Goal: Task Accomplishment & Management: Complete application form

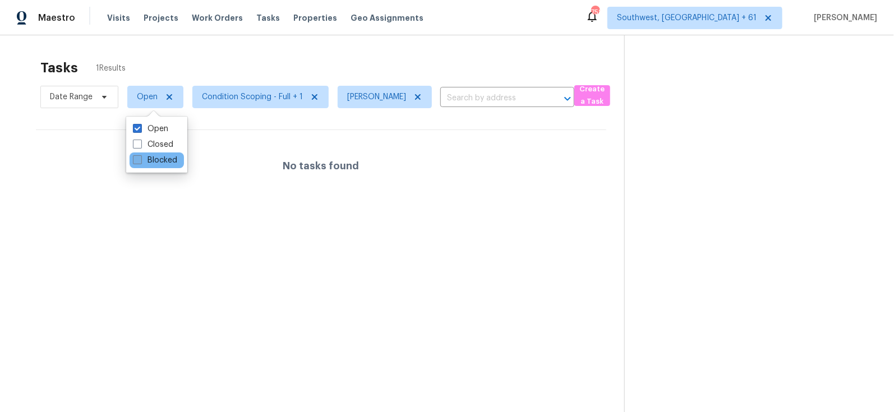
click at [158, 160] on label "Blocked" at bounding box center [155, 160] width 44 height 11
click at [140, 160] on input "Blocked" at bounding box center [136, 158] width 7 height 7
checkbox input "true"
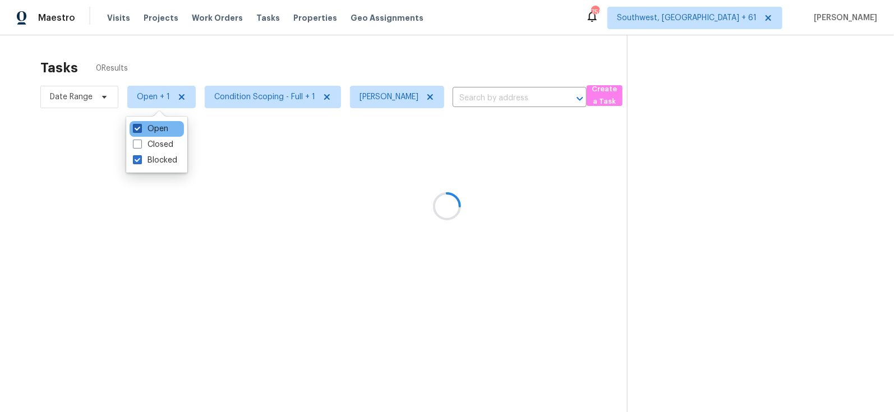
click at [158, 132] on label "Open" at bounding box center [150, 128] width 35 height 11
click at [140, 131] on input "Open" at bounding box center [136, 126] width 7 height 7
checkbox input "false"
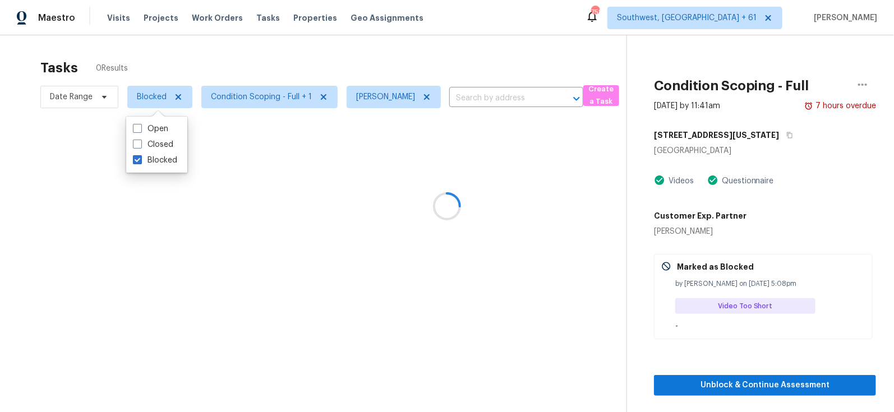
click at [492, 24] on div at bounding box center [447, 206] width 894 height 412
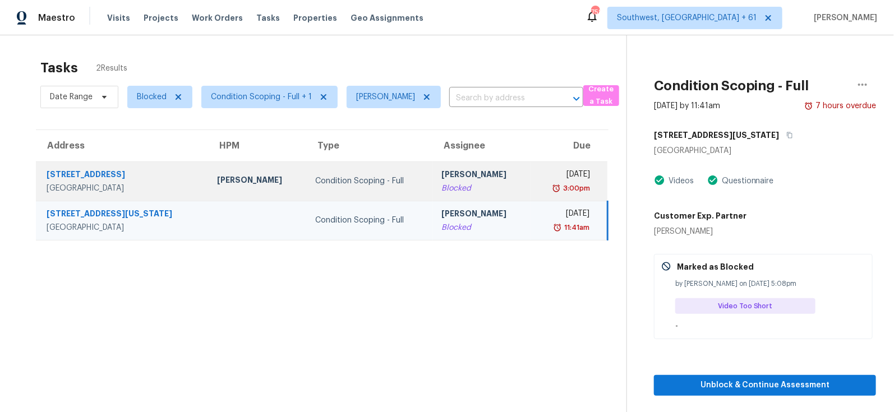
click at [442, 184] on div "Blocked" at bounding box center [482, 188] width 80 height 11
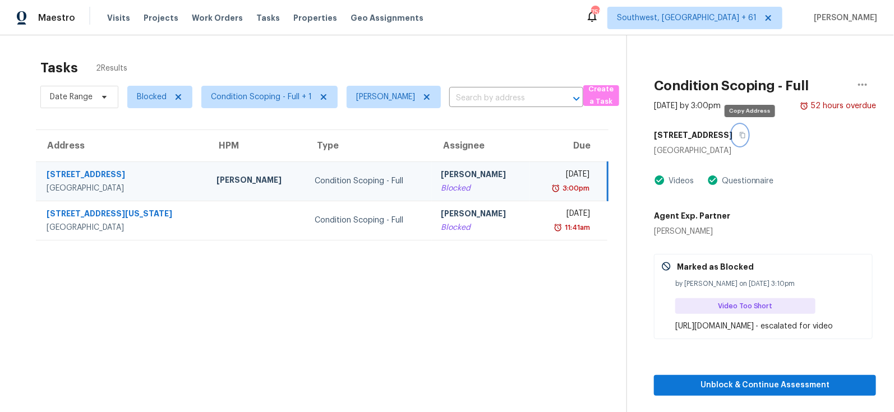
click at [746, 135] on icon "button" at bounding box center [742, 135] width 7 height 7
click at [539, 167] on td "Mon, Aug 18th 2025 3:00pm" at bounding box center [568, 181] width 77 height 39
click at [868, 79] on icon "button" at bounding box center [862, 84] width 13 height 13
click at [482, 282] on section "Tasks 2 Results Date Range Blocked Condition Scoping - Full + 1 Salma Ansari ​ …" at bounding box center [322, 250] width 608 height 394
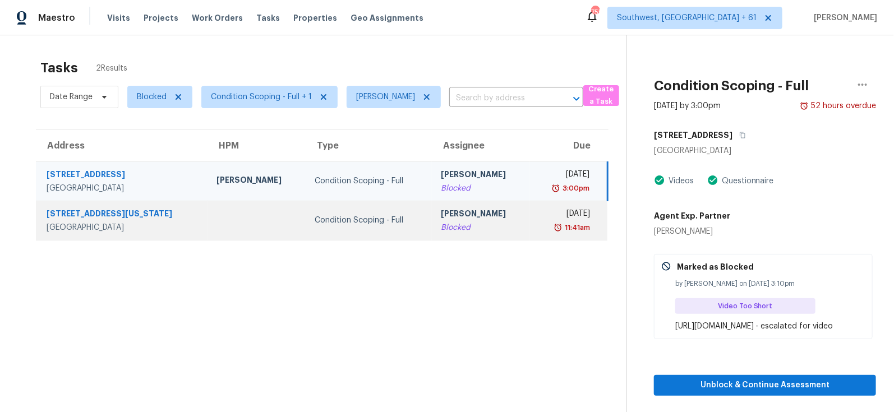
click at [539, 224] on div "11:41am" at bounding box center [564, 227] width 51 height 11
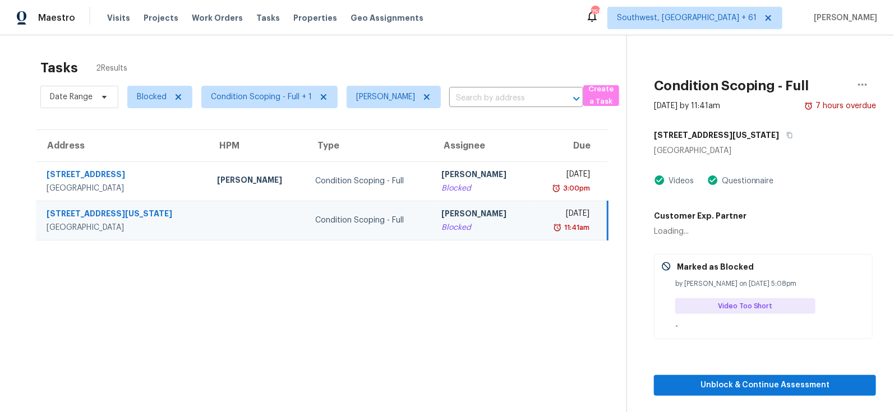
scroll to position [35, 0]
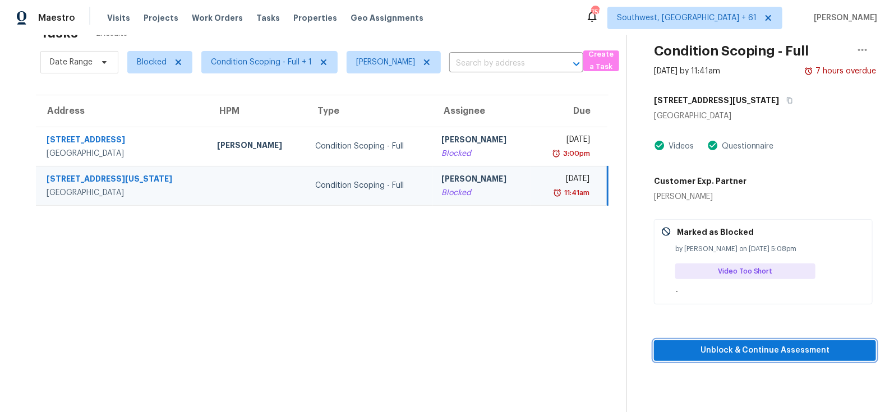
click at [765, 354] on span "Unblock & Continue Assessment" at bounding box center [765, 351] width 204 height 14
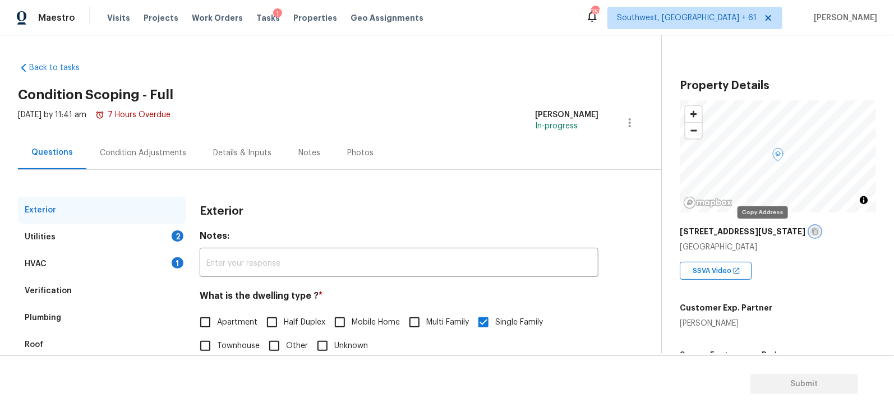
click at [813, 229] on icon "button" at bounding box center [816, 232] width 6 height 6
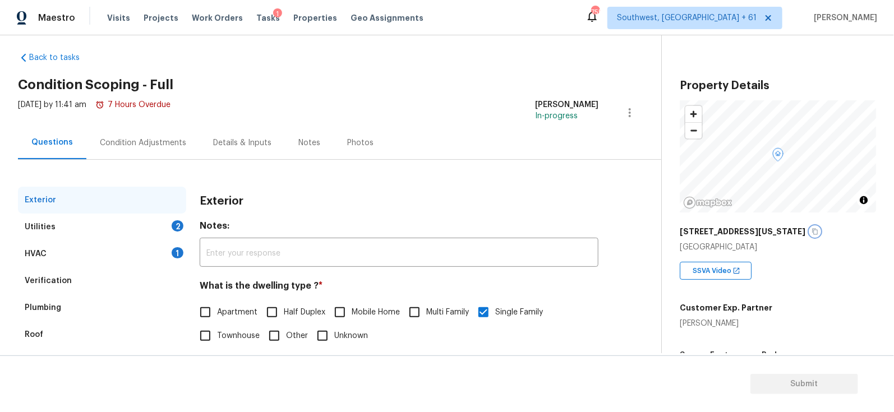
scroll to position [3, 0]
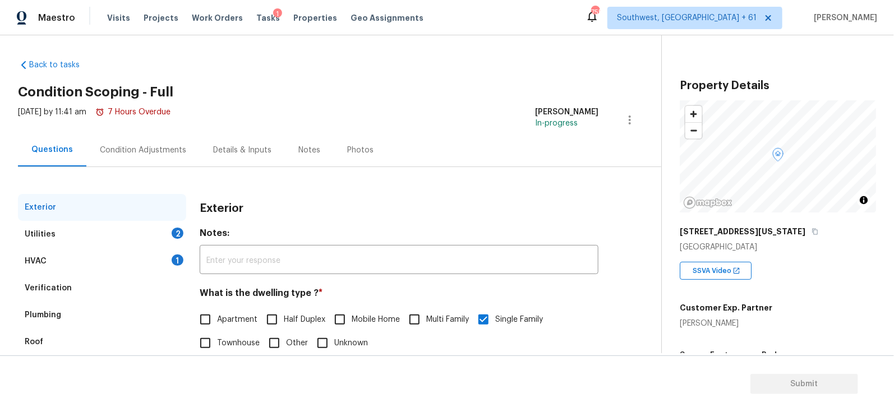
click at [164, 131] on div "Wed, Aug 20 2025 by 11:41 am 7 Hours Overdue" at bounding box center [94, 120] width 153 height 27
click at [162, 145] on div "Condition Adjustments" at bounding box center [143, 150] width 86 height 11
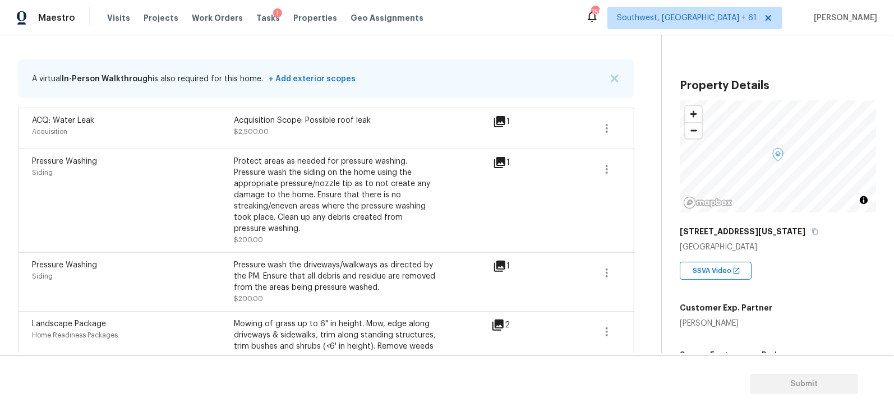
scroll to position [200, 0]
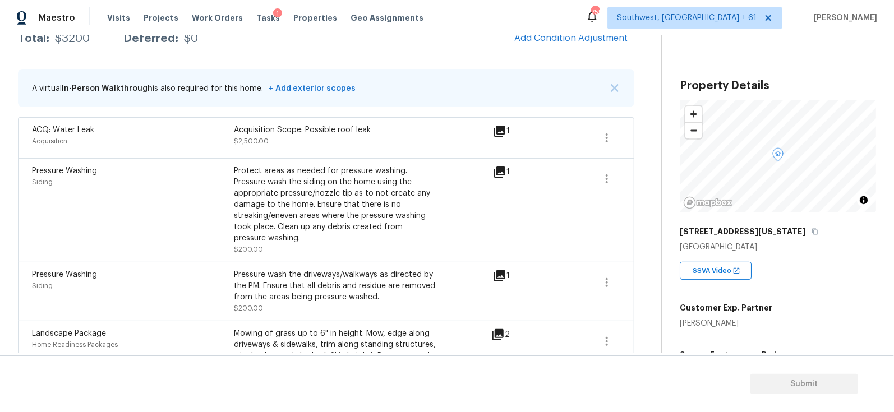
click at [500, 133] on icon at bounding box center [499, 131] width 11 height 11
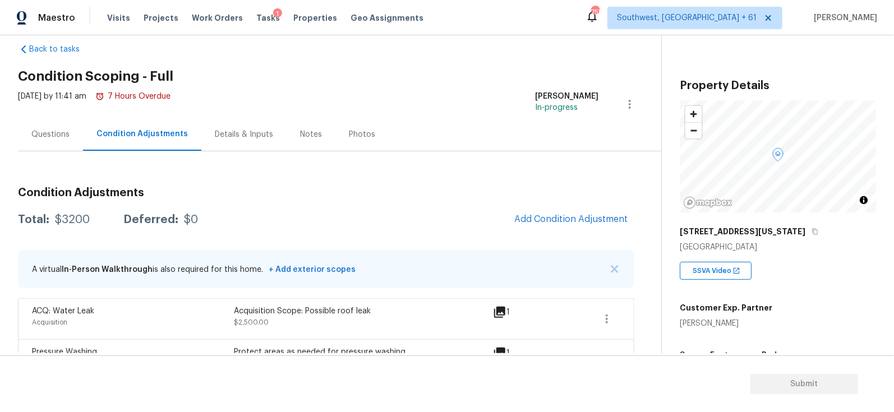
scroll to position [0, 0]
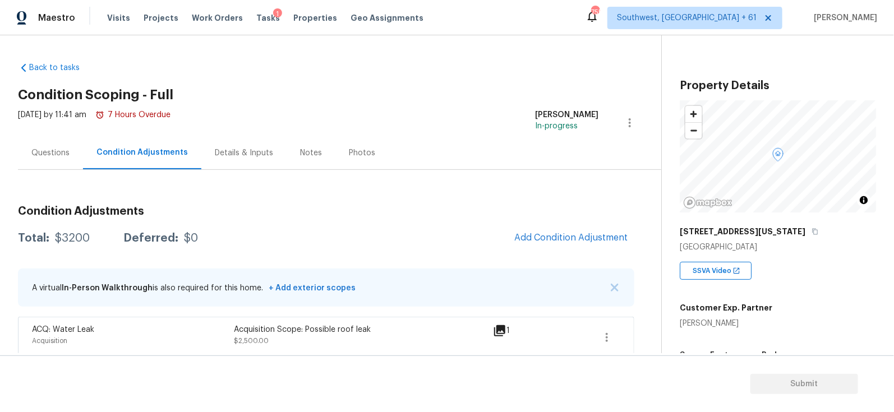
click at [73, 142] on div "Questions" at bounding box center [50, 152] width 65 height 33
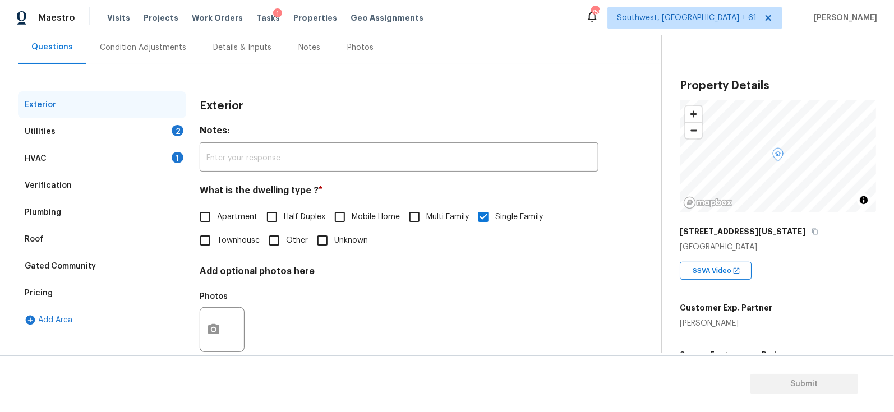
click at [63, 285] on div "Pricing" at bounding box center [102, 293] width 168 height 27
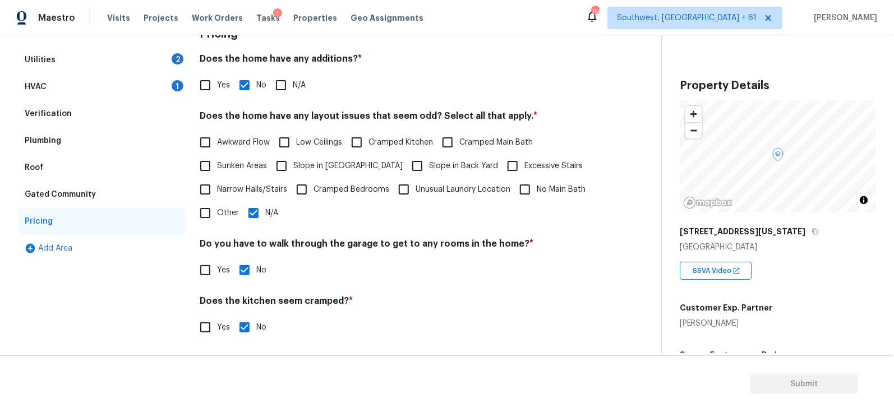
scroll to position [199, 0]
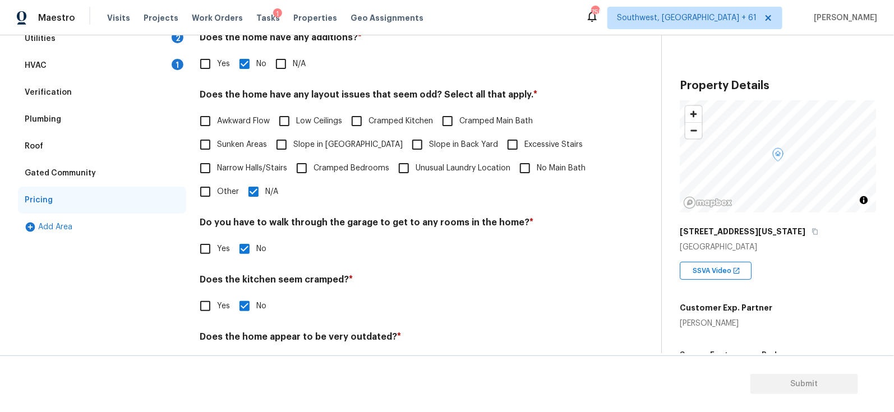
click at [224, 203] on div "Pricing Does the home have any additions? * Yes No N/A Does the home have any l…" at bounding box center [399, 193] width 399 height 390
click at [219, 195] on span "Other" at bounding box center [228, 192] width 22 height 12
click at [217, 195] on input "Other" at bounding box center [205, 192] width 24 height 24
checkbox input "true"
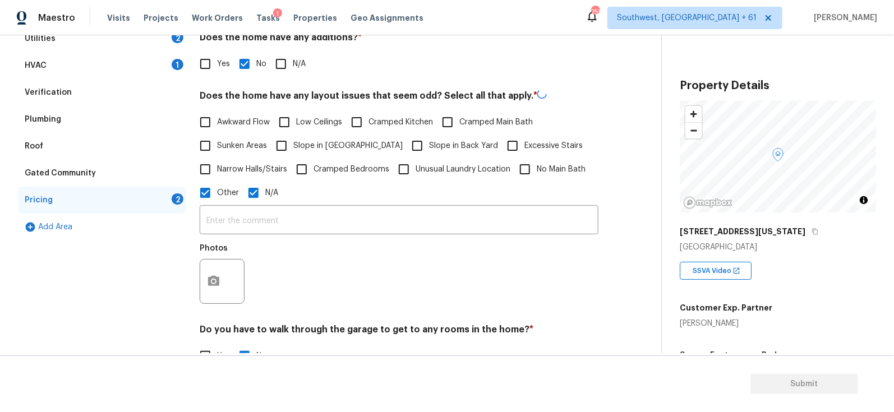
click at [264, 191] on input "N/A" at bounding box center [254, 193] width 24 height 24
checkbox input "false"
click at [264, 206] on div "​ Photos" at bounding box center [399, 258] width 399 height 106
click at [276, 216] on input "text" at bounding box center [399, 220] width 399 height 26
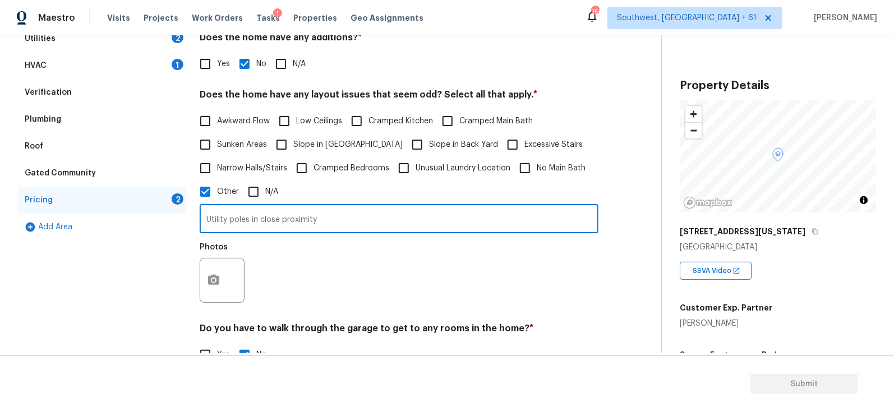
type input "Utility poles in close proximity"
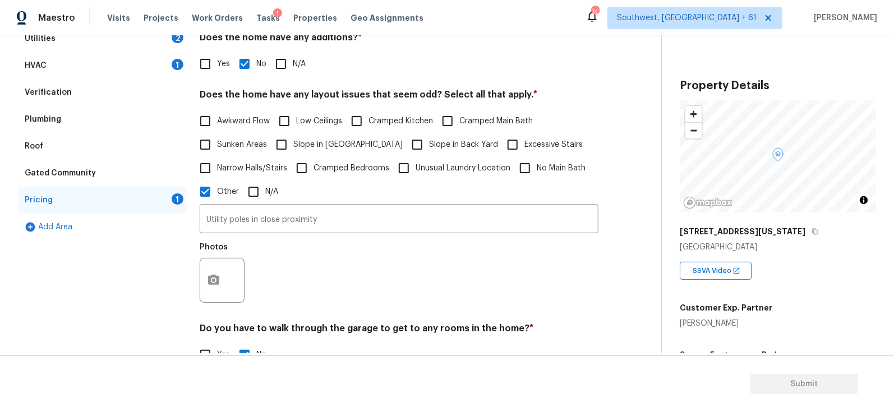
scroll to position [0, 0]
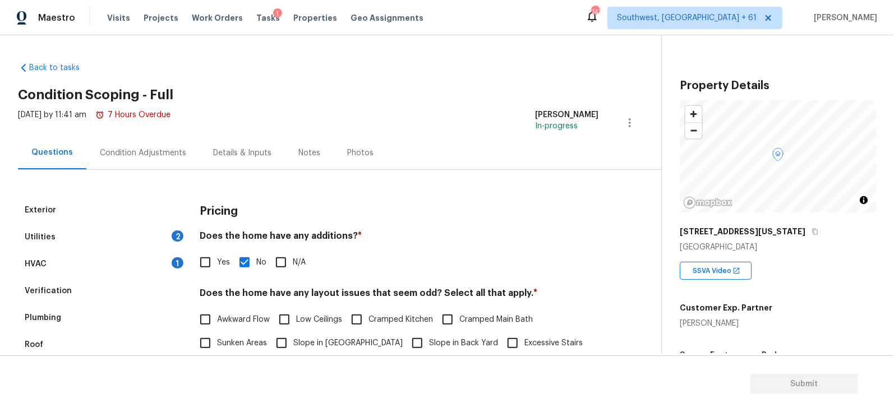
click at [113, 153] on div "Condition Adjustments" at bounding box center [143, 152] width 86 height 11
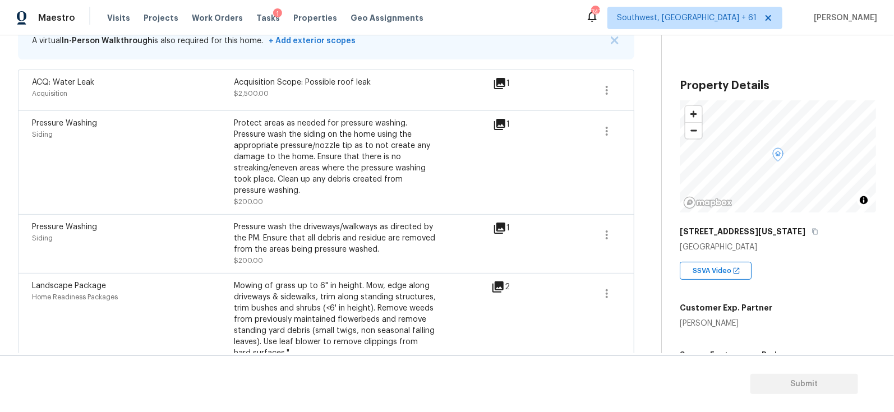
scroll to position [259, 0]
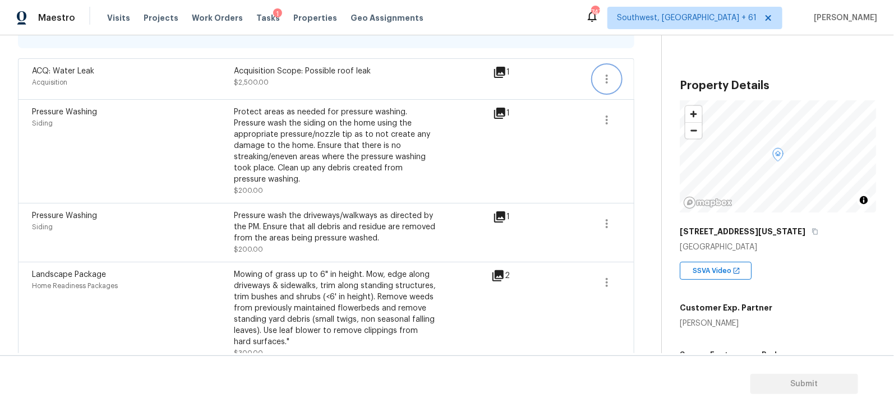
click at [608, 77] on icon "button" at bounding box center [606, 78] width 13 height 13
click at [664, 77] on div "Edit" at bounding box center [671, 76] width 87 height 11
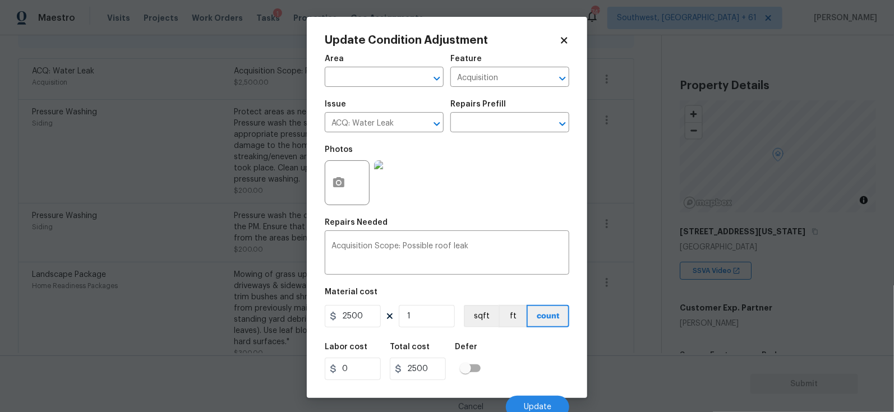
click at [400, 179] on img at bounding box center [396, 182] width 45 height 45
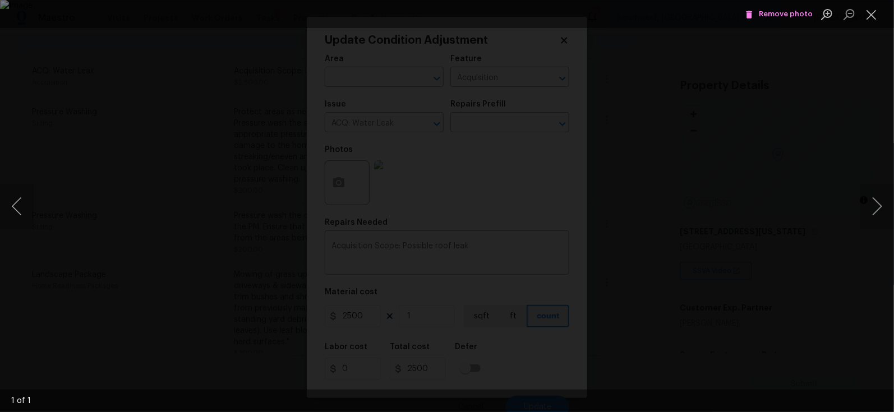
click at [796, 12] on span "Remove photo" at bounding box center [778, 14] width 67 height 13
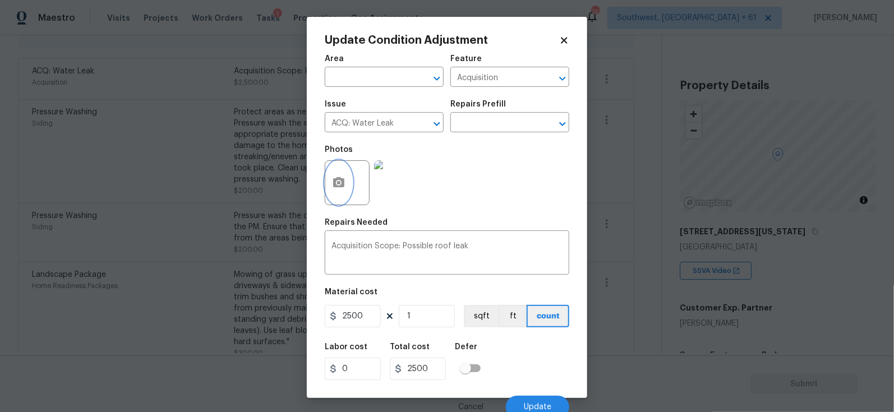
click at [335, 198] on button "button" at bounding box center [338, 183] width 27 height 44
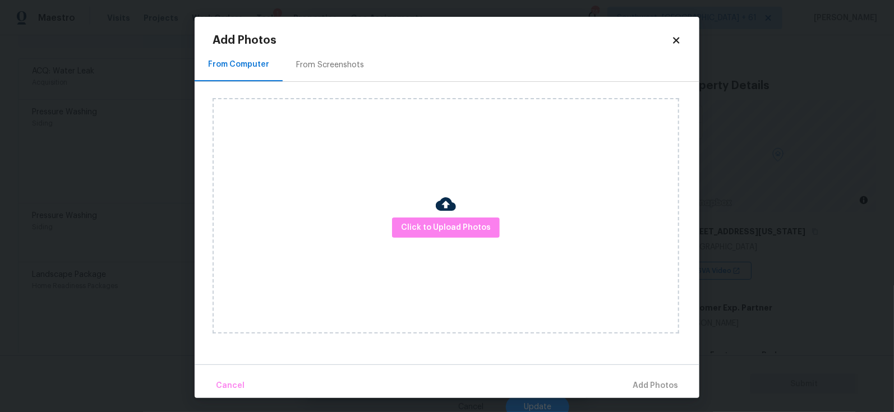
click at [462, 213] on div "Click to Upload Photos" at bounding box center [446, 216] width 467 height 236
click at [451, 233] on span "Click to Upload Photos" at bounding box center [446, 228] width 90 height 14
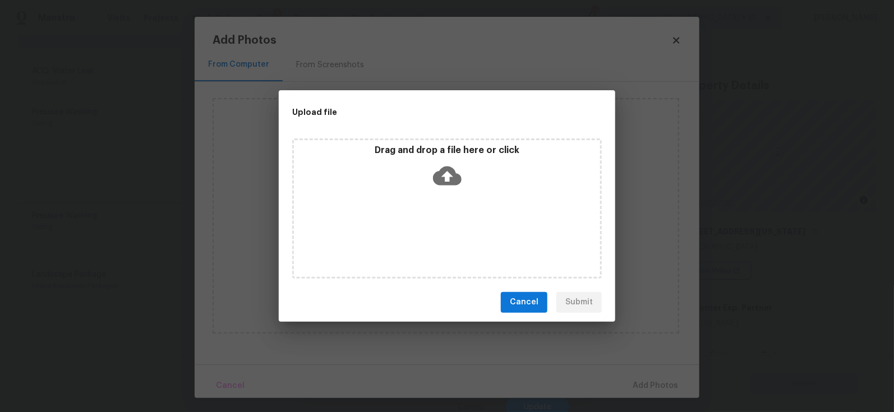
click at [448, 173] on icon at bounding box center [447, 176] width 29 height 29
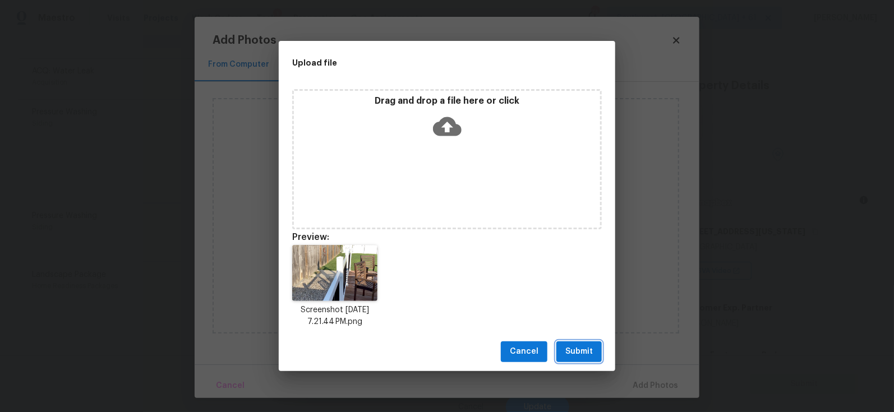
click at [579, 357] on span "Submit" at bounding box center [578, 352] width 27 height 14
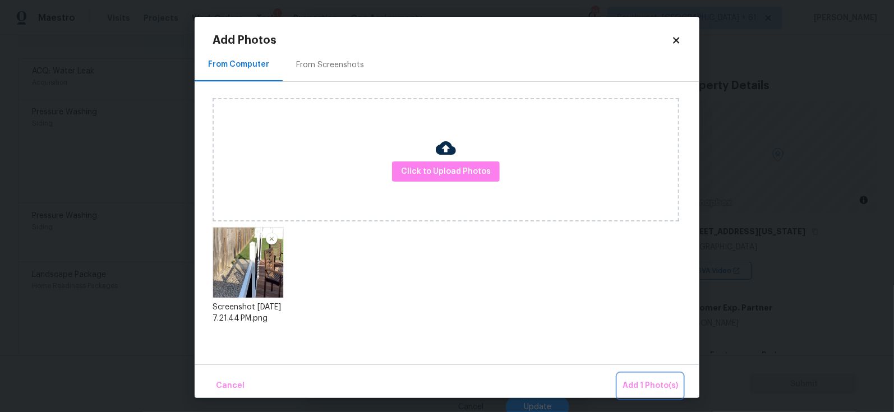
click at [663, 380] on span "Add 1 Photo(s)" at bounding box center [650, 386] width 56 height 14
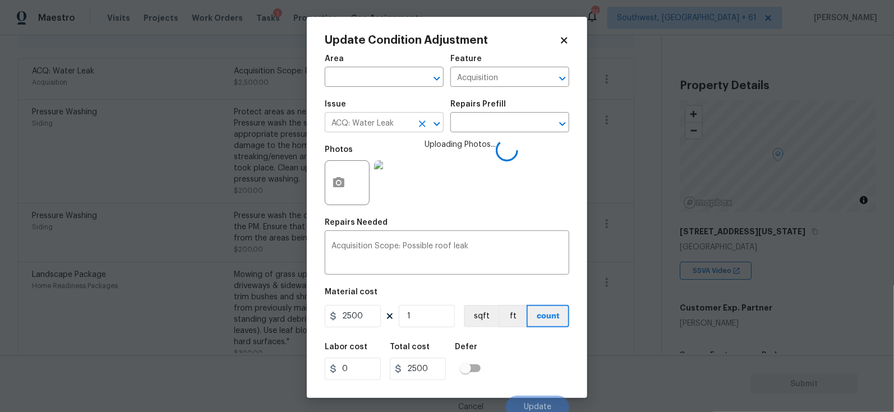
click at [361, 126] on input "ACQ: Water Leak" at bounding box center [368, 123] width 87 height 17
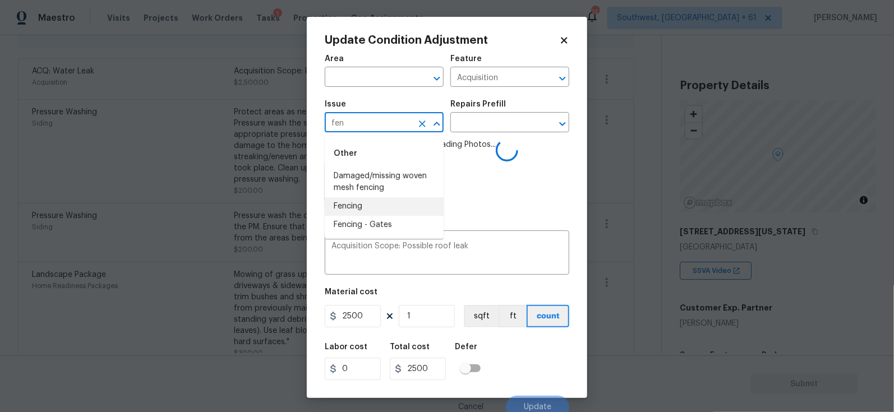
click at [361, 204] on li "Fencing" at bounding box center [384, 206] width 119 height 19
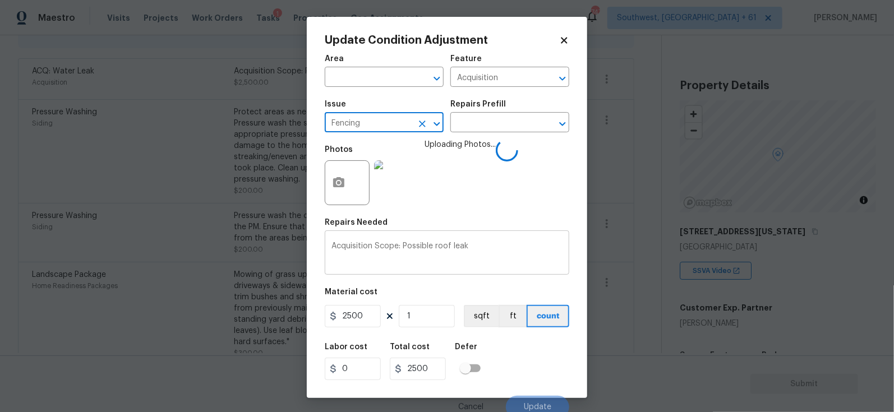
type input "Fencing"
click at [377, 239] on div "Acquisition Scope: Possible roof leak x ​" at bounding box center [447, 253] width 245 height 41
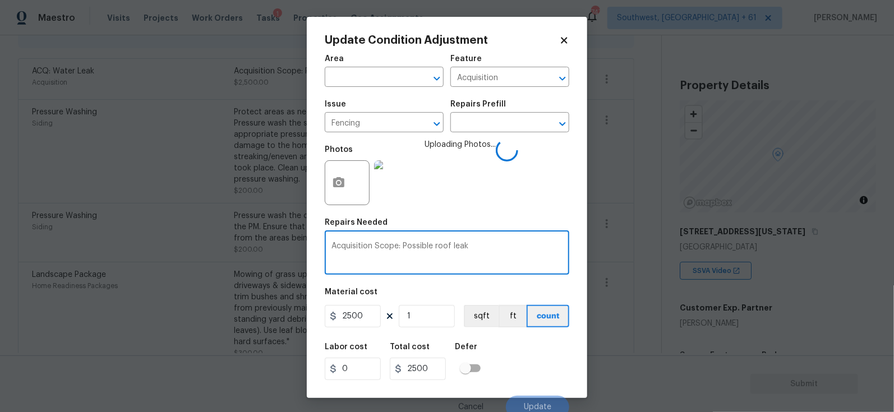
click at [377, 239] on div "Acquisition Scope: Possible roof leak x ​" at bounding box center [447, 253] width 245 height 41
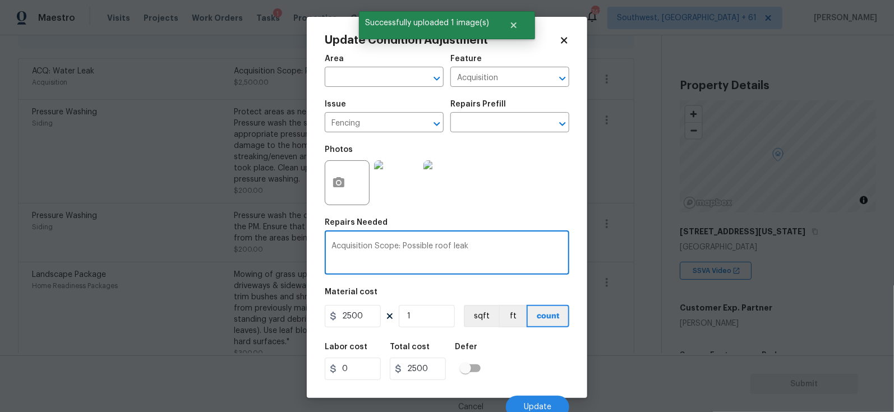
click at [432, 242] on div "Acquisition Scope: Possible roof leak x ​" at bounding box center [447, 253] width 245 height 41
click at [448, 247] on textarea "Acquisition Scope: Possible roof leak" at bounding box center [446, 254] width 231 height 24
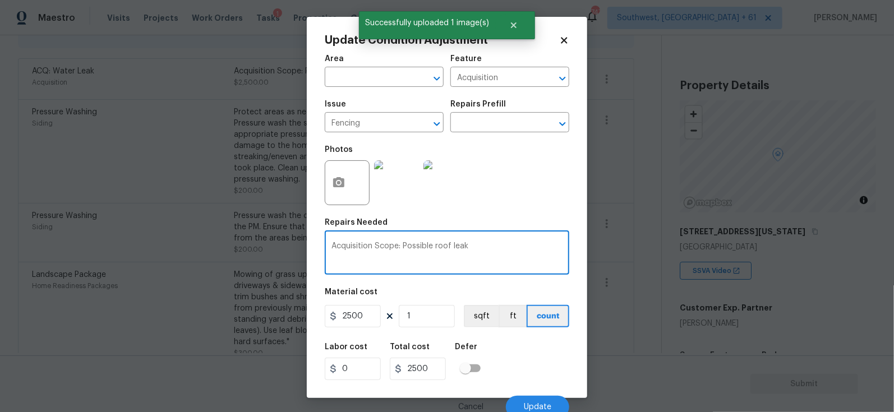
click at [448, 247] on textarea "Acquisition Scope: Possible roof leak" at bounding box center [446, 254] width 231 height 24
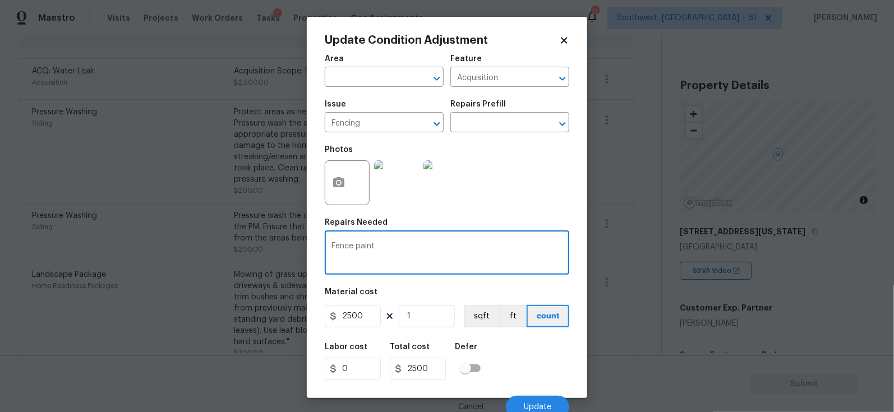
type textarea "Fence paint"
click at [367, 319] on input "2500" at bounding box center [353, 316] width 56 height 22
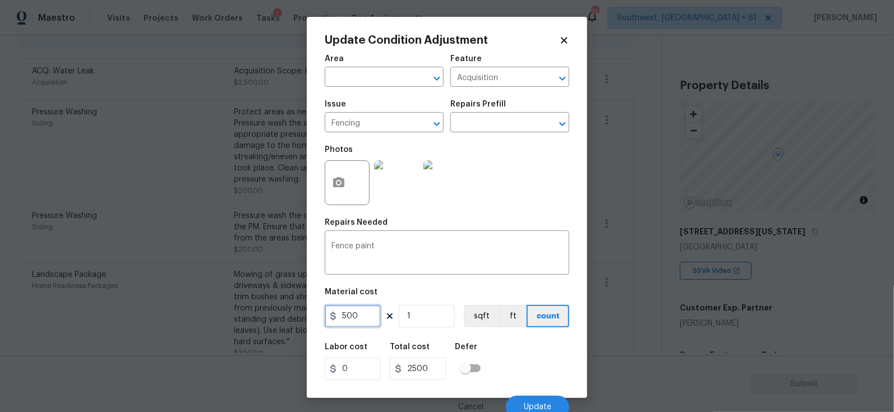
type input "500"
click at [448, 365] on div "500" at bounding box center [422, 369] width 65 height 22
click at [550, 394] on div "Cancel Update" at bounding box center [447, 402] width 245 height 31
click at [546, 402] on button "Update" at bounding box center [537, 407] width 63 height 22
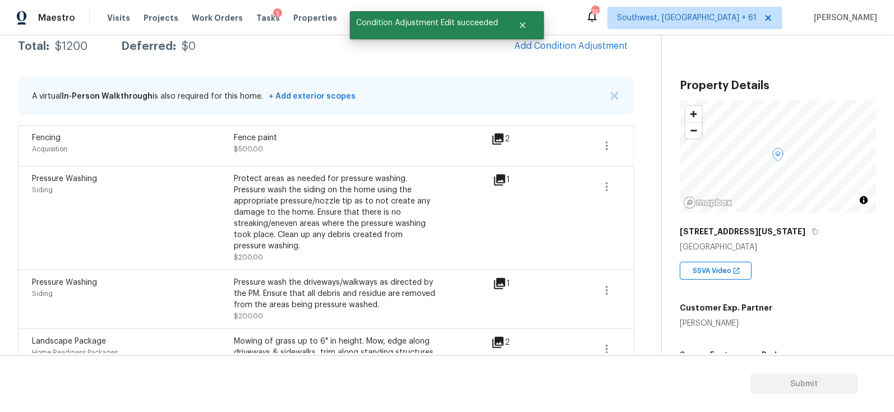
scroll to position [177, 0]
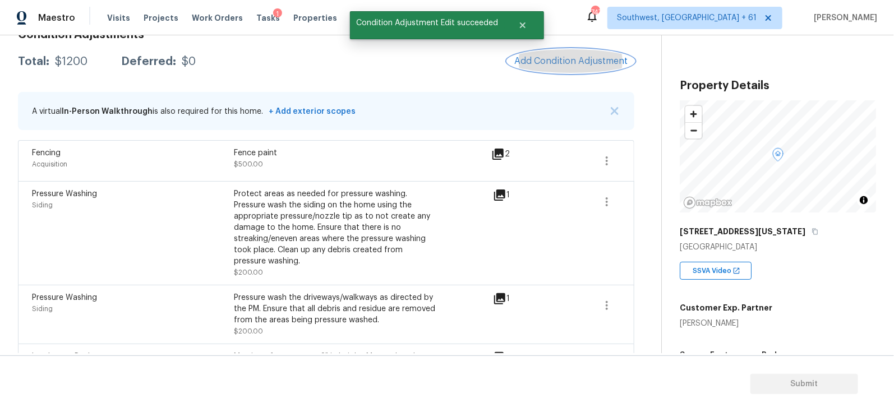
click at [594, 63] on span "Add Condition Adjustment" at bounding box center [570, 61] width 113 height 10
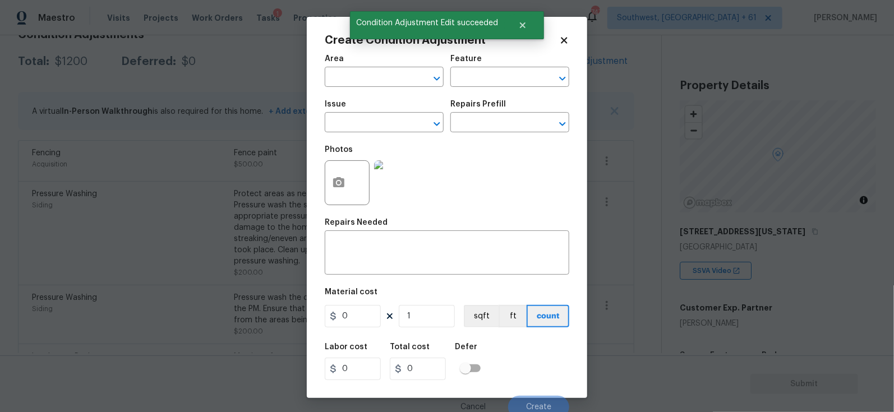
click at [356, 180] on div at bounding box center [347, 182] width 45 height 45
click at [335, 192] on button "button" at bounding box center [338, 183] width 27 height 44
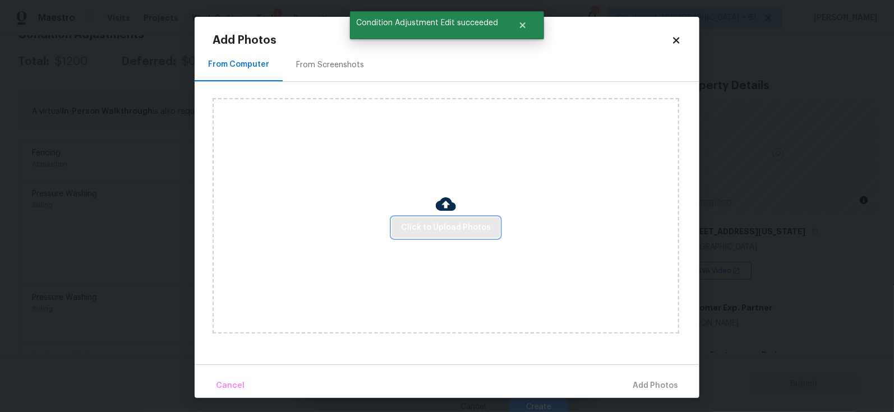
click at [429, 228] on span "Click to Upload Photos" at bounding box center [446, 228] width 90 height 14
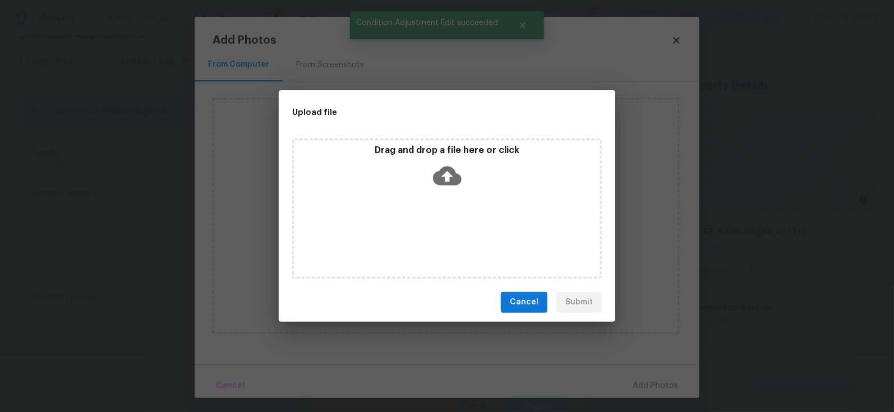
click at [449, 177] on icon at bounding box center [447, 176] width 29 height 29
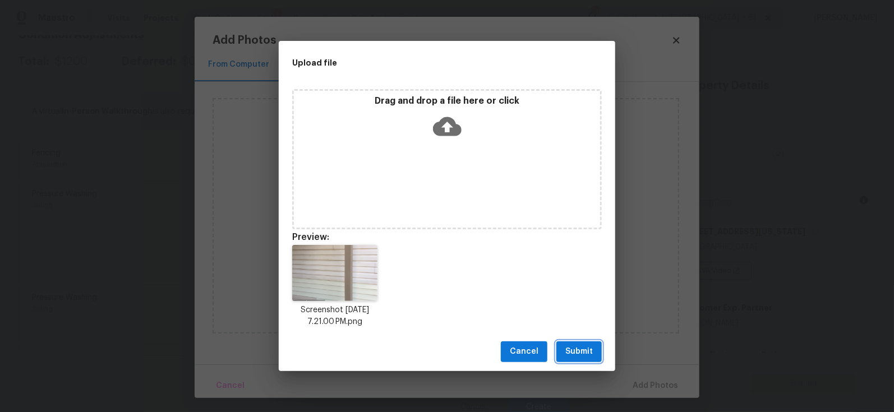
click at [574, 357] on span "Submit" at bounding box center [578, 352] width 27 height 14
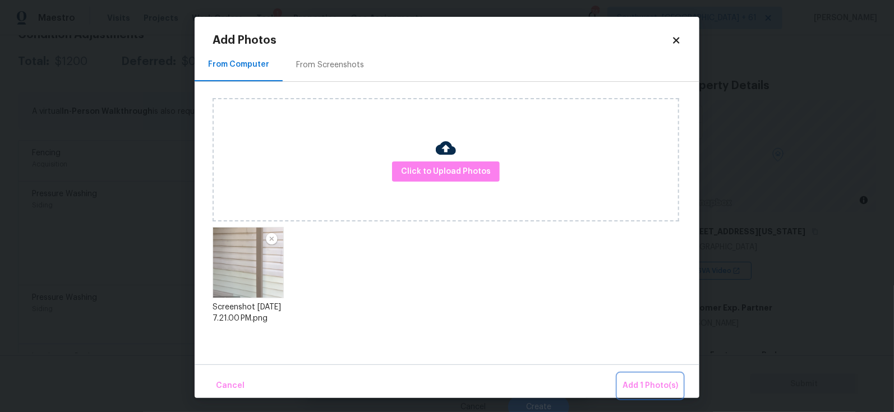
click at [663, 384] on span "Add 1 Photo(s)" at bounding box center [650, 386] width 56 height 14
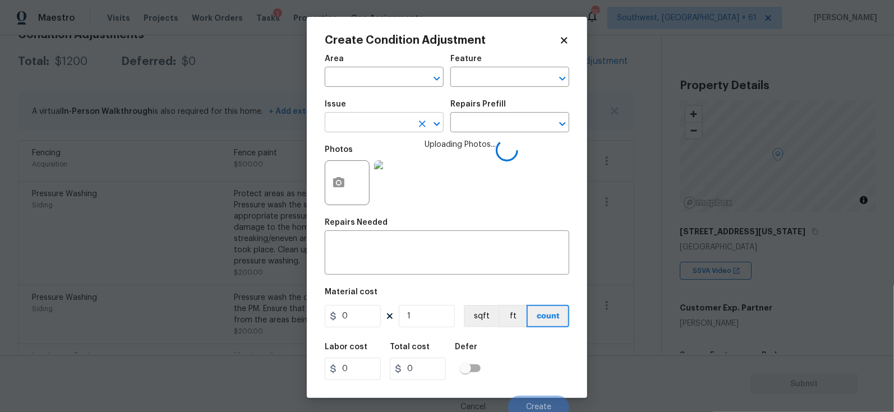
click at [386, 124] on input "text" at bounding box center [368, 123] width 87 height 17
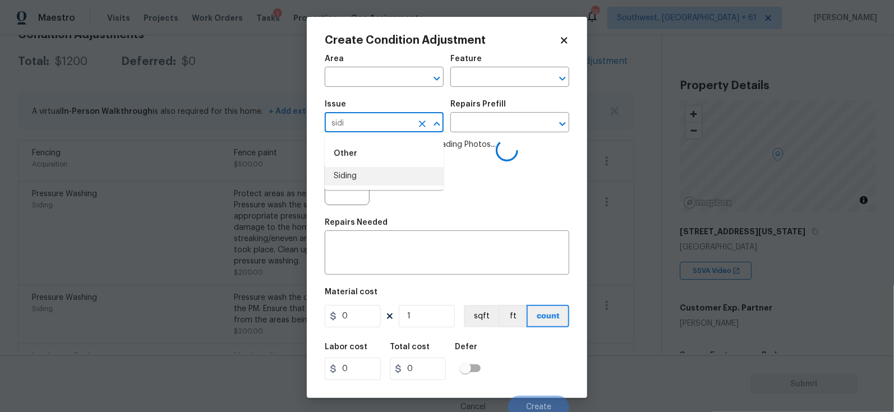
click at [387, 172] on li "Siding" at bounding box center [384, 176] width 119 height 19
type input "Siding"
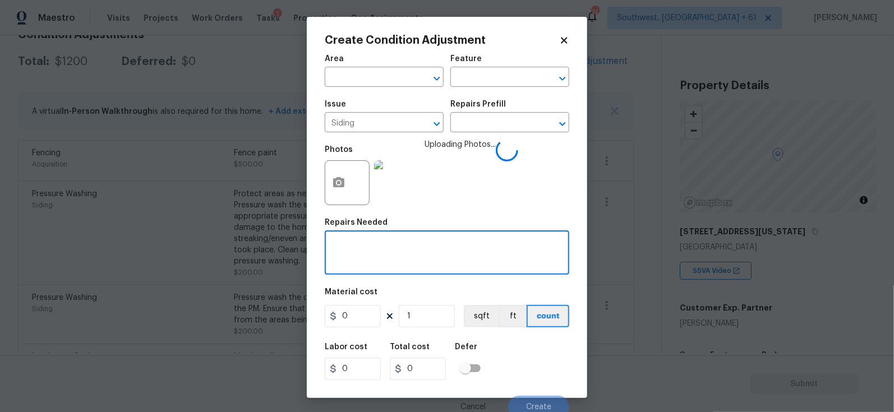
click at [380, 257] on textarea at bounding box center [446, 254] width 231 height 24
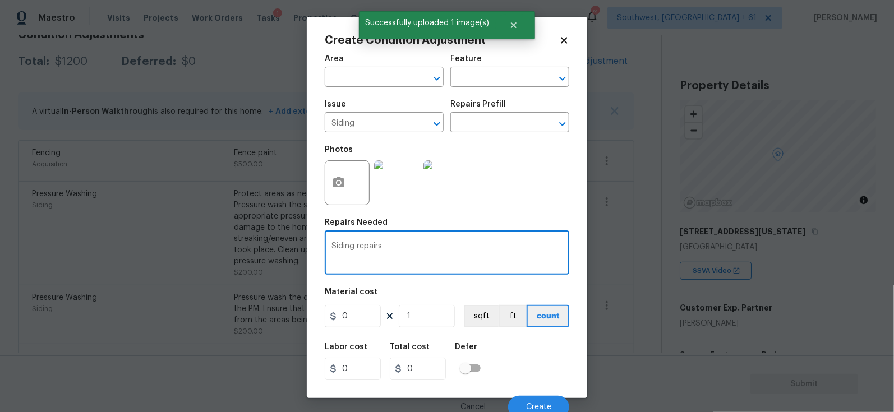
type textarea "Siding repairs"
click at [360, 321] on input "0" at bounding box center [353, 316] width 56 height 22
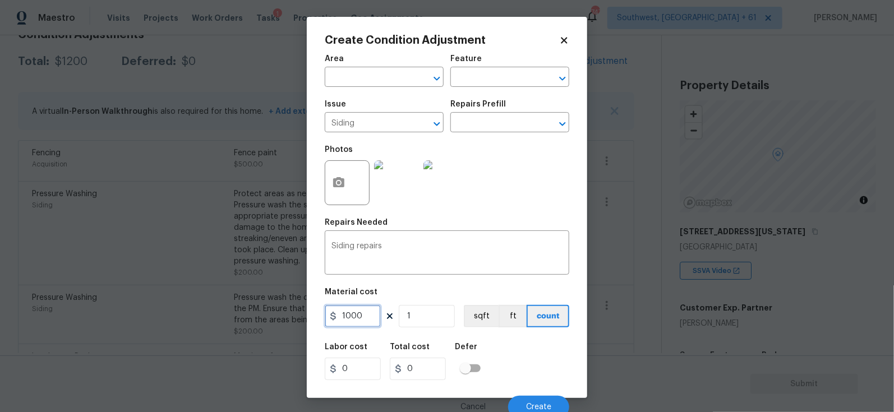
type input "1000"
click at [424, 373] on input "0" at bounding box center [418, 369] width 56 height 22
type input "1000"
click at [533, 395] on div "Cancel Create" at bounding box center [447, 402] width 245 height 31
click at [534, 401] on button "Create" at bounding box center [538, 407] width 61 height 22
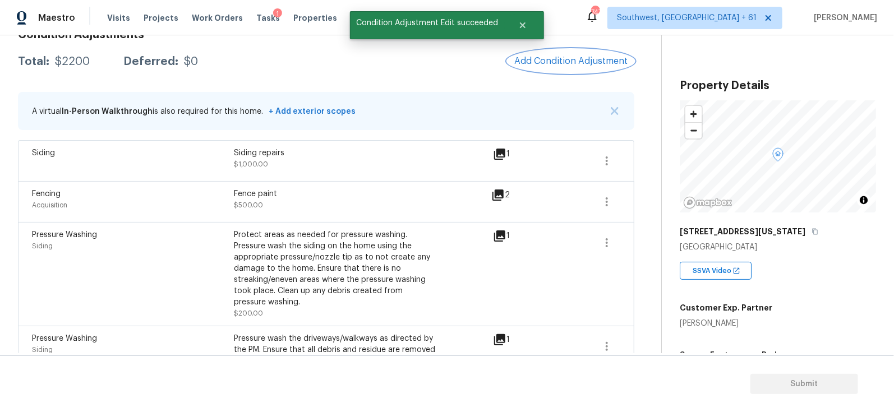
click at [606, 54] on button "Add Condition Adjustment" at bounding box center [571, 61] width 127 height 24
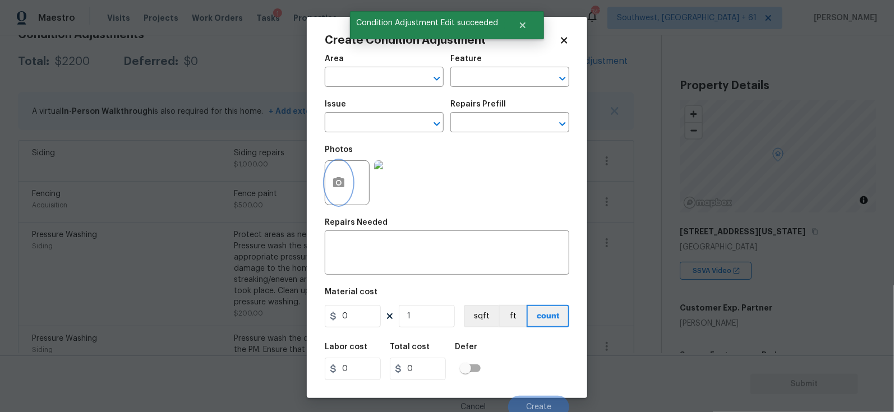
click at [342, 186] on icon "button" at bounding box center [338, 182] width 11 height 10
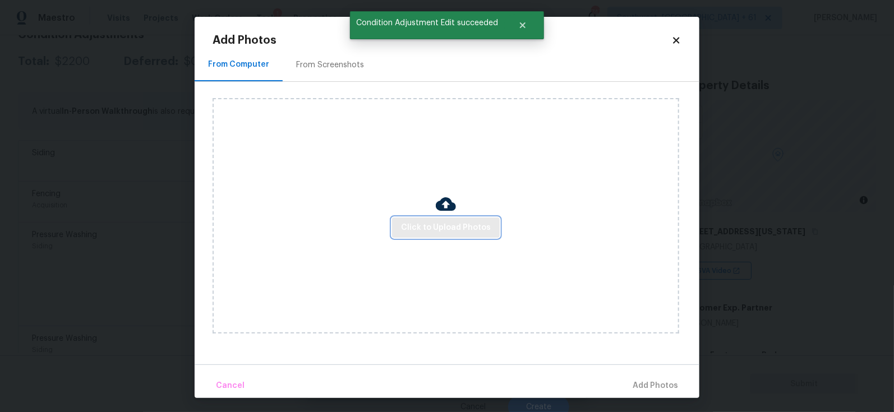
click at [431, 224] on span "Click to Upload Photos" at bounding box center [446, 228] width 90 height 14
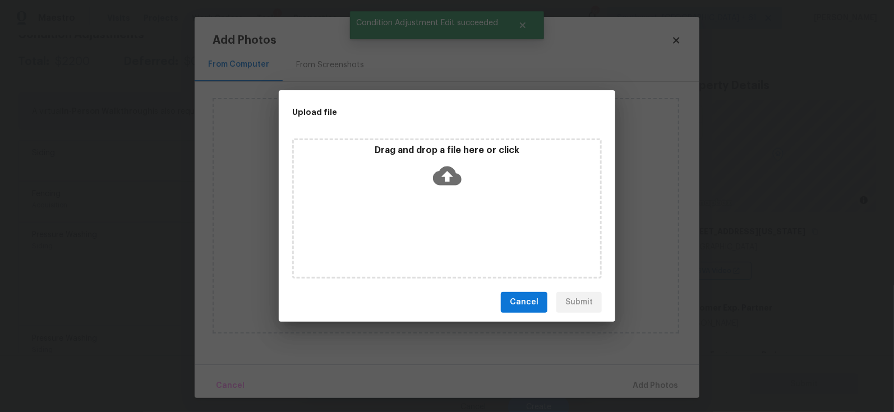
click at [445, 178] on icon at bounding box center [447, 176] width 29 height 29
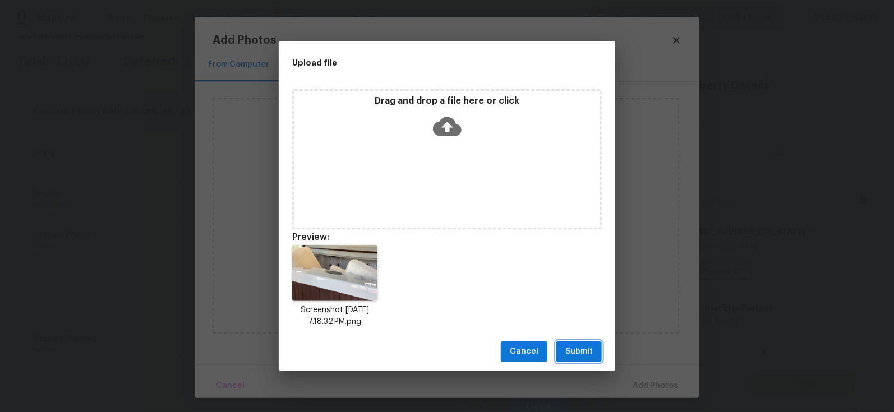
click at [570, 352] on span "Submit" at bounding box center [578, 352] width 27 height 14
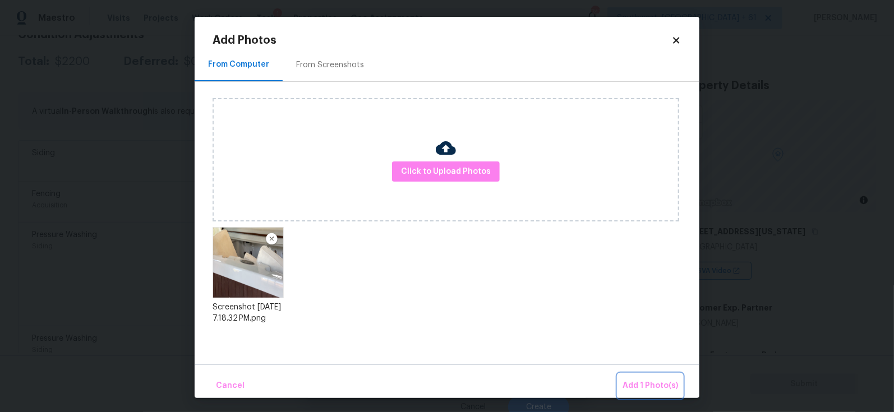
click at [635, 374] on button "Add 1 Photo(s)" at bounding box center [650, 386] width 64 height 24
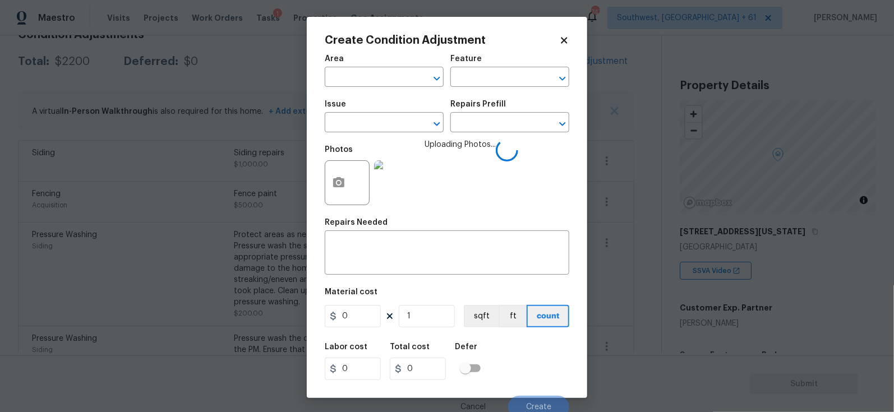
click at [398, 135] on span "Issue ​" at bounding box center [384, 116] width 119 height 45
click at [389, 125] on input "text" at bounding box center [368, 123] width 87 height 17
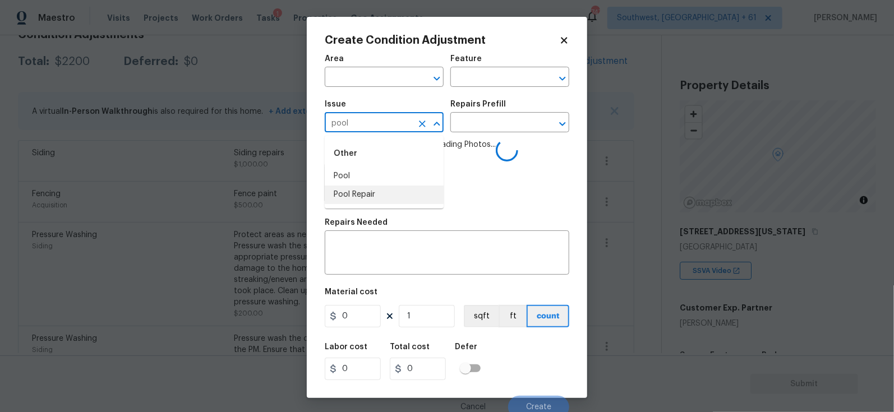
click at [373, 196] on li "Pool Repair" at bounding box center [384, 195] width 119 height 19
type input "Pool Repair"
click at [497, 118] on input "text" at bounding box center [493, 123] width 87 height 17
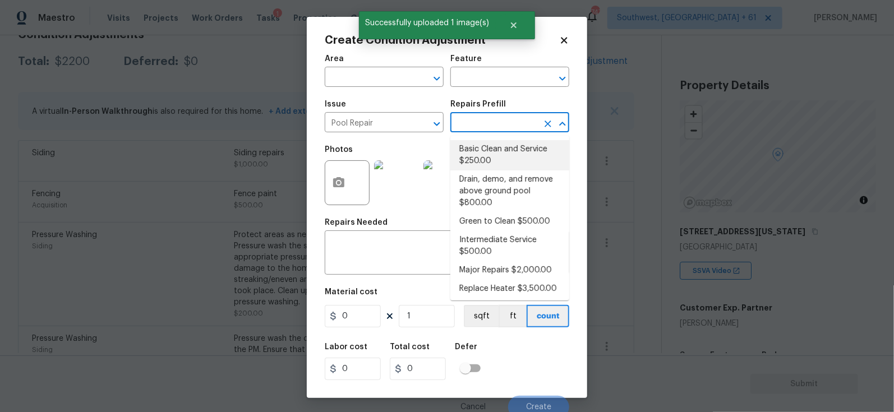
click at [497, 186] on li "Drain, demo, and remove above ground pool $800.00" at bounding box center [509, 191] width 119 height 42
type input "Pool"
type textarea "Drain, demolish, and remove above ground pool"
type input "800"
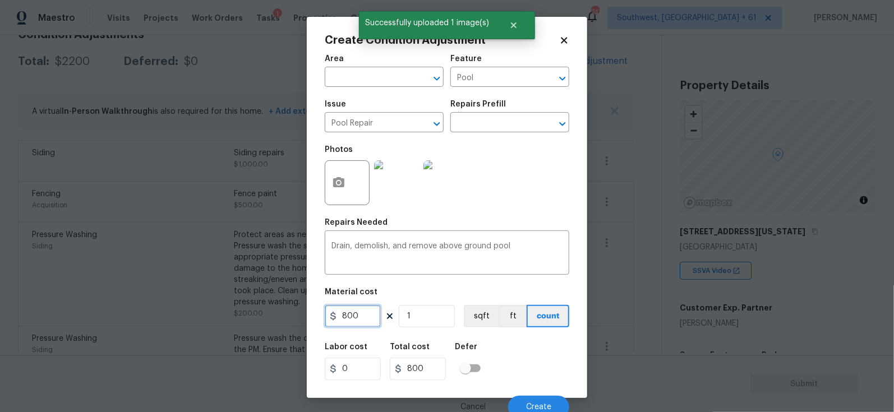
click at [357, 321] on input "800" at bounding box center [353, 316] width 56 height 22
type input "1200"
click at [400, 363] on input "800" at bounding box center [418, 369] width 56 height 22
type input "1200"
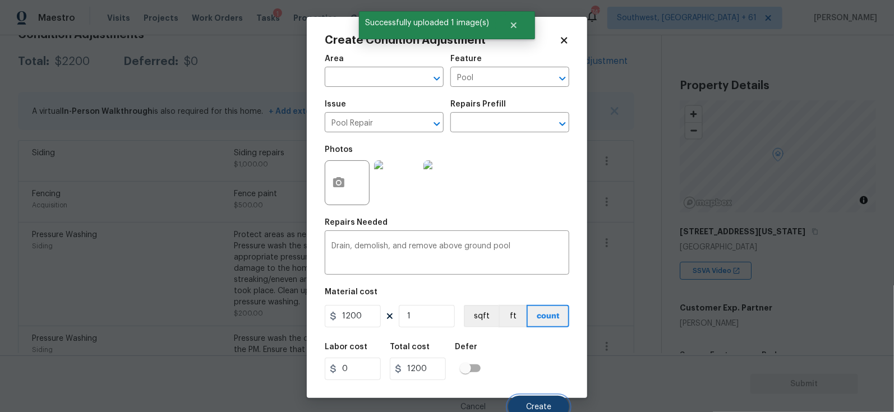
click at [527, 398] on button "Create" at bounding box center [538, 407] width 61 height 22
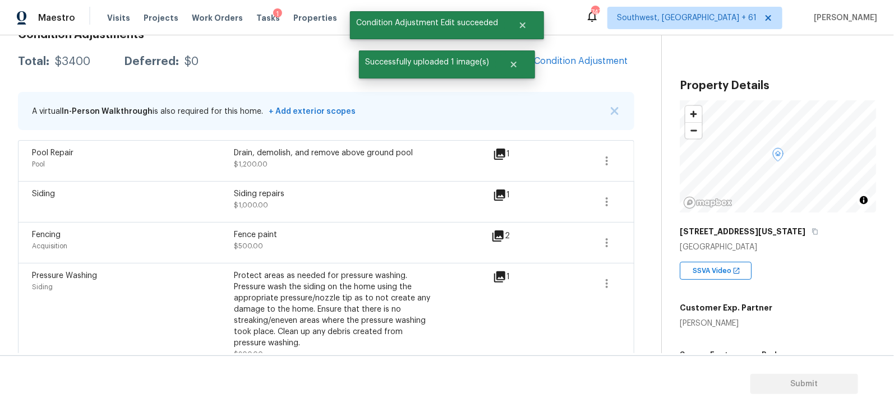
click at [592, 49] on span "Add Condition Adjustment" at bounding box center [571, 61] width 127 height 25
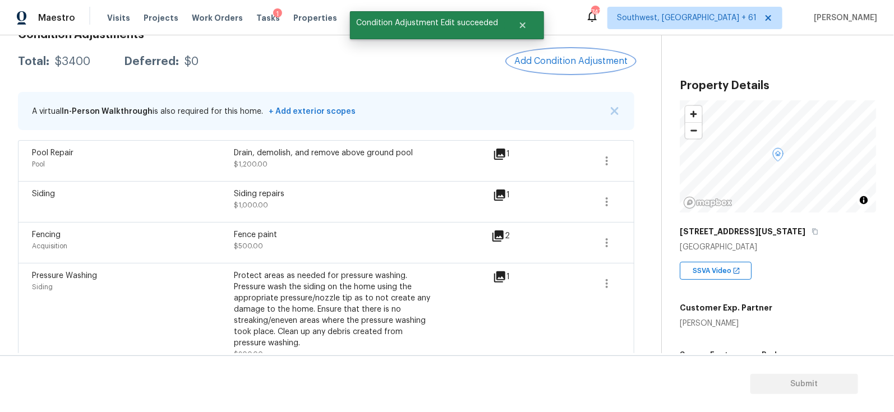
click at [585, 56] on span "Add Condition Adjustment" at bounding box center [570, 61] width 113 height 10
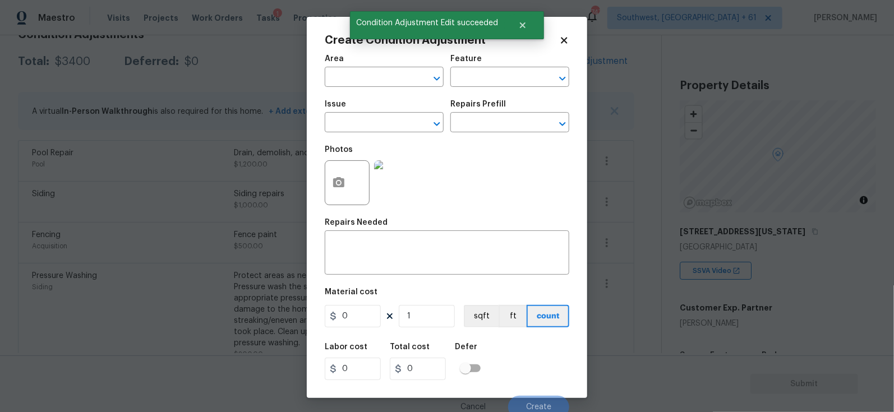
click at [361, 186] on div at bounding box center [347, 182] width 45 height 45
click at [334, 192] on button "button" at bounding box center [338, 183] width 27 height 44
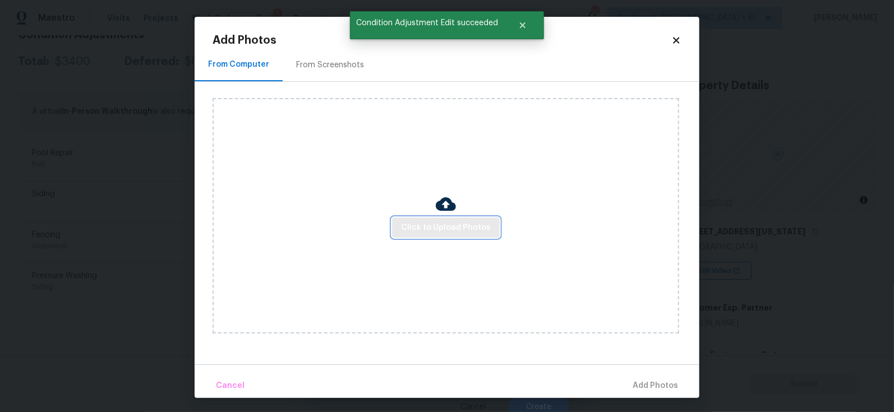
click at [421, 224] on span "Click to Upload Photos" at bounding box center [446, 228] width 90 height 14
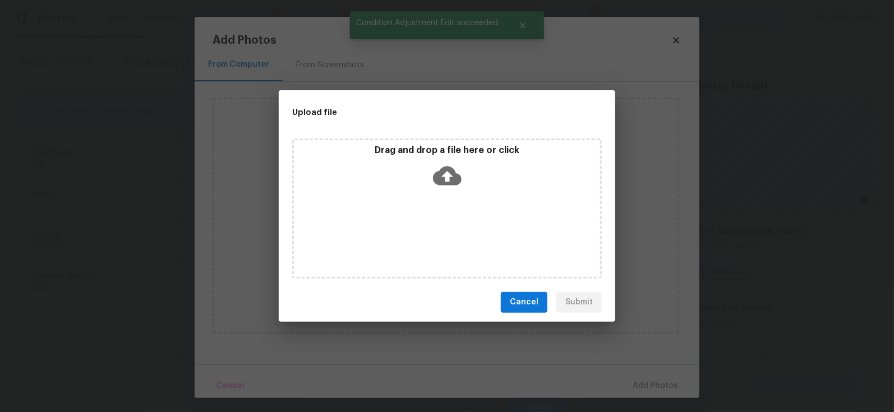
click at [444, 175] on icon at bounding box center [447, 176] width 29 height 29
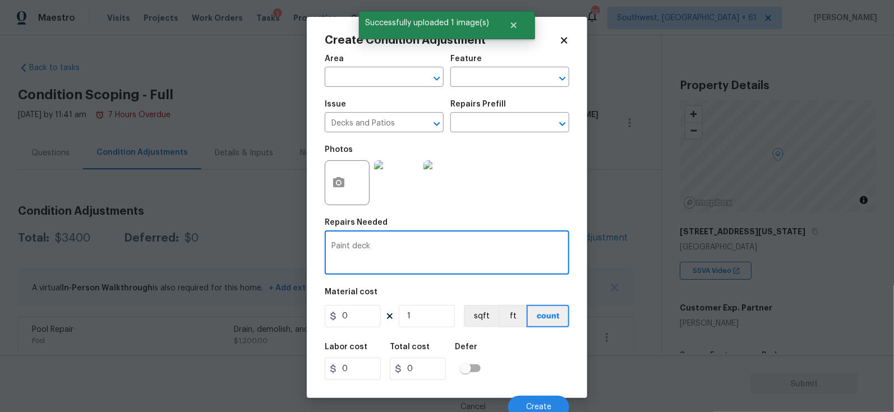
scroll to position [177, 0]
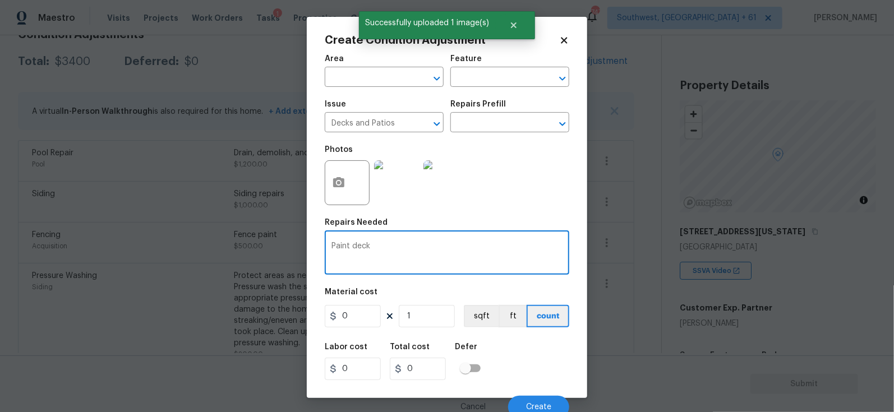
type textarea "Paint deck"
click at [352, 319] on input "0" at bounding box center [353, 316] width 56 height 22
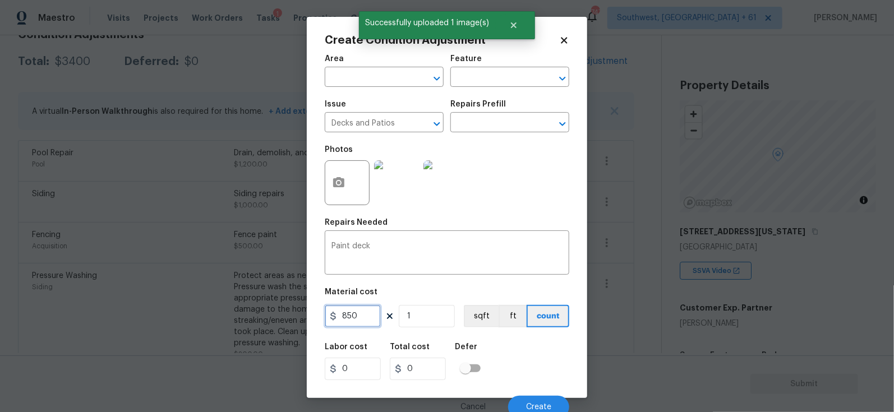
type input "850"
click at [429, 361] on input "850" at bounding box center [418, 369] width 56 height 22
click at [538, 399] on button "Create" at bounding box center [538, 407] width 61 height 22
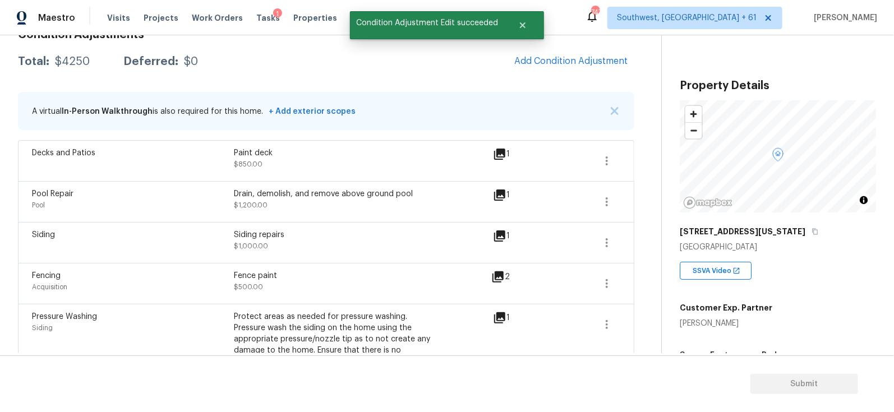
click at [613, 72] on span "Add Condition Adjustment" at bounding box center [571, 61] width 127 height 25
click at [557, 70] on button "Add Condition Adjustment" at bounding box center [571, 61] width 127 height 24
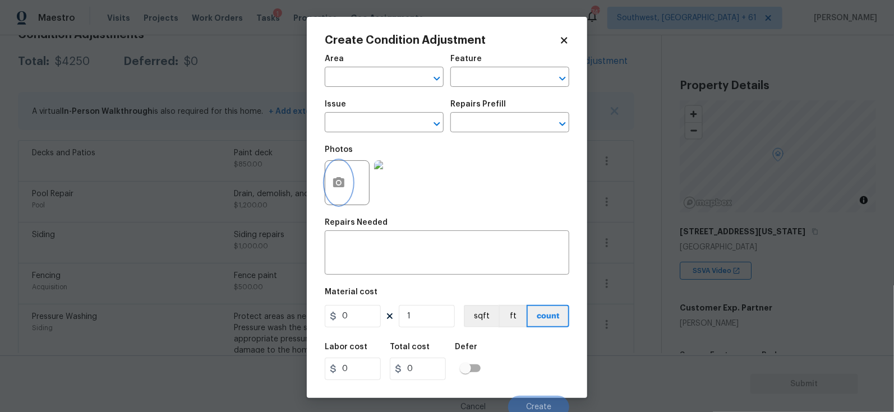
click at [327, 192] on button "button" at bounding box center [338, 183] width 27 height 44
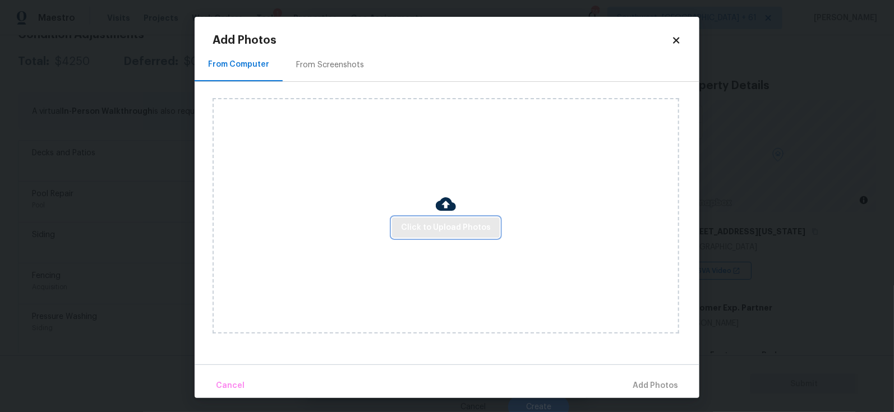
click at [442, 226] on span "Click to Upload Photos" at bounding box center [446, 228] width 90 height 14
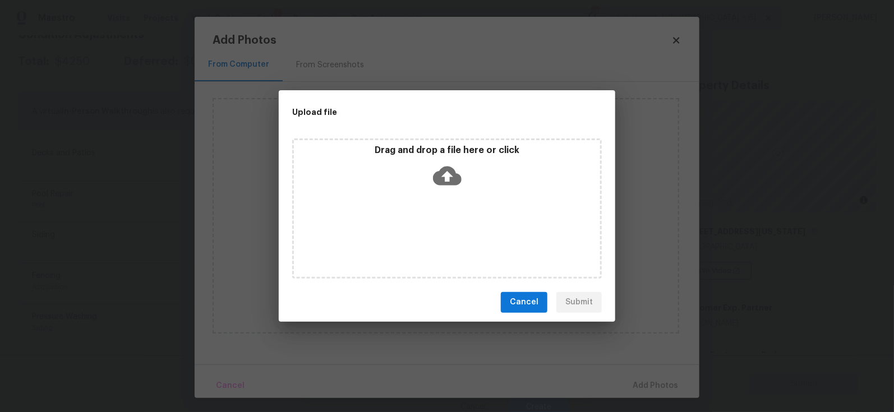
click at [451, 178] on icon at bounding box center [447, 175] width 29 height 19
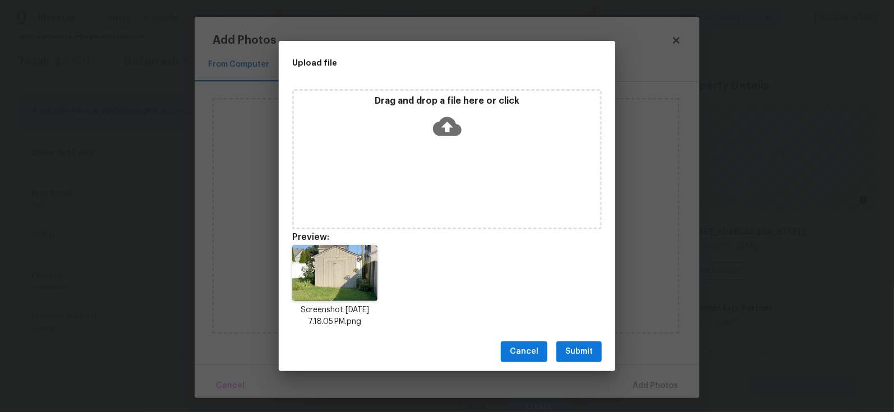
click at [574, 349] on span "Submit" at bounding box center [578, 352] width 27 height 14
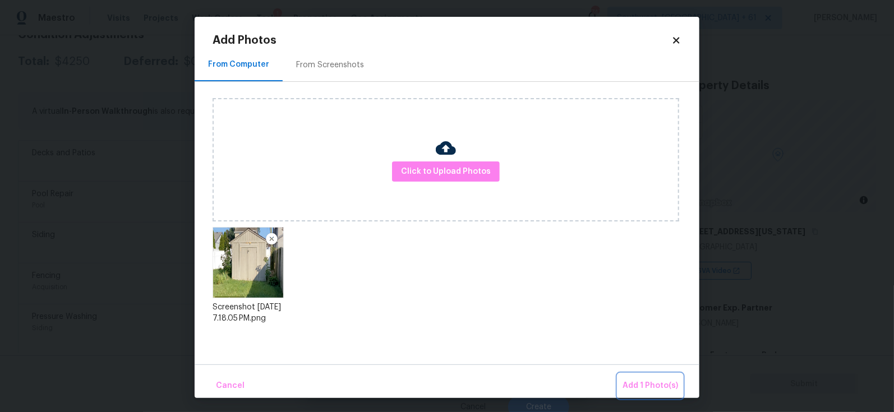
click at [642, 376] on button "Add 1 Photo(s)" at bounding box center [650, 386] width 64 height 24
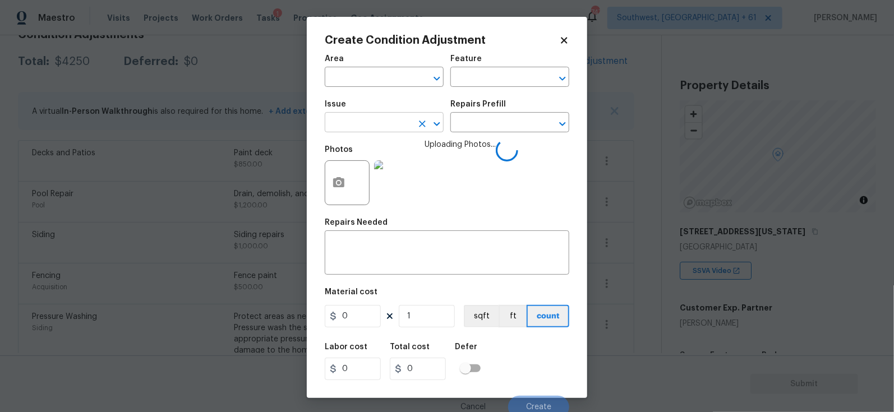
click at [379, 122] on input "text" at bounding box center [368, 123] width 87 height 17
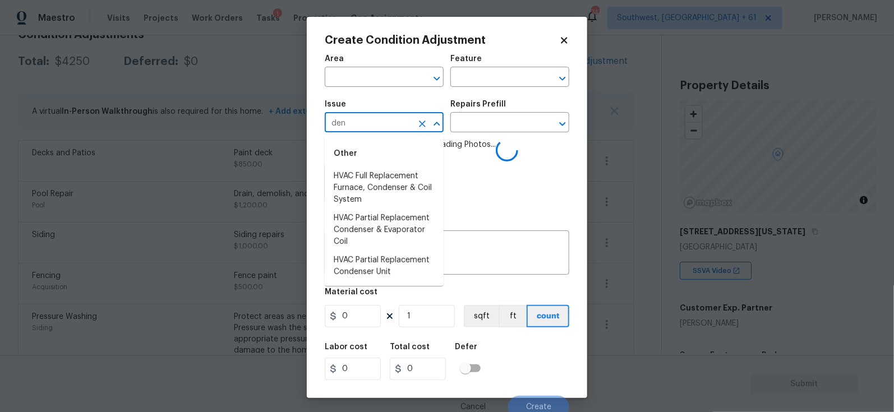
type input "de"
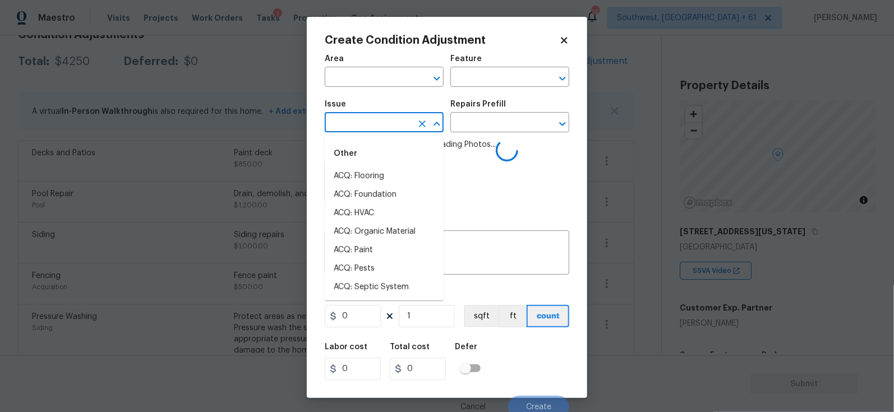
type input "b"
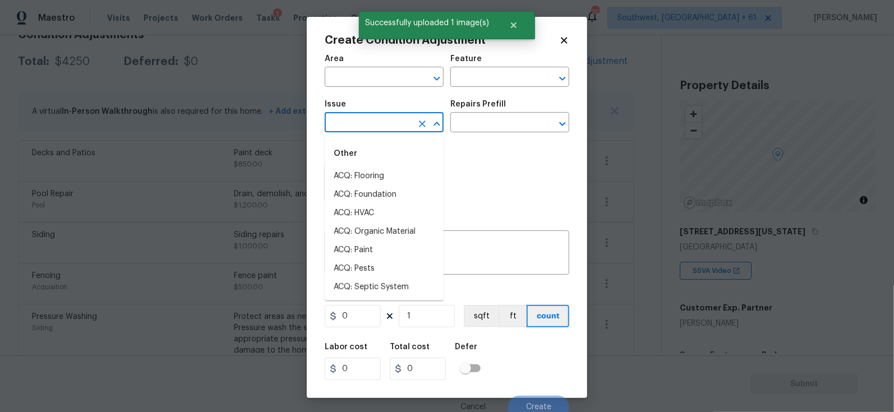
click at [373, 123] on input "text" at bounding box center [368, 123] width 87 height 17
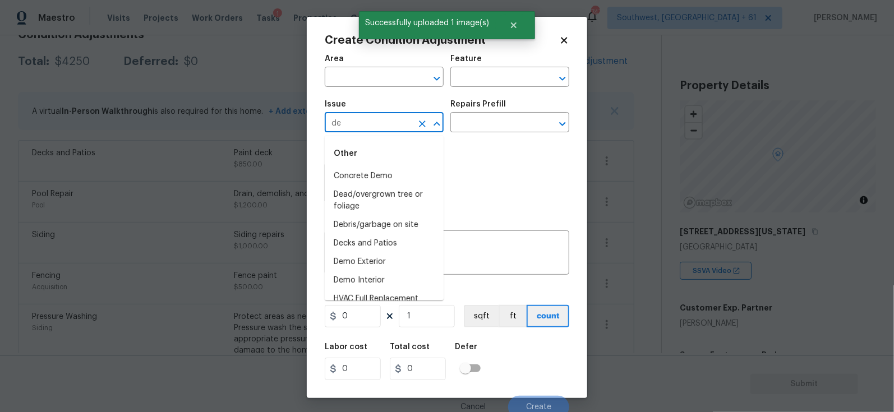
type input "deb"
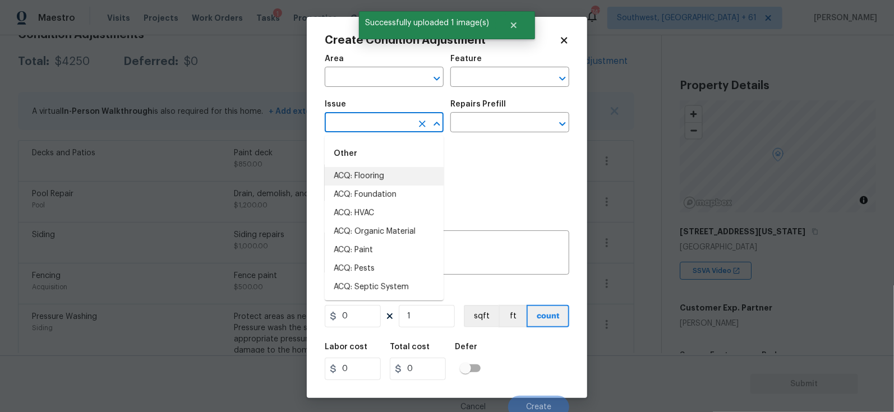
click at [371, 173] on li "ACQ: Flooring" at bounding box center [384, 176] width 119 height 19
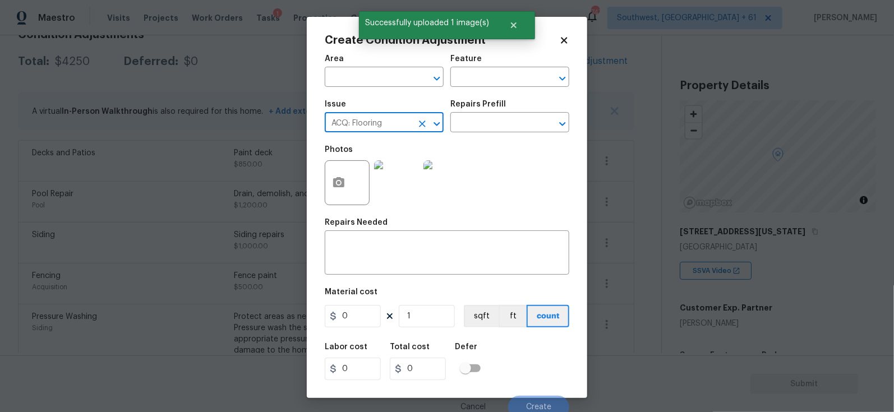
click at [373, 128] on input "ACQ: Flooring" at bounding box center [368, 123] width 87 height 17
click at [379, 172] on li "Debris/garbage on site" at bounding box center [384, 176] width 119 height 19
type input "Debris/garbage on site"
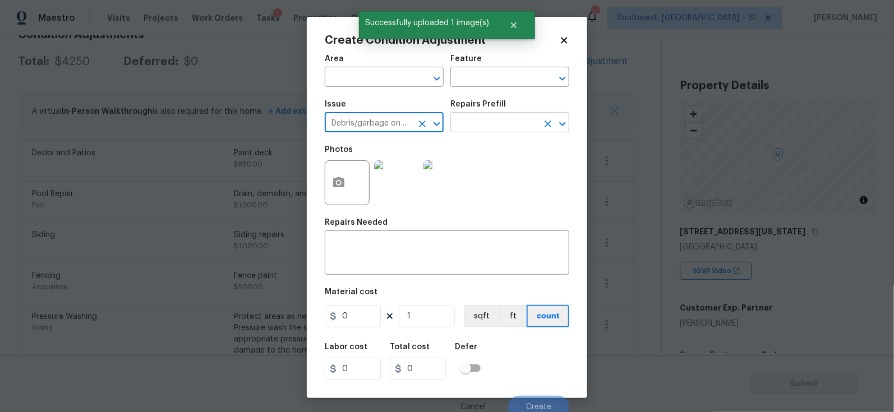
click at [500, 116] on input "text" at bounding box center [493, 123] width 87 height 17
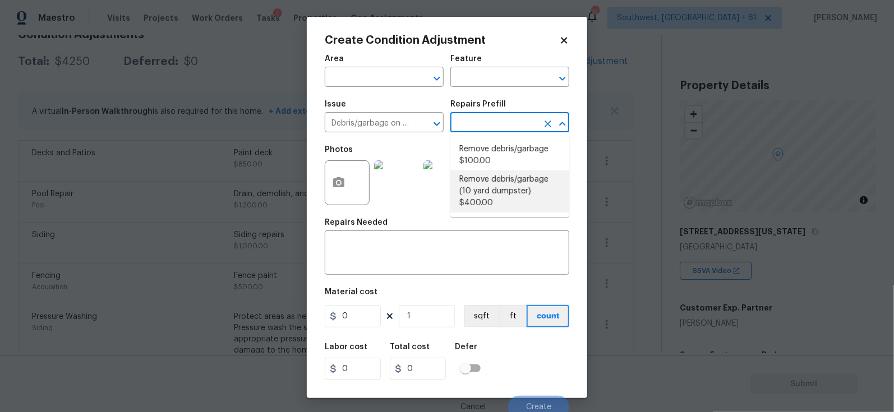
click at [496, 161] on li "Remove debris/garbage $100.00" at bounding box center [509, 155] width 119 height 30
type textarea "Remove, haul off, and properly dispose of any debris left by seller to offsite …"
type input "100"
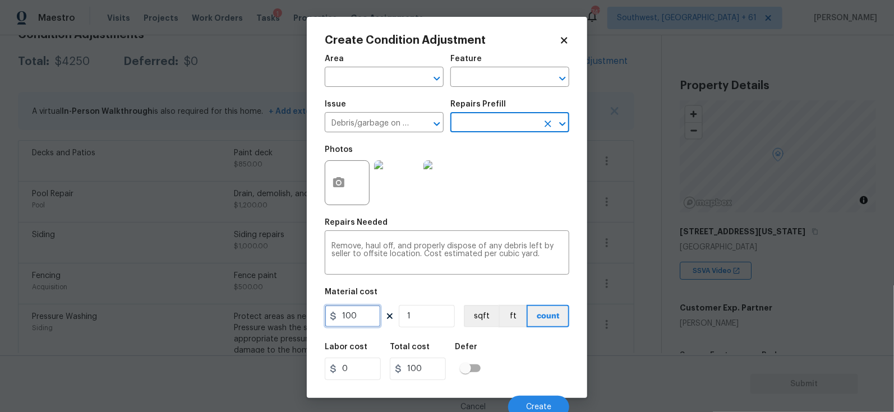
click at [365, 309] on input "100" at bounding box center [353, 316] width 56 height 22
type input "500"
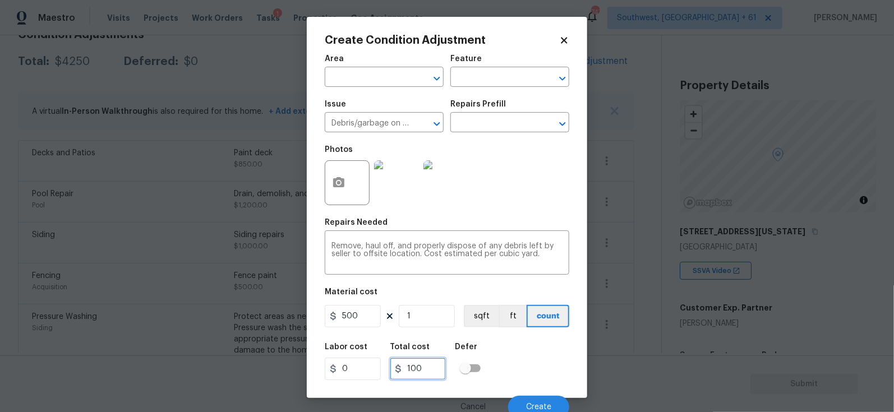
type input "500"
click at [432, 368] on input "500" at bounding box center [418, 369] width 56 height 22
click at [549, 407] on span "Create" at bounding box center [538, 407] width 25 height 8
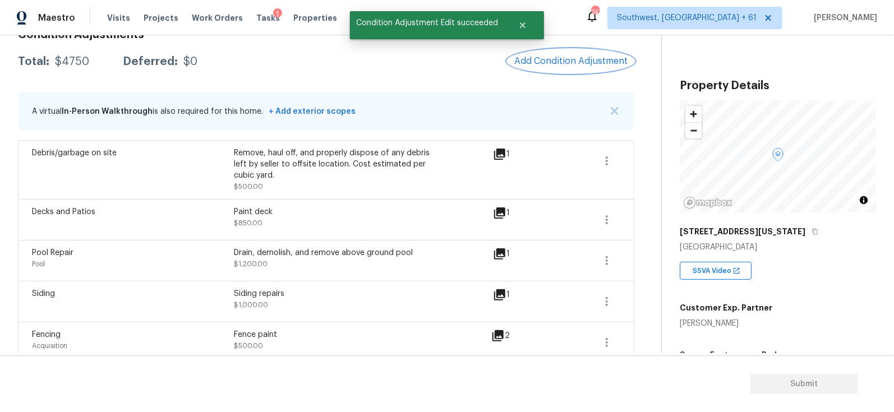
click at [562, 63] on span "Add Condition Adjustment" at bounding box center [570, 61] width 113 height 10
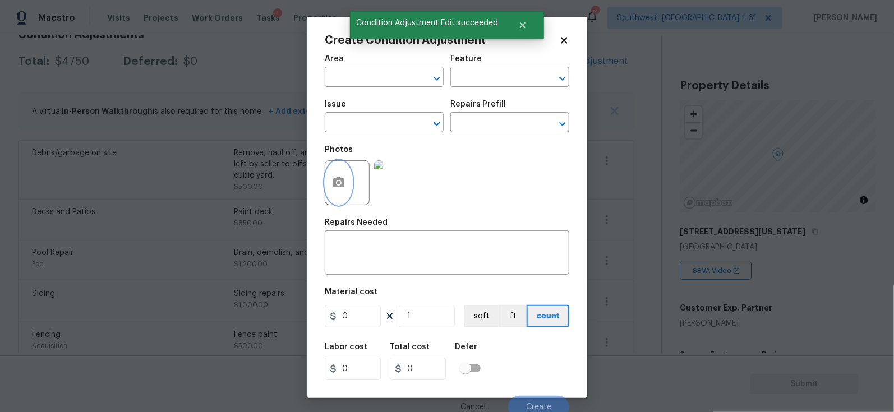
click at [346, 177] on button "button" at bounding box center [338, 183] width 27 height 44
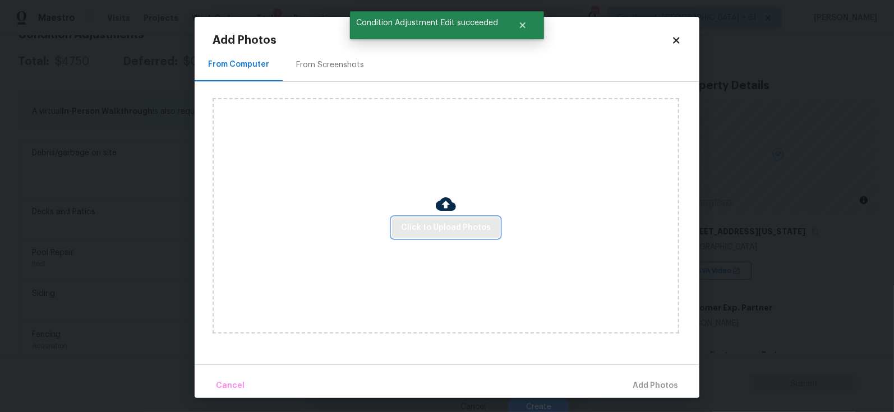
click at [441, 223] on span "Click to Upload Photos" at bounding box center [446, 228] width 90 height 14
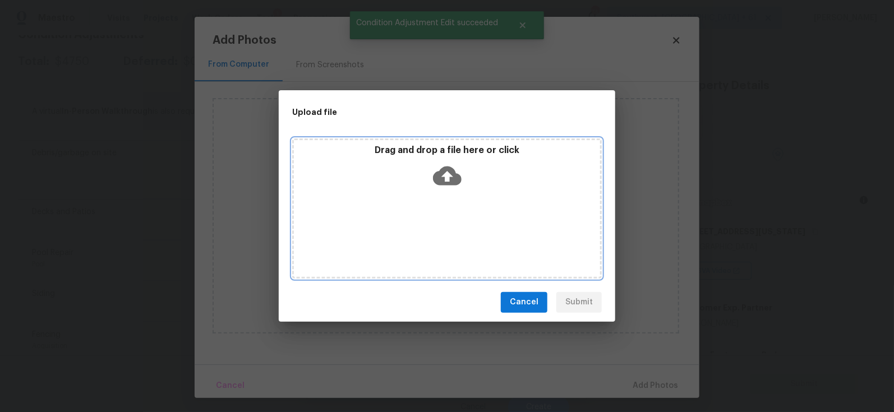
click at [446, 191] on div "Drag and drop a file here or click" at bounding box center [447, 169] width 306 height 48
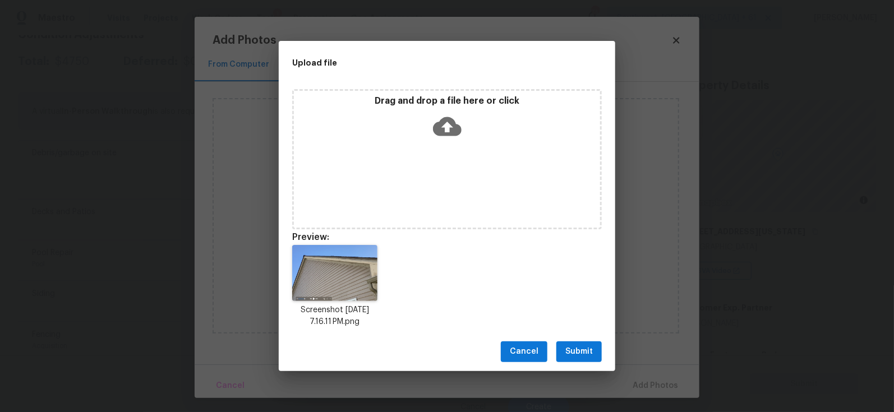
click at [563, 349] on button "Submit" at bounding box center [578, 352] width 45 height 21
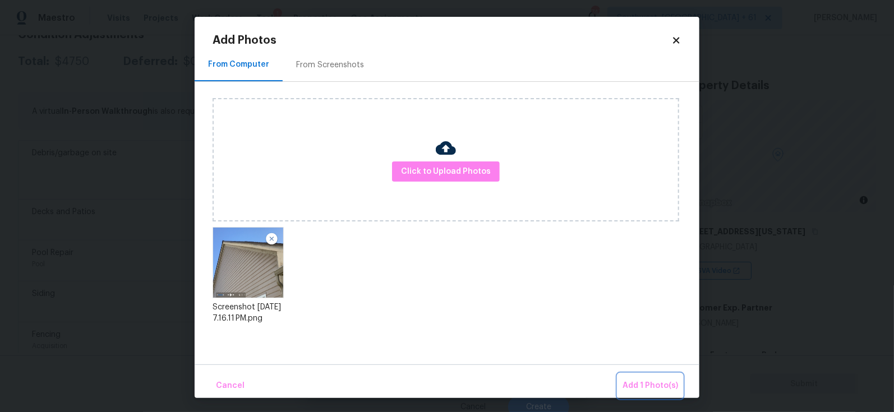
click at [645, 388] on span "Add 1 Photo(s)" at bounding box center [650, 386] width 56 height 14
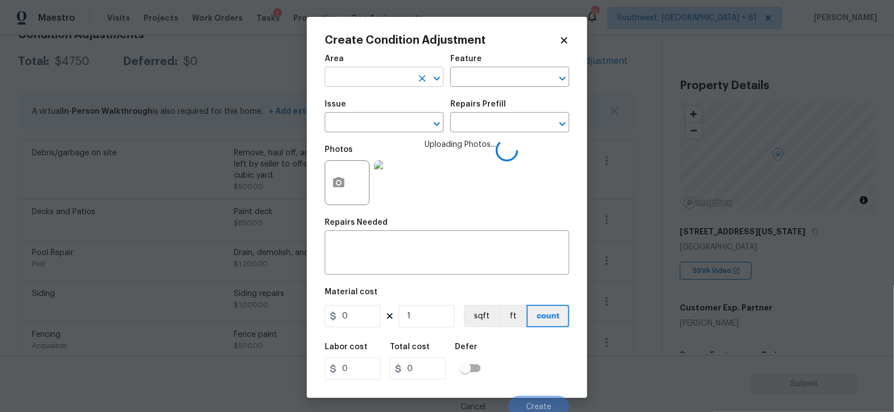
click at [382, 75] on input "text" at bounding box center [368, 78] width 87 height 17
type input "overal"
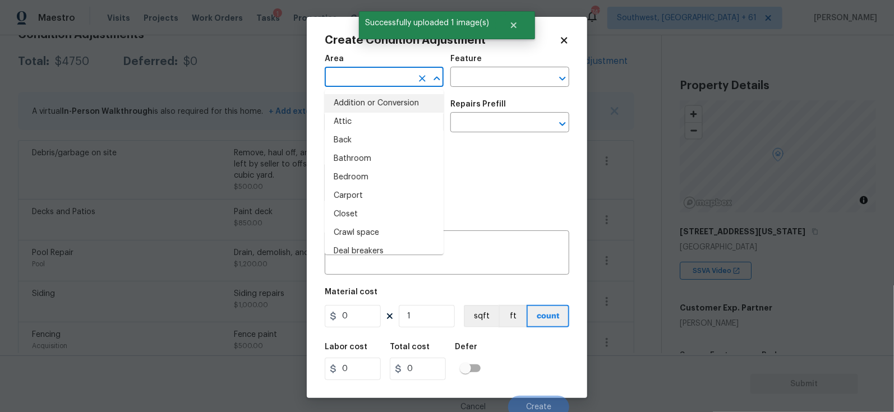
click at [367, 80] on input "text" at bounding box center [368, 78] width 87 height 17
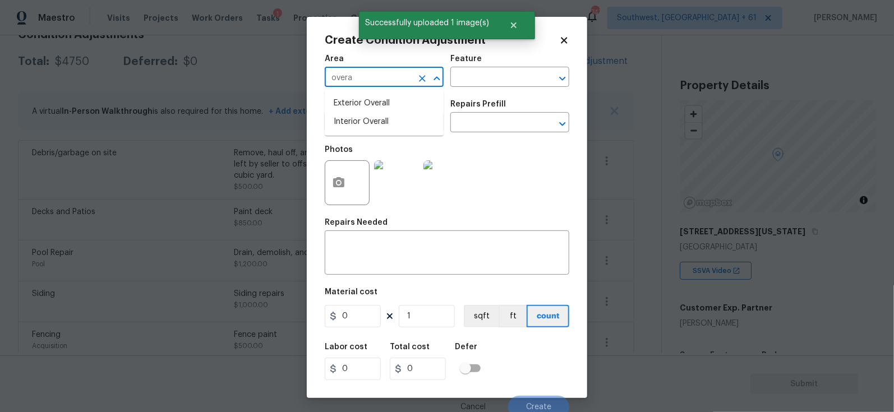
type input "overal"
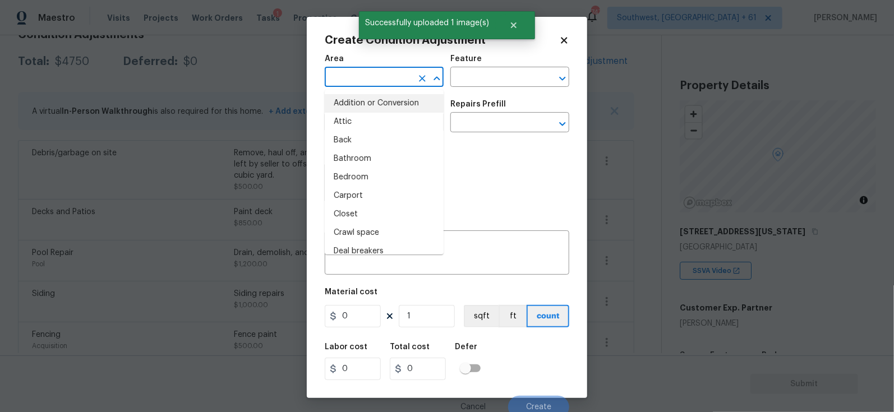
click at [365, 82] on input "text" at bounding box center [368, 78] width 87 height 17
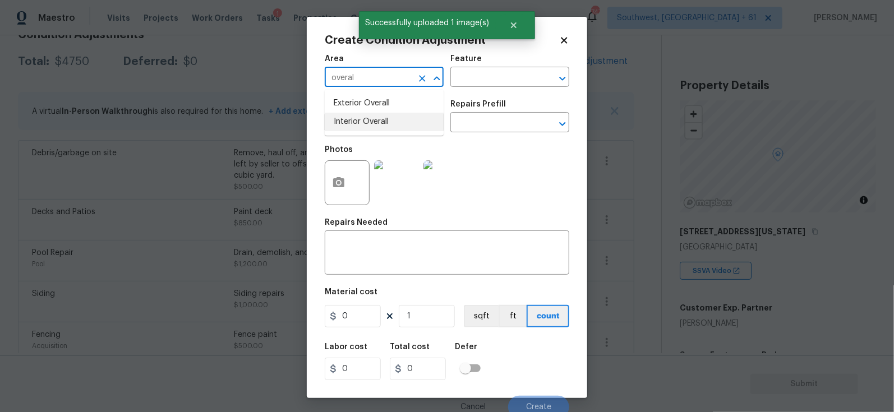
click at [364, 113] on li "Interior Overall" at bounding box center [384, 122] width 119 height 19
click at [402, 66] on div "Area" at bounding box center [384, 62] width 119 height 15
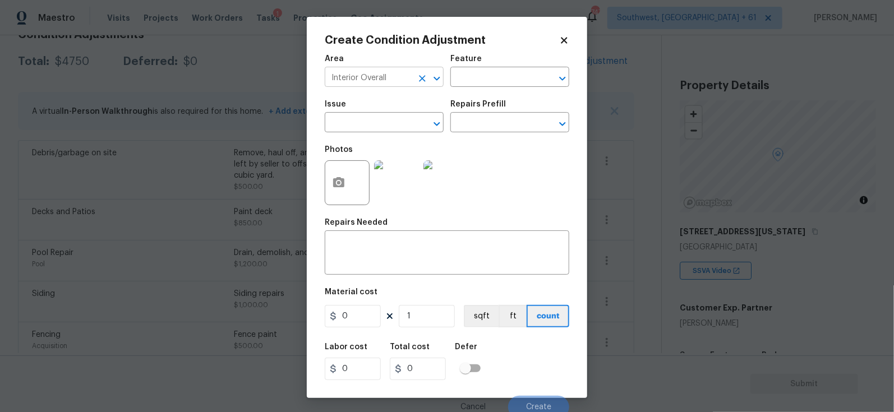
click at [396, 76] on input "Interior Overall" at bounding box center [368, 78] width 87 height 17
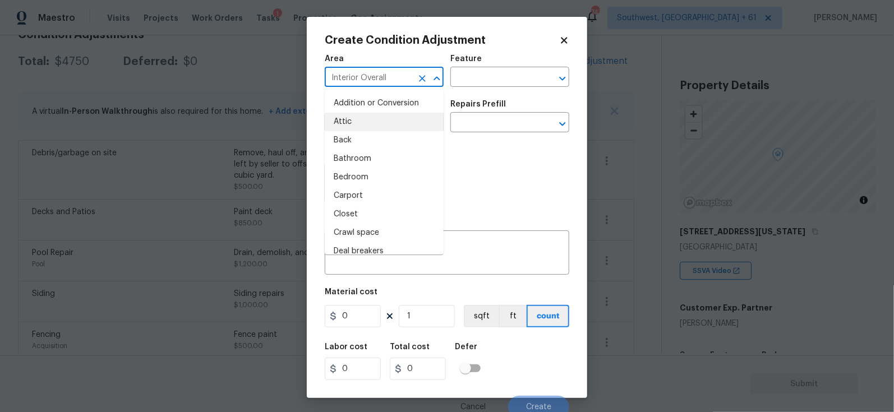
click at [396, 76] on input "Interior Overall" at bounding box center [368, 78] width 87 height 17
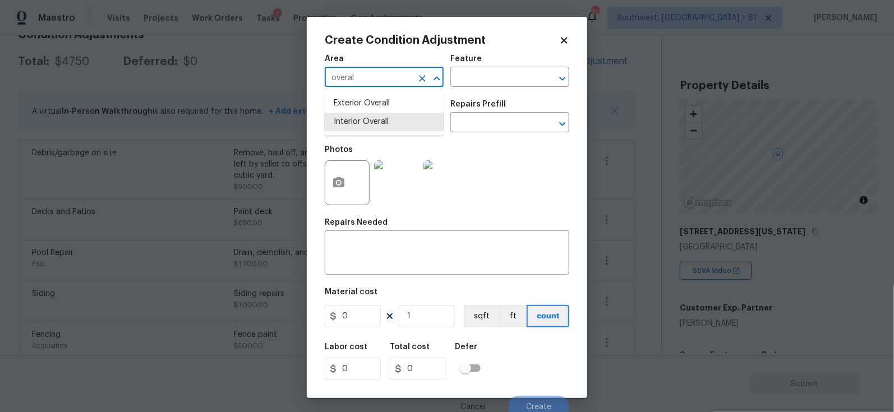
click at [398, 98] on li "Exterior Overall" at bounding box center [384, 103] width 119 height 19
type input "Exterior Overall"
click at [404, 260] on textarea at bounding box center [446, 254] width 231 height 24
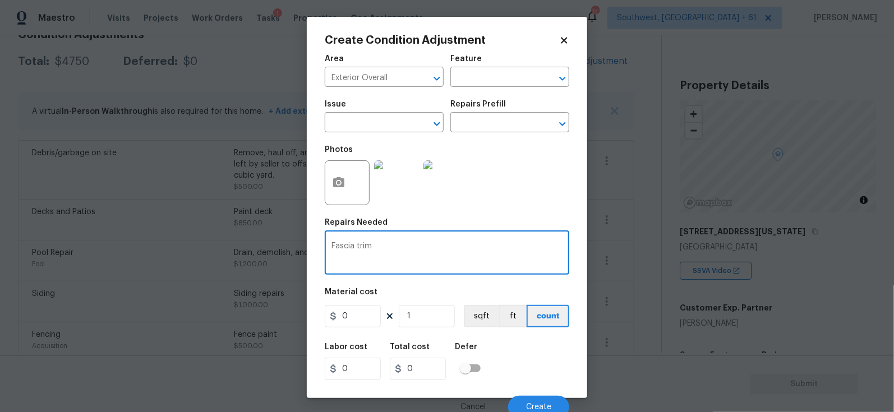
type textarea "Fascia trim"
click at [357, 311] on input "0" at bounding box center [353, 316] width 56 height 22
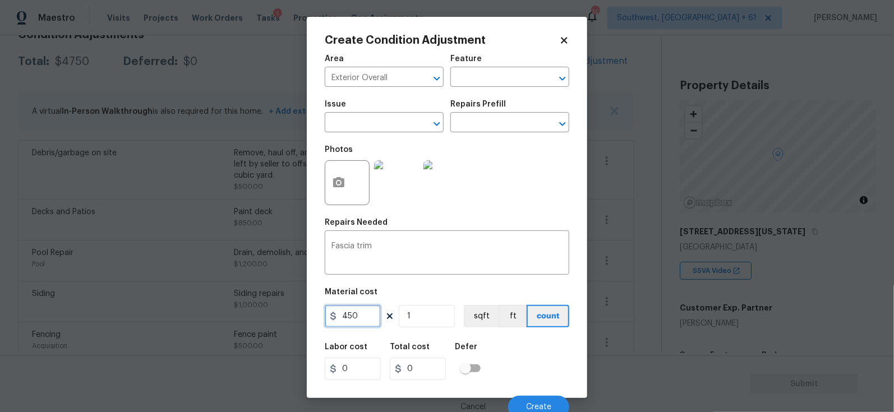
click at [357, 320] on input "450" at bounding box center [353, 316] width 56 height 22
click at [373, 325] on input "450" at bounding box center [353, 316] width 56 height 22
type input "650"
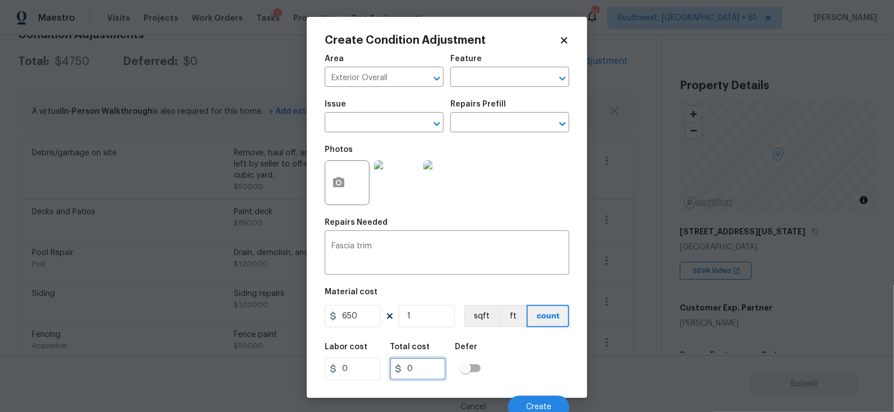
type input "650"
click at [433, 377] on input "650" at bounding box center [418, 369] width 56 height 22
click at [513, 399] on button "Create" at bounding box center [538, 407] width 61 height 22
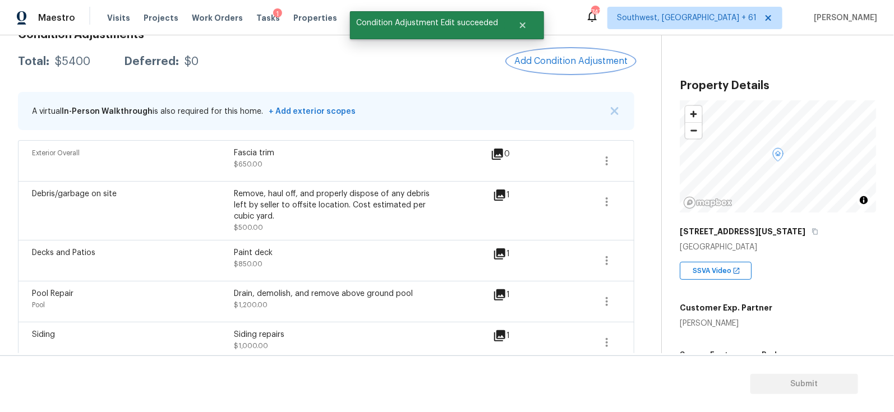
click at [594, 59] on span "Add Condition Adjustment" at bounding box center [570, 61] width 113 height 10
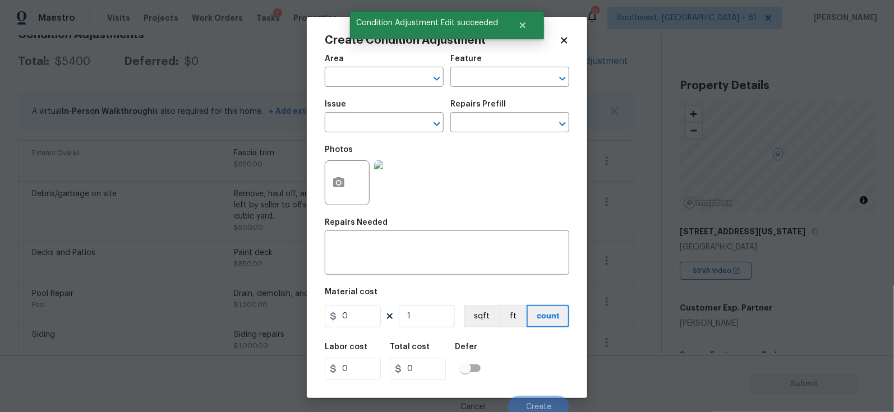
click at [352, 184] on div at bounding box center [347, 182] width 45 height 45
click at [329, 187] on button "button" at bounding box center [338, 183] width 27 height 44
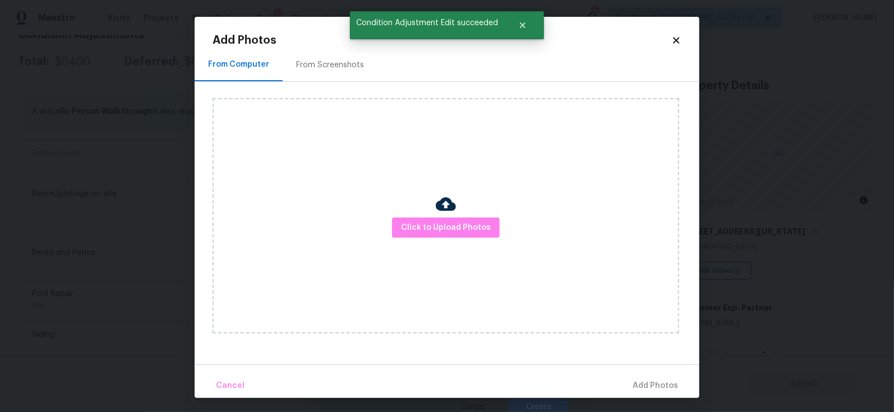
click at [433, 216] on div "Click to Upload Photos" at bounding box center [446, 216] width 467 height 236
click at [436, 226] on span "Click to Upload Photos" at bounding box center [446, 228] width 90 height 14
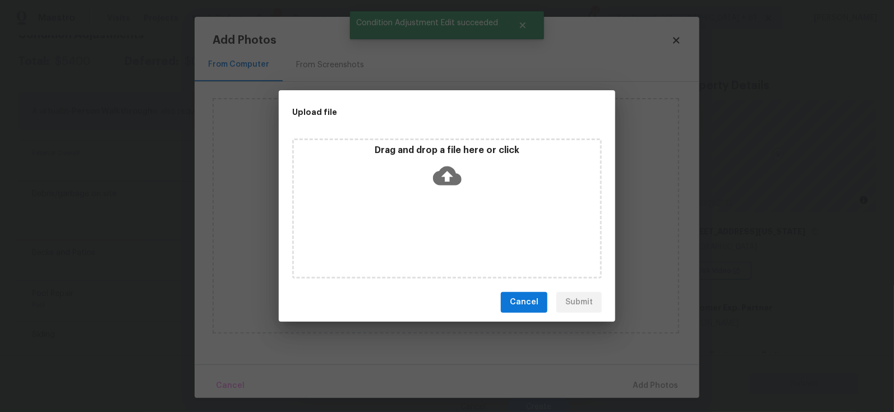
click at [455, 163] on icon at bounding box center [447, 176] width 29 height 29
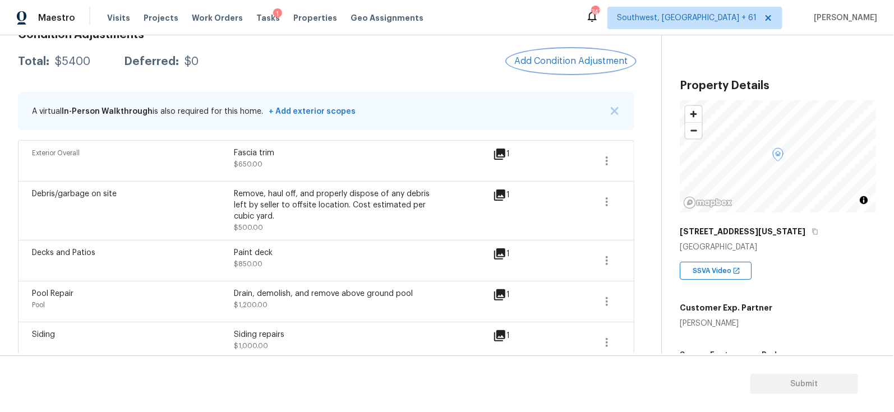
click at [582, 52] on button "Add Condition Adjustment" at bounding box center [571, 61] width 127 height 24
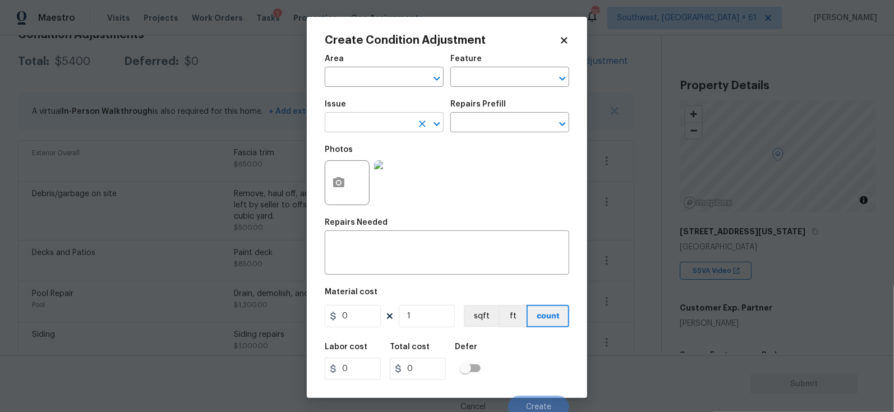
click at [398, 119] on input "text" at bounding box center [368, 123] width 87 height 17
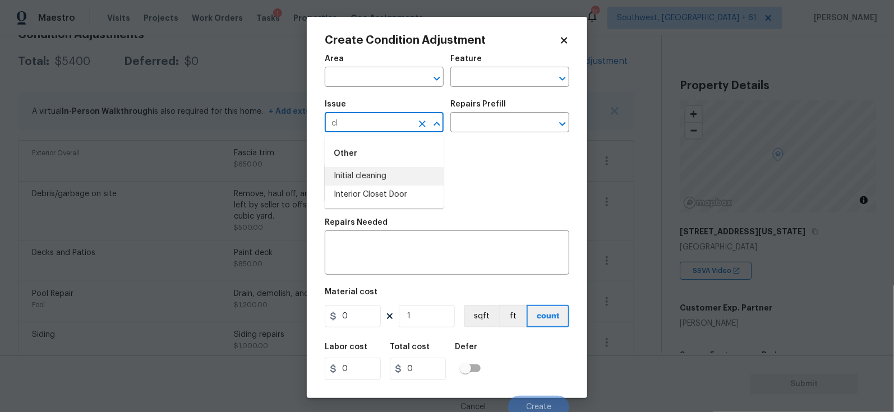
click at [387, 179] on li "Initial cleaning" at bounding box center [384, 176] width 119 height 19
type input "Initial cleaning"
click at [469, 135] on div "Issue Initial cleaning ​ Repairs Prefill ​" at bounding box center [447, 116] width 245 height 45
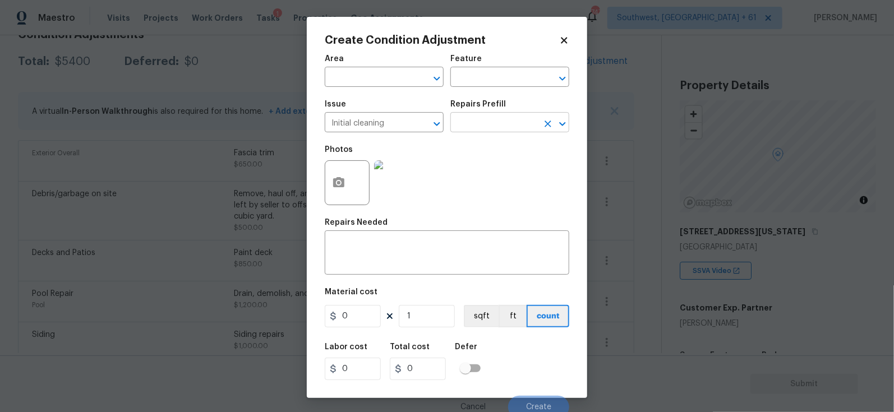
click at [491, 117] on input "text" at bounding box center [493, 123] width 87 height 17
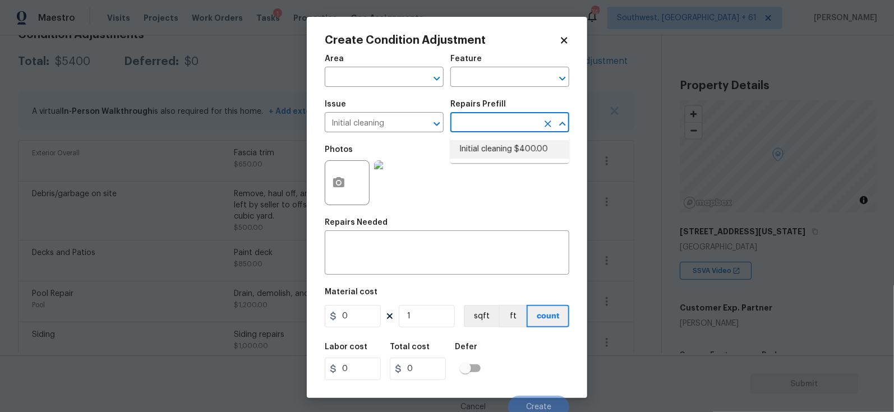
click at [489, 146] on li "Initial cleaning $400.00" at bounding box center [509, 149] width 119 height 19
type input "Home Readiness Packages"
type textarea "1. Wipe down exterior doors and trim. 2. Clean out all exterior light fixtures …"
type input "400"
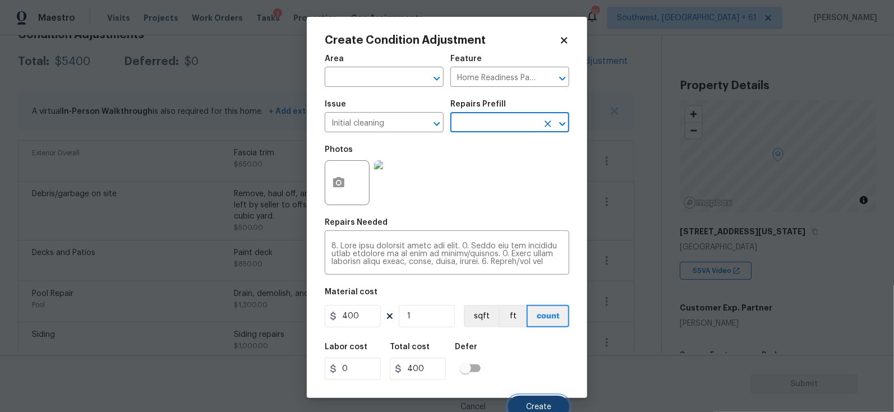
click at [534, 404] on span "Create" at bounding box center [538, 407] width 25 height 8
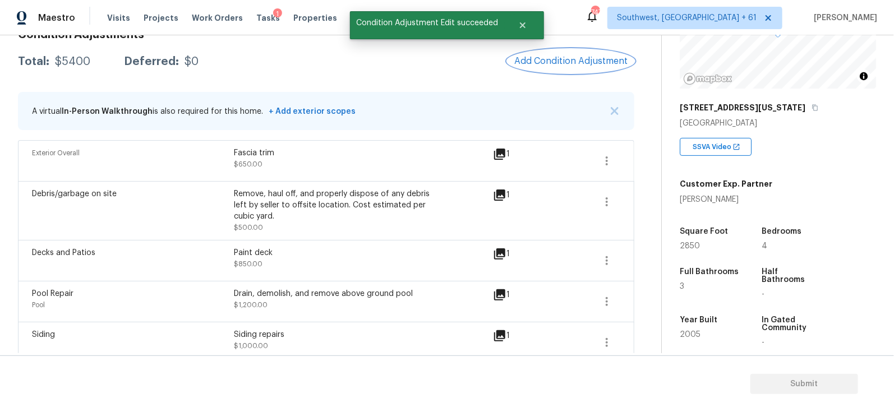
scroll to position [123, 0]
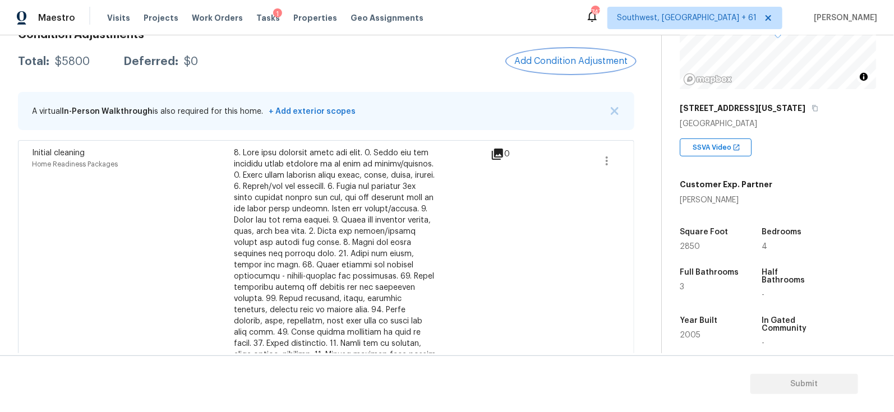
click at [574, 54] on button "Add Condition Adjustment" at bounding box center [571, 61] width 127 height 24
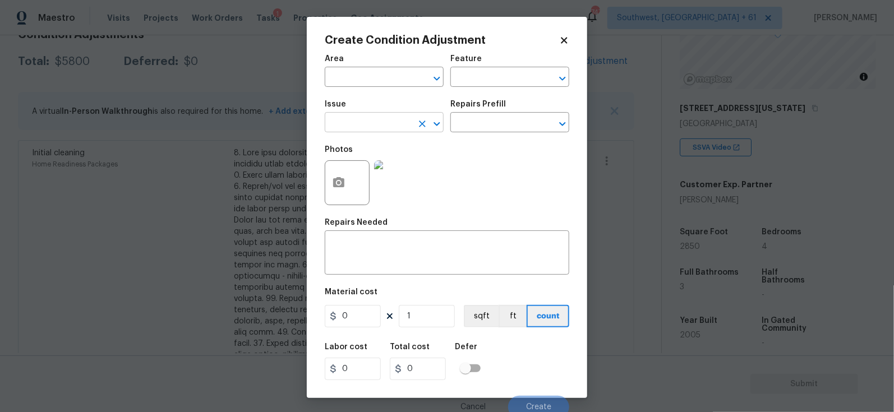
click at [362, 124] on input "text" at bounding box center [368, 123] width 87 height 17
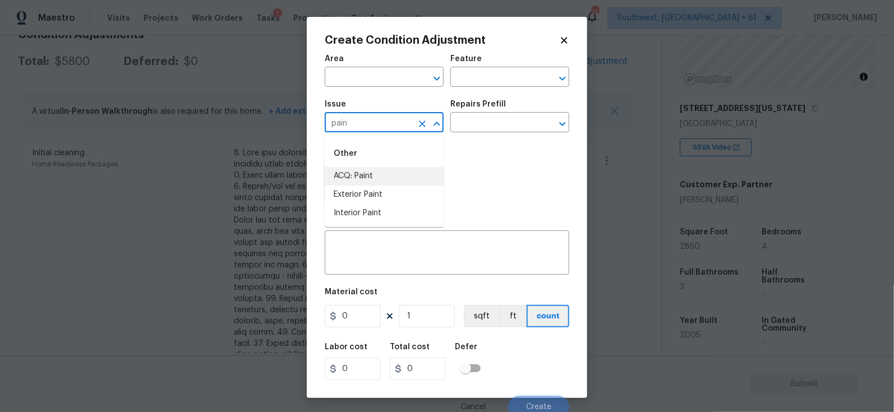
click at [362, 174] on li "ACQ: Paint" at bounding box center [384, 176] width 119 height 19
type input "ACQ: Paint"
click at [508, 110] on div "Repairs Prefill" at bounding box center [509, 107] width 119 height 15
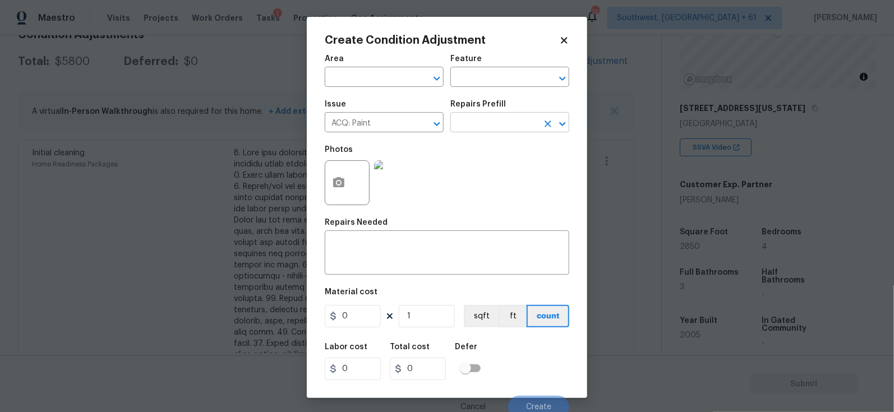
click at [505, 120] on input "text" at bounding box center [493, 123] width 87 height 17
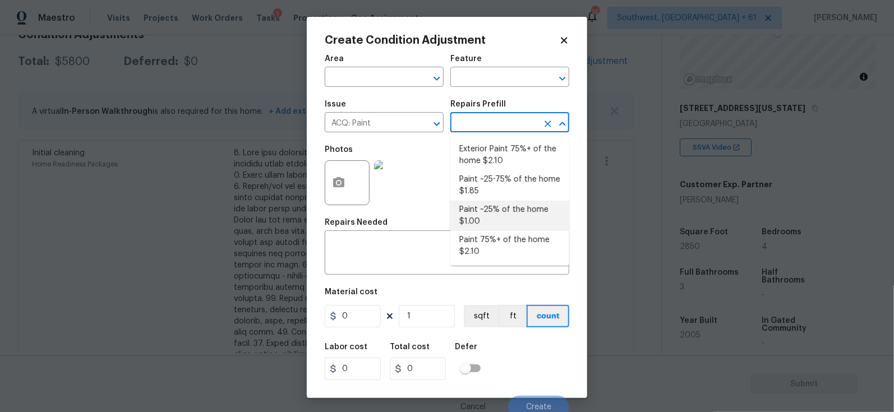
click at [501, 214] on li "Paint ~25% of the home $1.00" at bounding box center [509, 216] width 119 height 30
type input "Acquisition"
type textarea "Acquisition Scope: ~25% of the home needs interior paint"
type input "1"
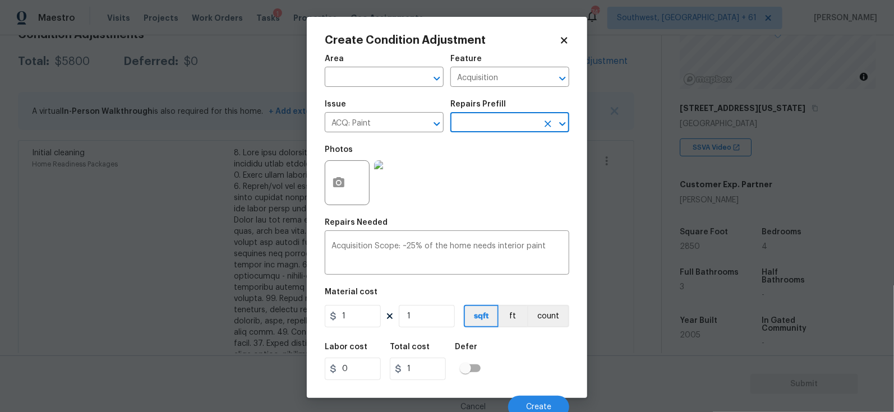
click at [435, 304] on figure "Material cost 1 1 sqft ft count" at bounding box center [447, 308] width 245 height 41
click at [430, 319] on input "1" at bounding box center [427, 316] width 56 height 22
type input "0"
type input "2"
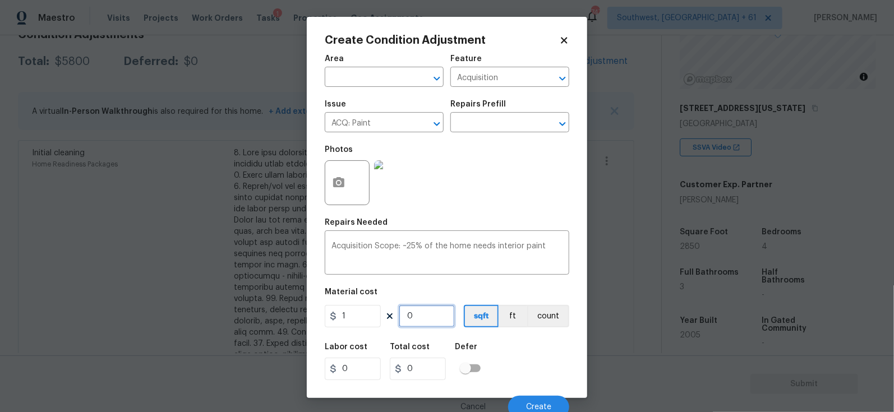
type input "2"
type input "26"
type input "268"
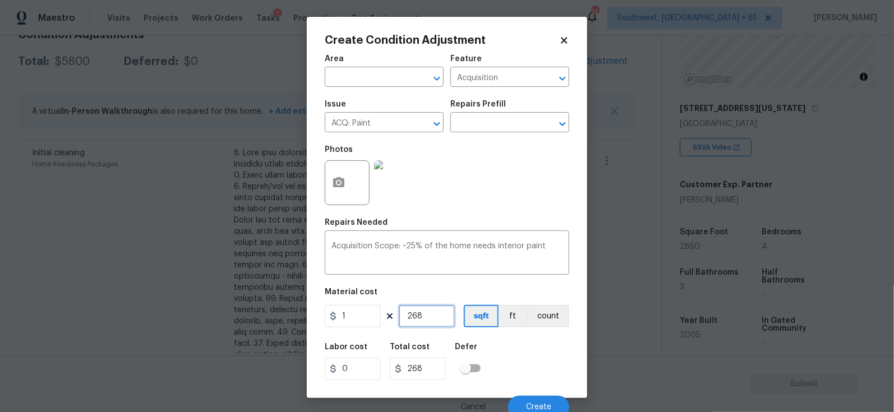
type input "2686"
click at [441, 365] on input "2686" at bounding box center [418, 369] width 56 height 22
click at [532, 405] on span "Create" at bounding box center [538, 407] width 25 height 8
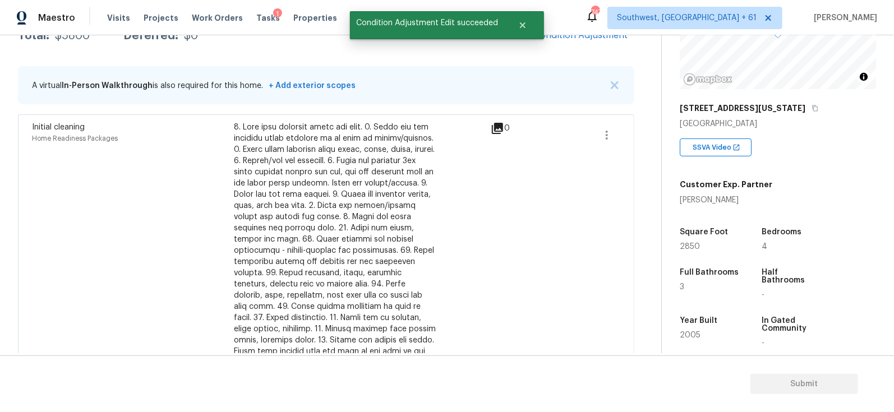
scroll to position [177, 0]
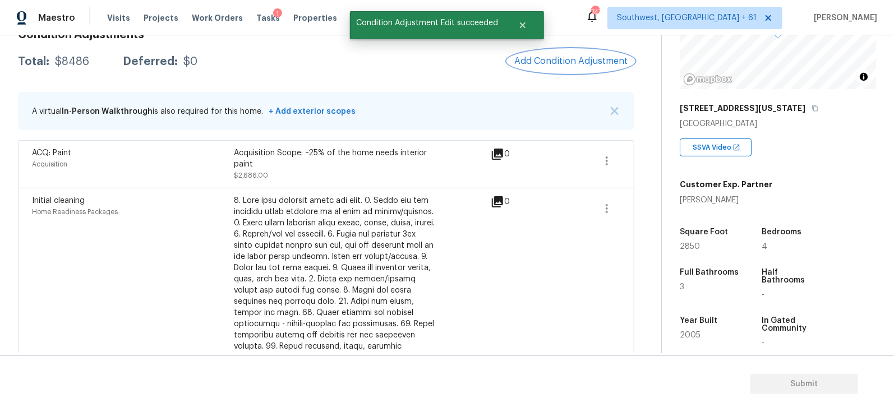
click at [570, 58] on span "Add Condition Adjustment" at bounding box center [570, 61] width 113 height 10
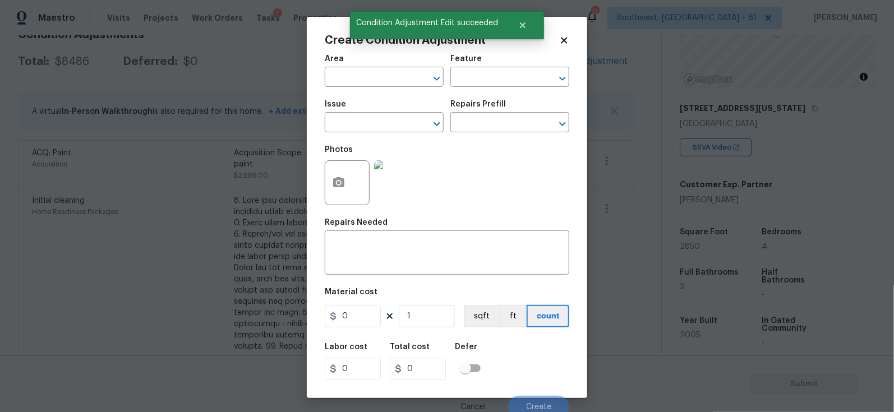
click at [362, 114] on div "Issue" at bounding box center [384, 107] width 119 height 15
click at [352, 132] on input "text" at bounding box center [368, 123] width 87 height 17
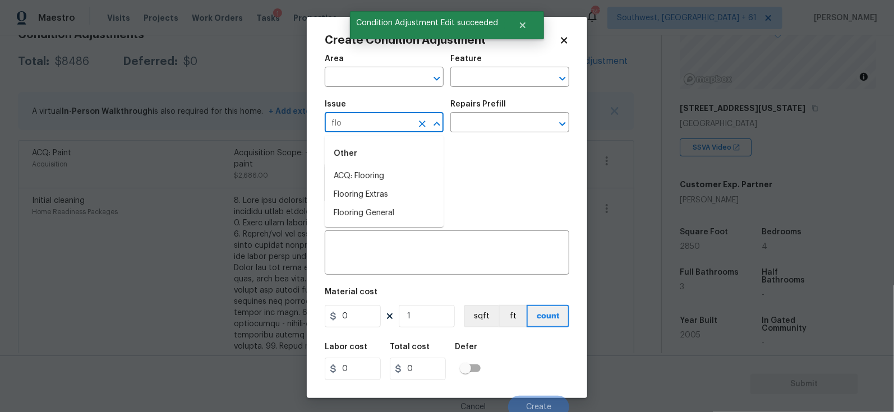
click at [365, 169] on li "ACQ: Flooring" at bounding box center [384, 176] width 119 height 19
type input "ACQ: Flooring"
click at [492, 124] on input "text" at bounding box center [493, 123] width 87 height 17
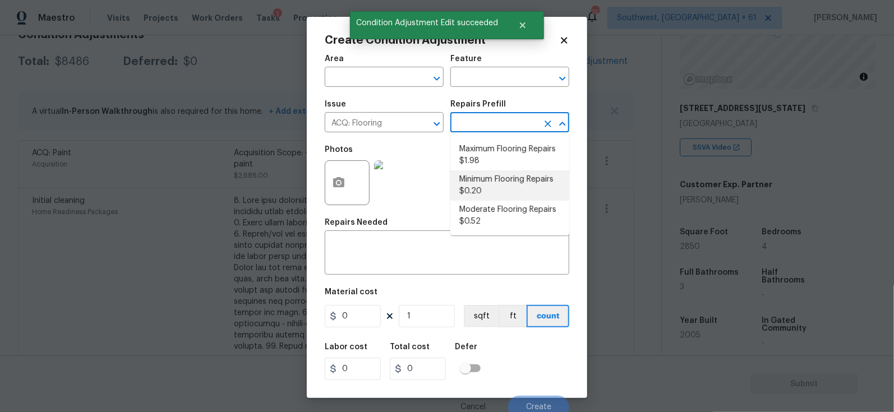
click at [492, 190] on li "Minimum Flooring Repairs $0.20" at bounding box center [509, 185] width 119 height 30
type input "Acquisition"
type textarea "Acquisition Scope: Minimum flooring repairs"
type input "0.2"
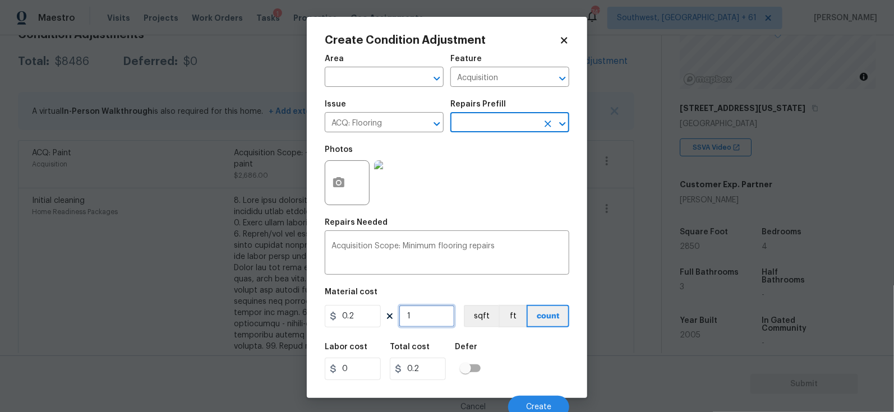
click at [439, 324] on input "1" at bounding box center [427, 316] width 56 height 22
type input "0"
type input "2"
type input "0.4"
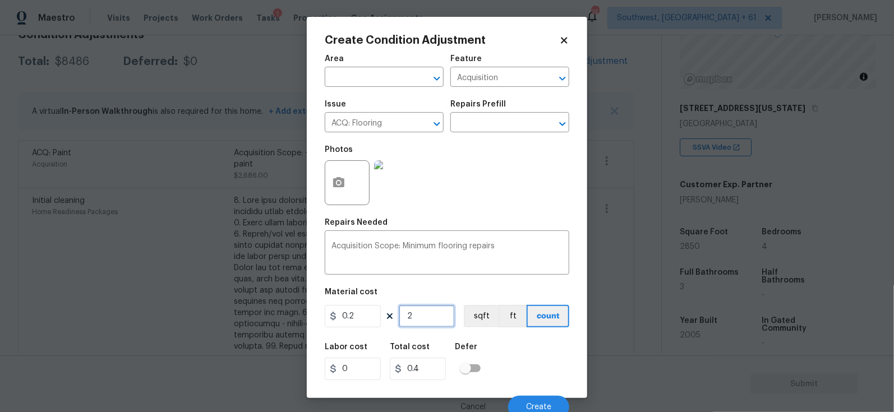
type input "26"
type input "5.2"
type input "268"
type input "53.6"
type input "2686"
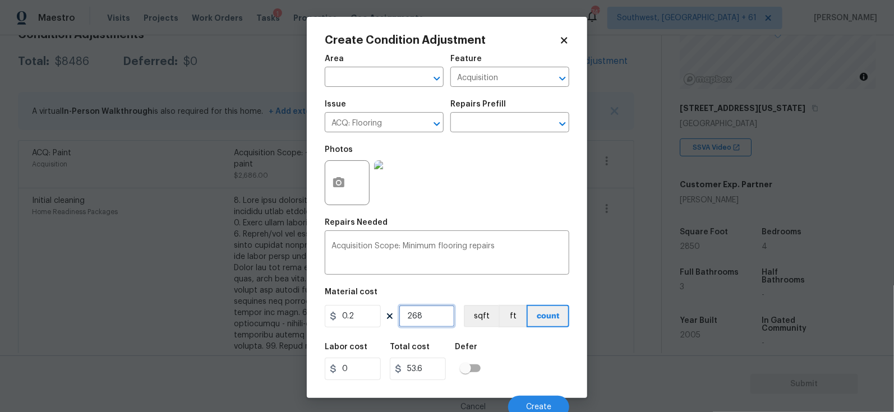
type input "537.2"
type input "2686"
click at [436, 372] on input "537.2" at bounding box center [418, 369] width 56 height 22
click at [548, 403] on button "Create" at bounding box center [538, 407] width 61 height 22
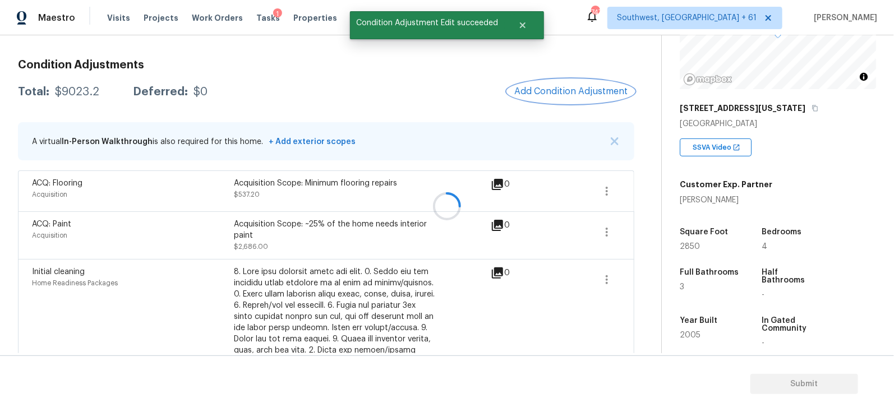
scroll to position [142, 0]
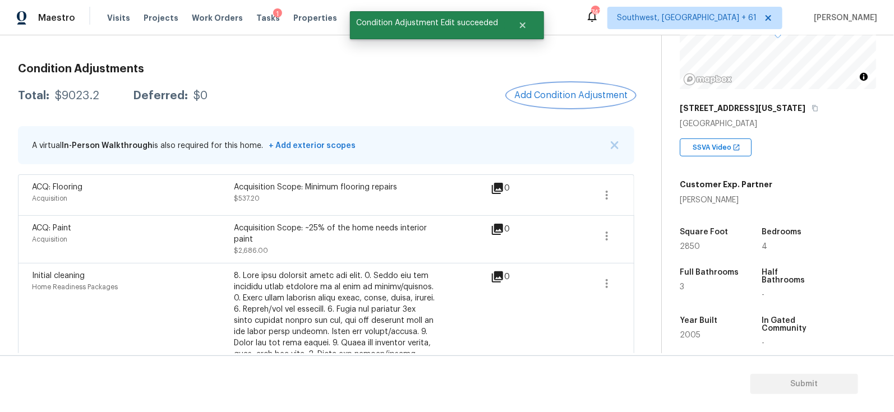
click at [547, 98] on span "Add Condition Adjustment" at bounding box center [570, 95] width 113 height 10
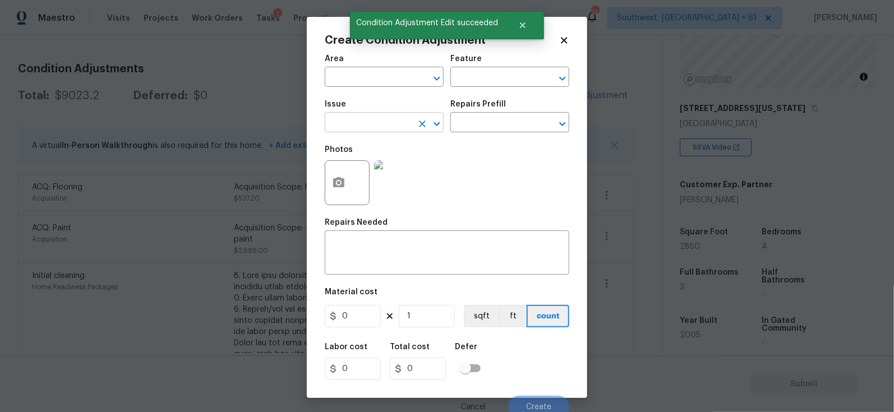
click at [357, 130] on input "text" at bounding box center [368, 123] width 87 height 17
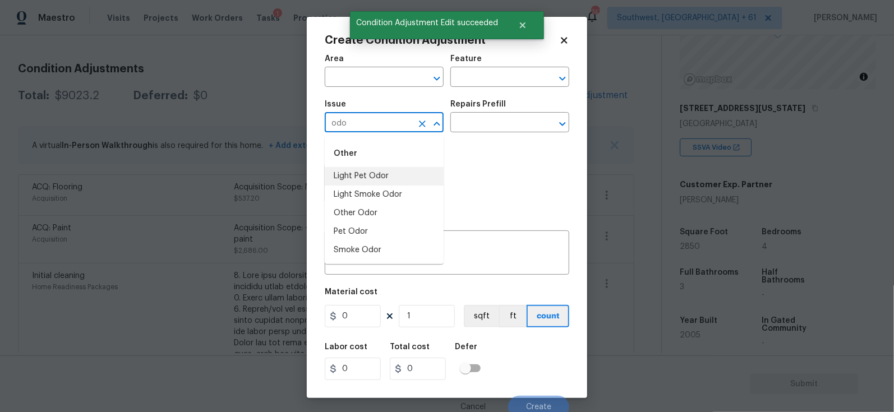
click at [379, 183] on li "Light Pet Odor" at bounding box center [384, 176] width 119 height 19
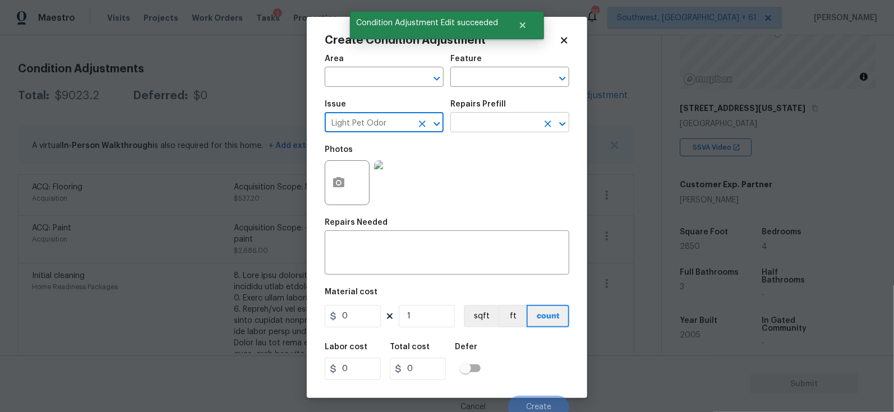
type input "Light Pet Odor"
click at [510, 116] on input "text" at bounding box center [493, 123] width 87 height 17
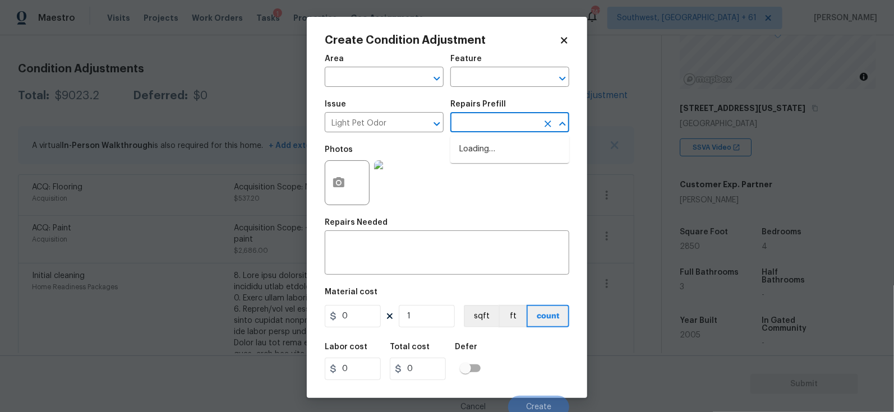
type textarea "Acquisition Scope: 1-2 pets present"
type input "575"
click at [537, 399] on button "Create" at bounding box center [538, 407] width 61 height 22
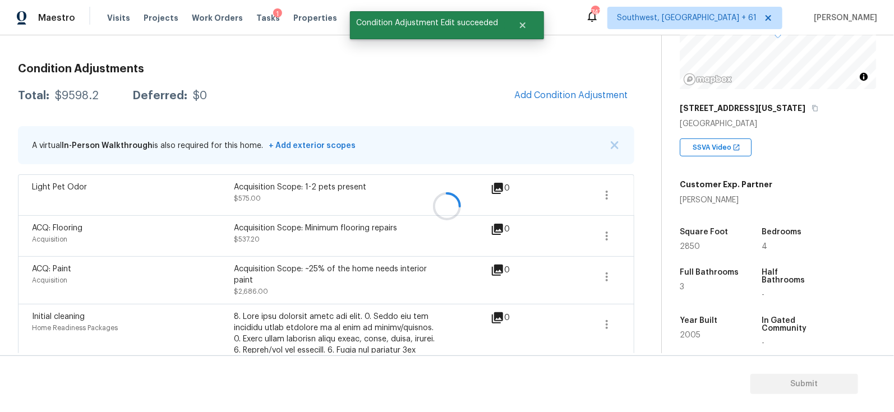
click at [601, 91] on div at bounding box center [447, 206] width 894 height 412
click at [586, 84] on button "Add Condition Adjustment" at bounding box center [571, 96] width 127 height 24
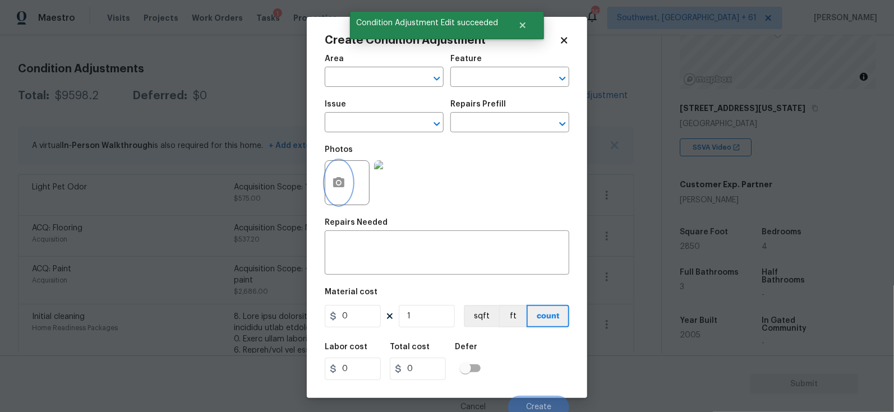
click at [345, 188] on button "button" at bounding box center [338, 183] width 27 height 44
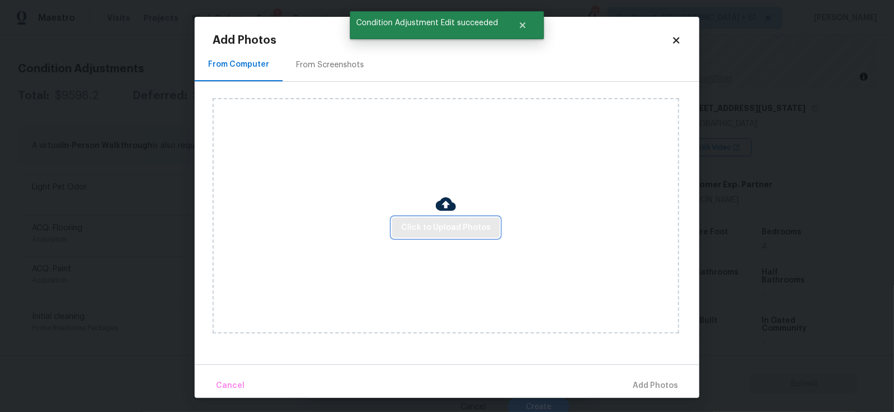
click at [439, 236] on button "Click to Upload Photos" at bounding box center [446, 228] width 108 height 21
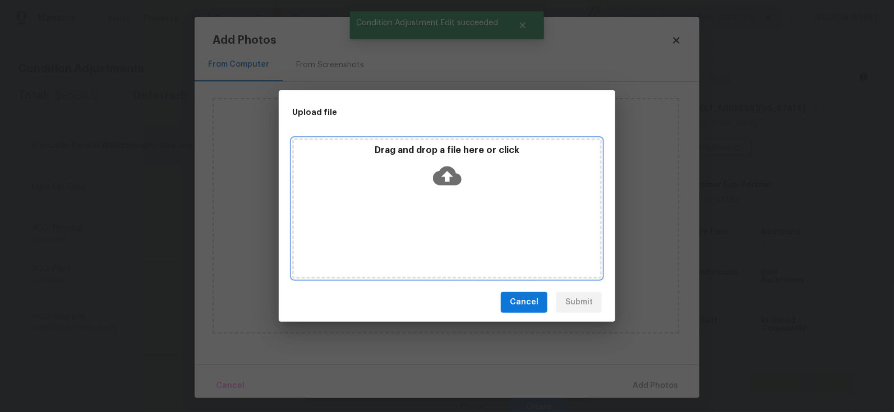
click at [451, 186] on icon at bounding box center [447, 176] width 29 height 29
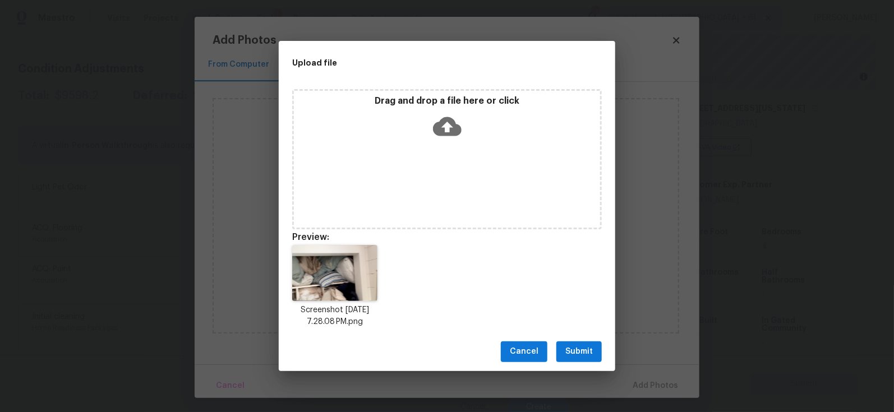
click at [565, 352] on button "Submit" at bounding box center [578, 352] width 45 height 21
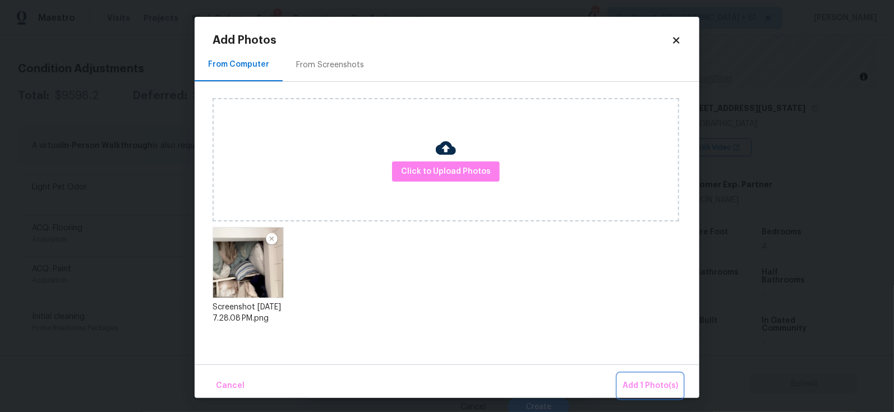
click at [648, 383] on span "Add 1 Photo(s)" at bounding box center [650, 386] width 56 height 14
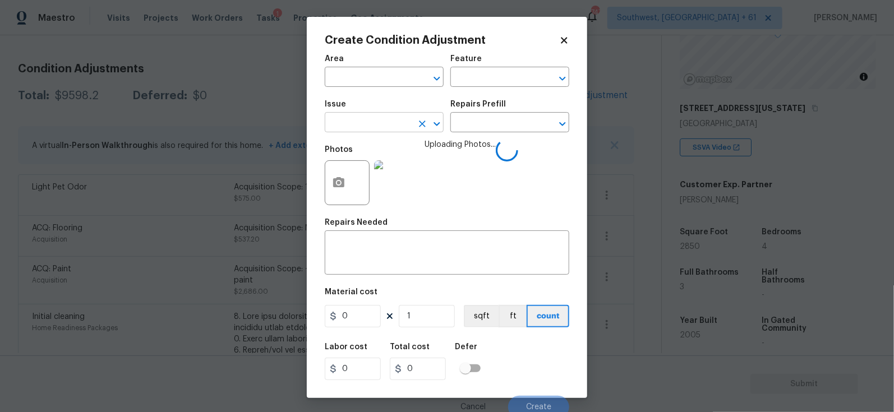
click at [396, 128] on input "text" at bounding box center [368, 123] width 87 height 17
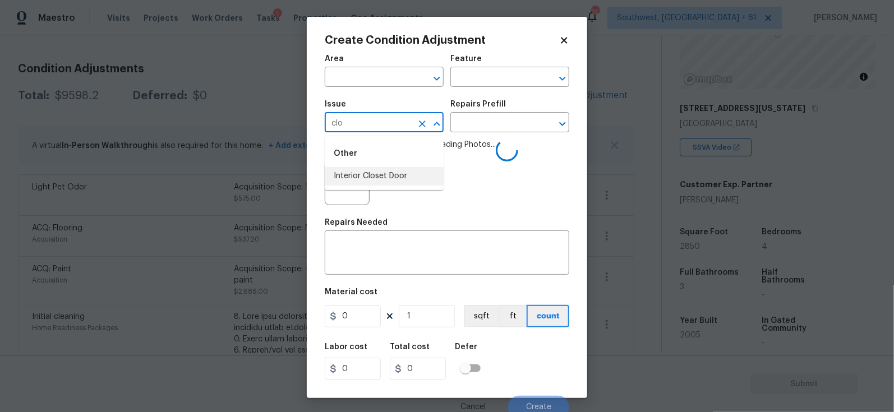
click at [408, 175] on li "Interior Closet Door" at bounding box center [384, 176] width 119 height 19
type input "Interior Closet Door"
click at [493, 124] on input "text" at bounding box center [493, 123] width 87 height 17
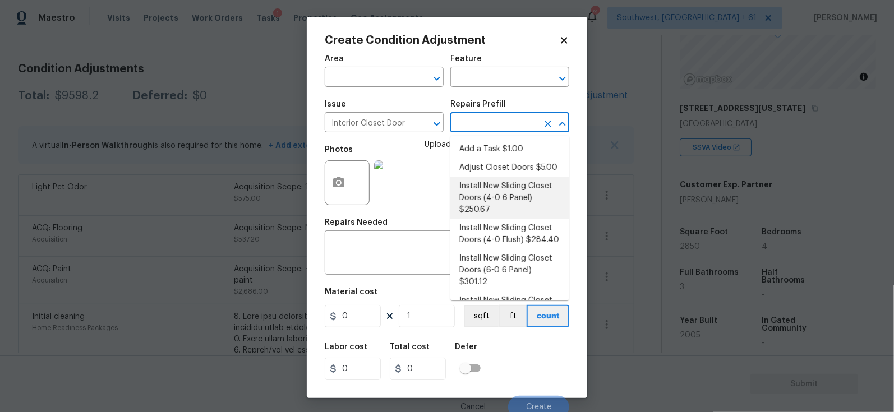
click at [494, 196] on li "Install New Sliding Closet Doors (4-0 6 Panel) $250.67" at bounding box center [509, 198] width 119 height 42
type input "Interior Door"
type textarea "Remove the existing door (if present). Install a new 4-0 bi-fold 6 panel interi…"
type input "250.67"
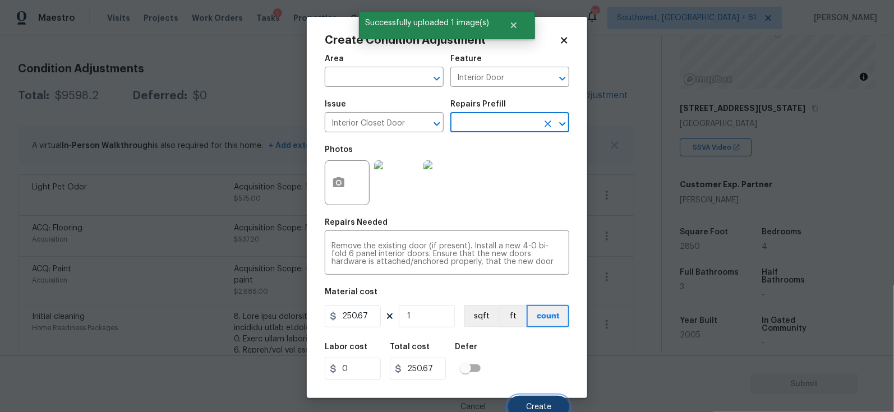
click at [536, 402] on button "Create" at bounding box center [538, 407] width 61 height 22
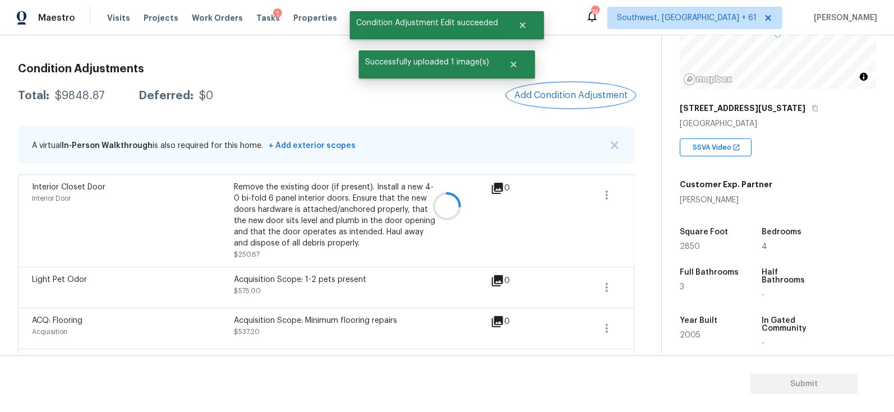
click at [572, 94] on span "Add Condition Adjustment" at bounding box center [570, 95] width 113 height 10
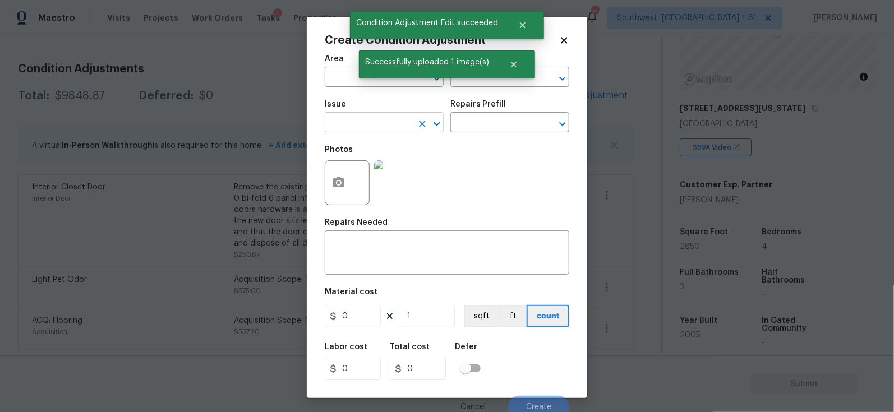
click at [350, 122] on input "text" at bounding box center [368, 123] width 87 height 17
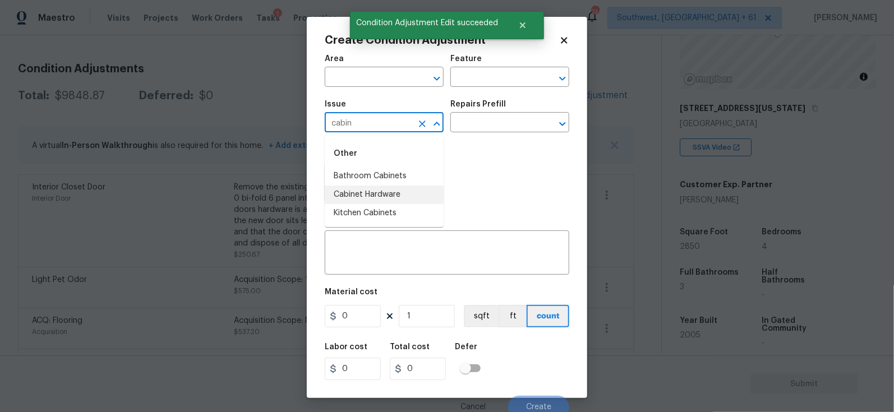
click at [363, 189] on li "Cabinet Hardware" at bounding box center [384, 195] width 119 height 19
type input "Cabinet Hardware"
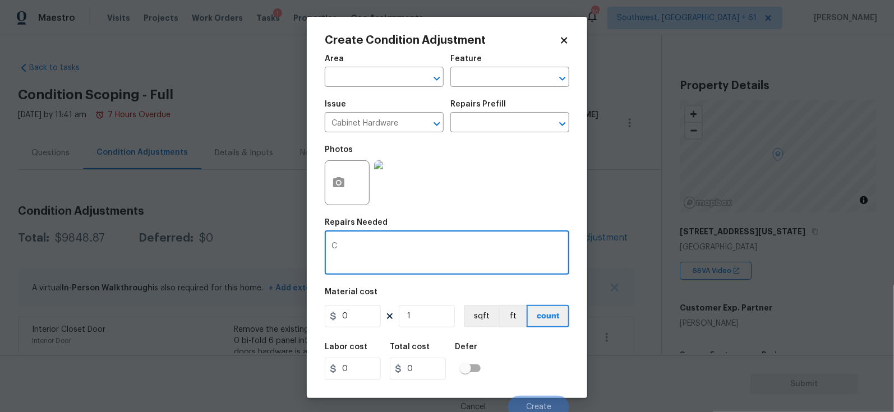
scroll to position [123, 0]
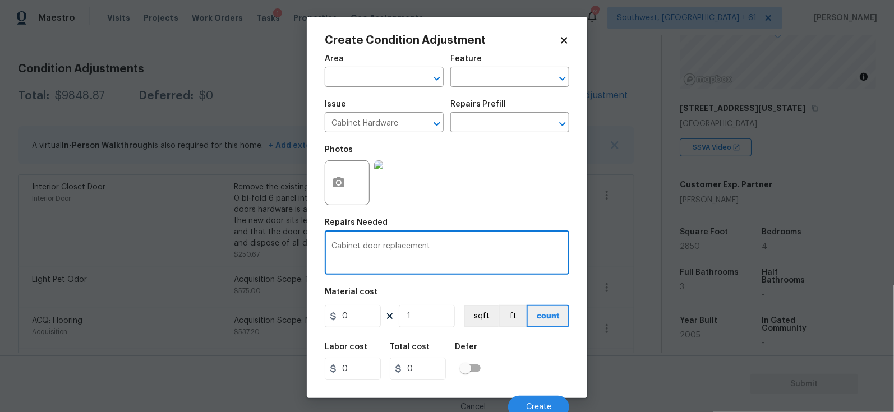
type textarea "Cabinet door replacement"
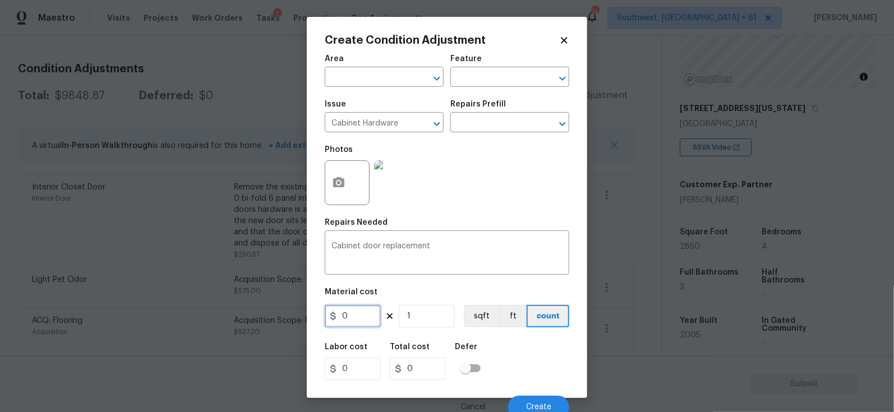
click at [373, 321] on input "0" at bounding box center [353, 316] width 56 height 22
type input "200"
click at [440, 358] on input "200" at bounding box center [418, 369] width 56 height 22
click at [543, 404] on span "Create" at bounding box center [538, 407] width 25 height 8
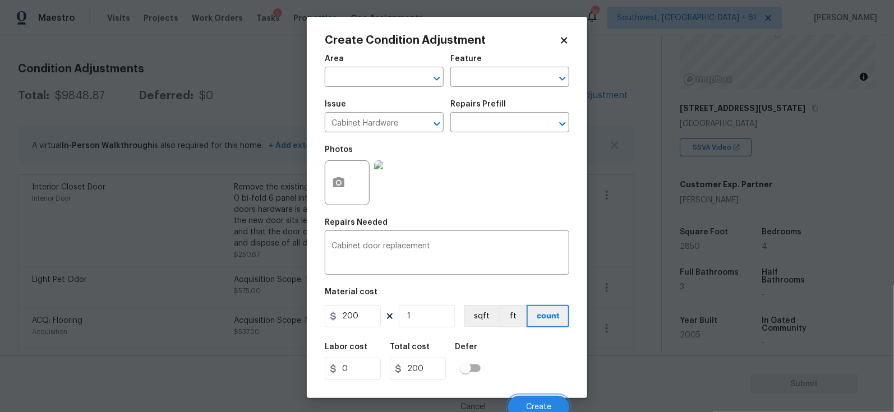
scroll to position [142, 0]
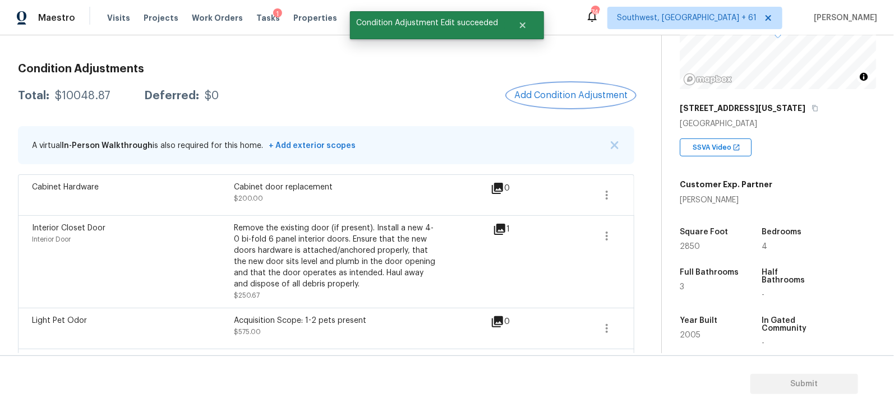
click at [579, 97] on span "Add Condition Adjustment" at bounding box center [570, 95] width 113 height 10
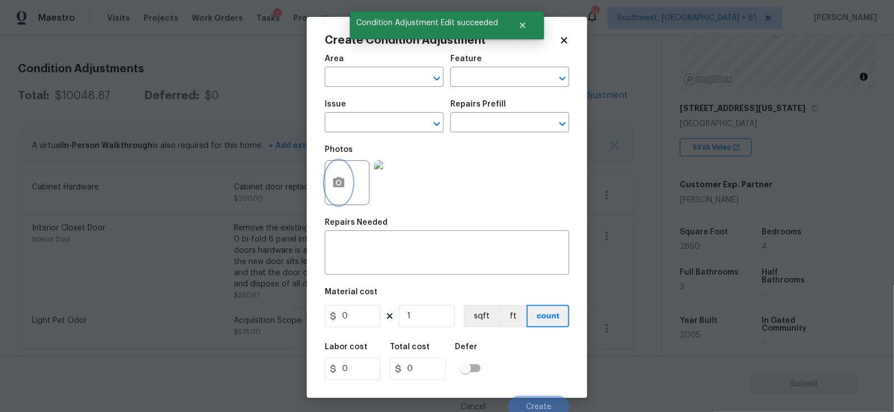
click at [335, 191] on button "button" at bounding box center [338, 183] width 27 height 44
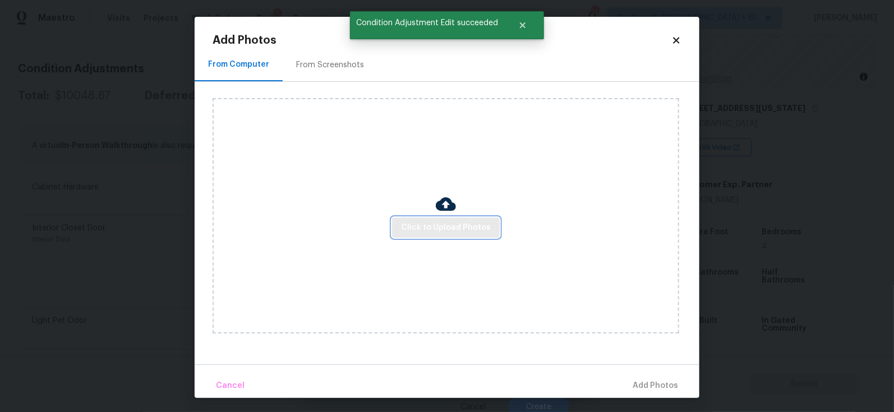
click at [435, 230] on span "Click to Upload Photos" at bounding box center [446, 228] width 90 height 14
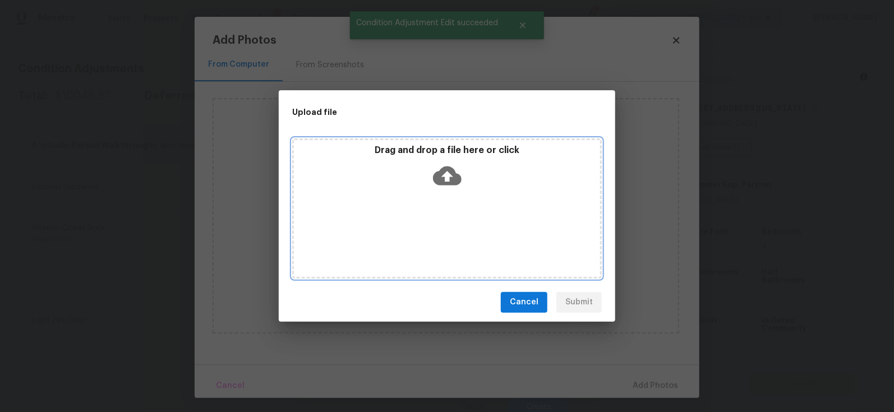
click at [451, 181] on icon at bounding box center [447, 175] width 29 height 19
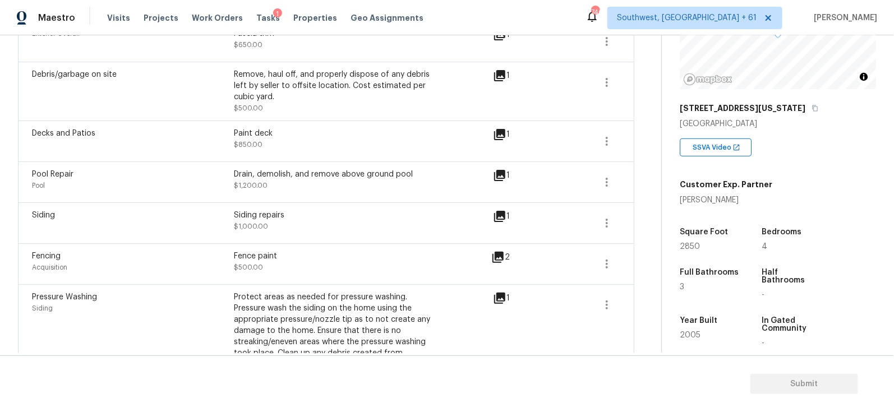
scroll to position [864, 0]
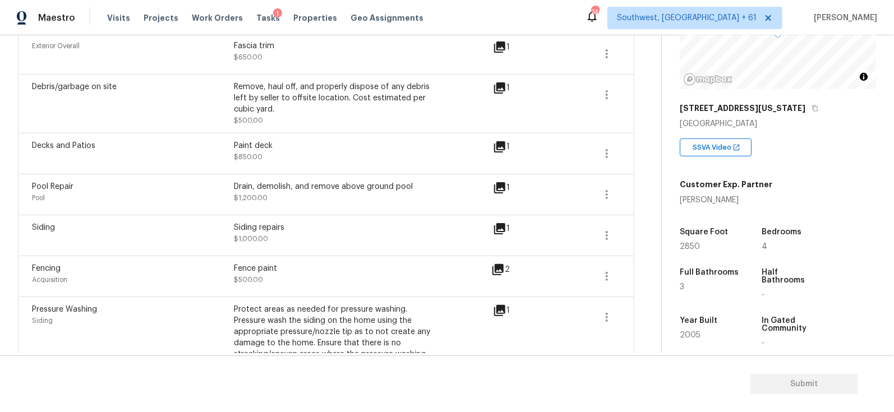
click at [621, 146] on div "Decks and Patios Paint deck $850.00 1" at bounding box center [326, 153] width 616 height 41
click at [607, 149] on icon "button" at bounding box center [607, 153] width 2 height 9
click at [658, 146] on div "Edit" at bounding box center [671, 150] width 87 height 11
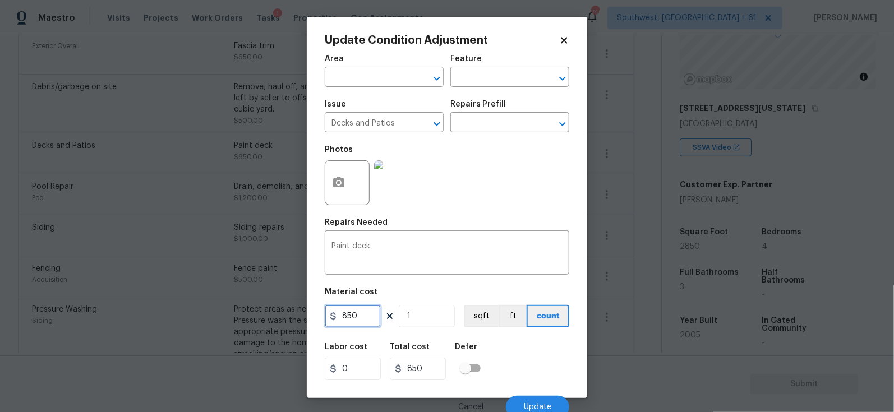
click at [354, 320] on input "850" at bounding box center [353, 316] width 56 height 22
type input "1000"
click at [390, 251] on textarea "Paint deck" at bounding box center [446, 254] width 231 height 24
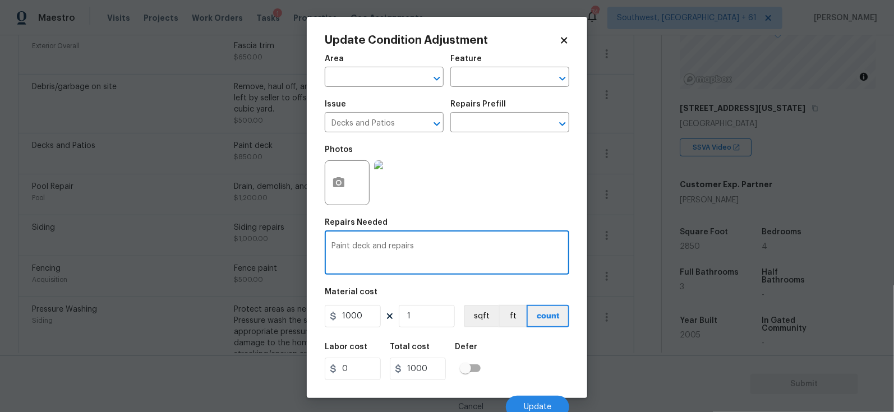
type textarea "Paint deck and repairs"
click at [527, 394] on div "Cancel Update" at bounding box center [447, 402] width 245 height 31
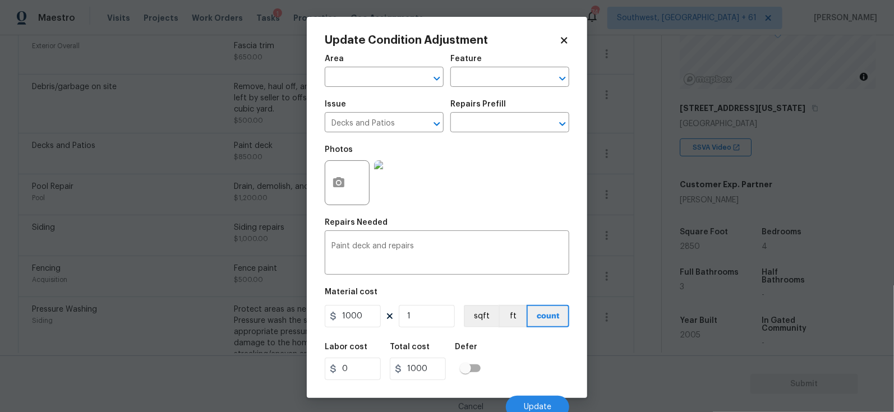
click at [534, 396] on div "Cancel Update" at bounding box center [447, 402] width 245 height 31
click at [539, 408] on span "Update" at bounding box center [537, 407] width 27 height 8
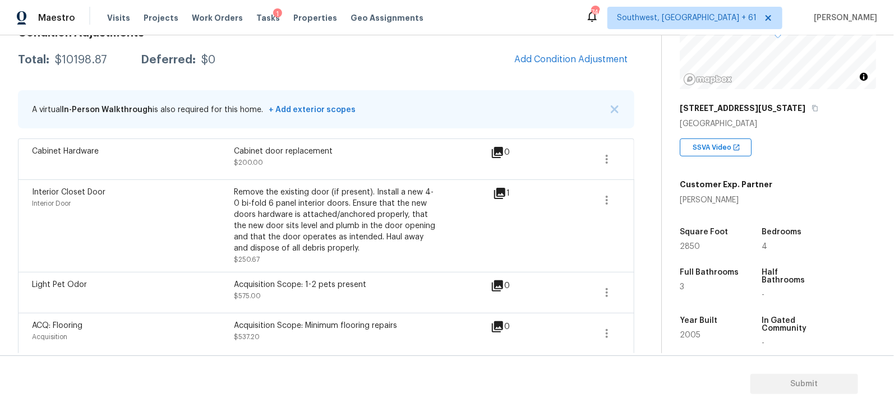
scroll to position [169, 0]
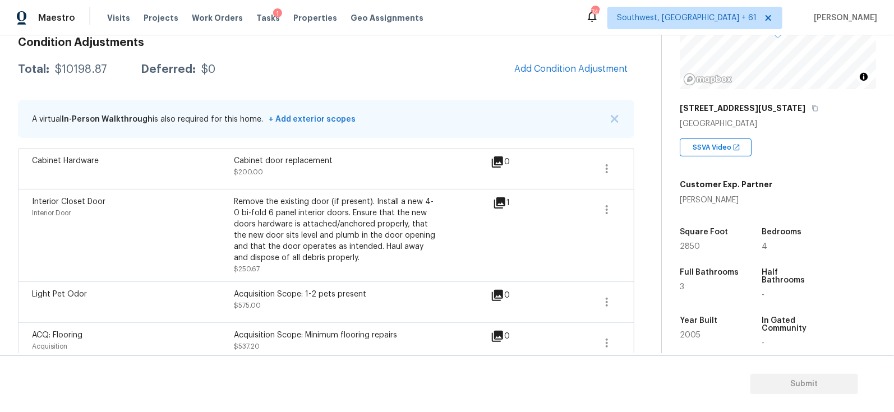
click at [79, 67] on div "$10198.87" at bounding box center [81, 69] width 52 height 11
copy div "$10198.87"
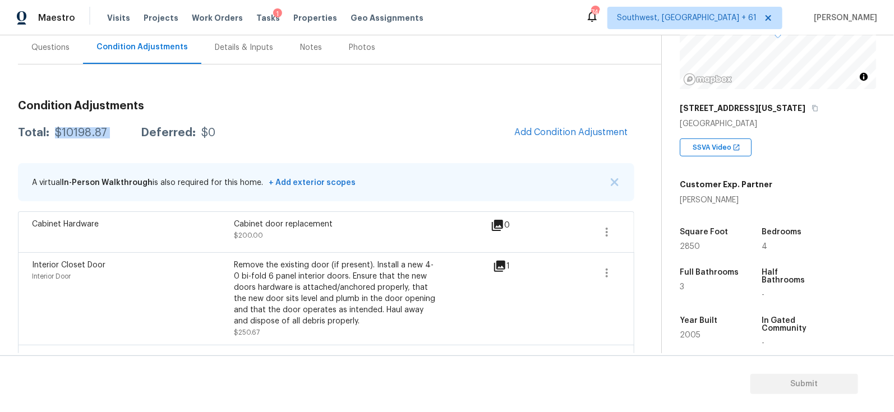
click at [42, 56] on div "Questions" at bounding box center [50, 47] width 65 height 33
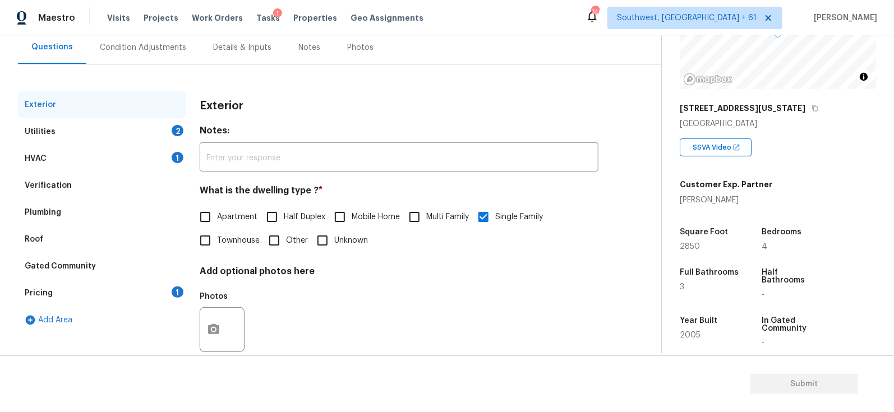
scroll to position [105, 0]
click at [82, 158] on div "HVAC 1" at bounding box center [102, 158] width 168 height 27
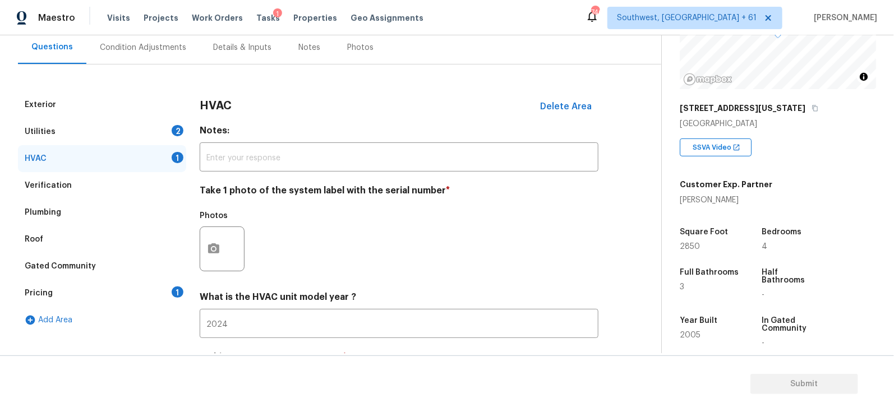
scroll to position [118, 0]
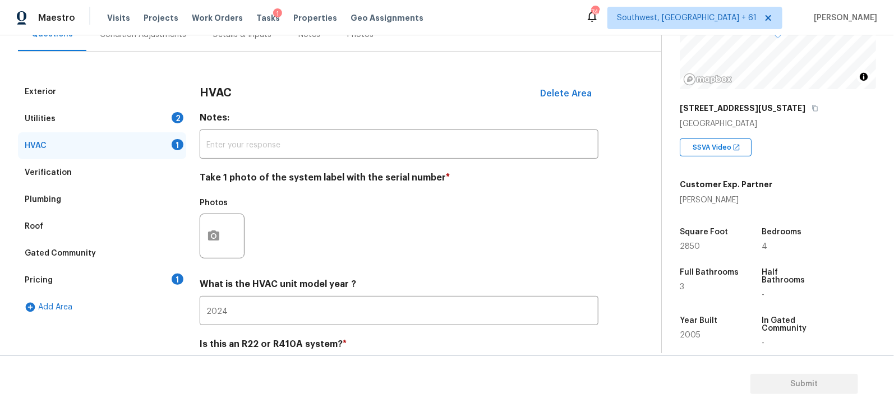
click at [197, 221] on div "Exterior Utilities 2 HVAC 1 Verification Plumbing Roof Gated Community Pricing …" at bounding box center [326, 237] width 616 height 317
click at [211, 235] on icon "button" at bounding box center [213, 235] width 13 height 13
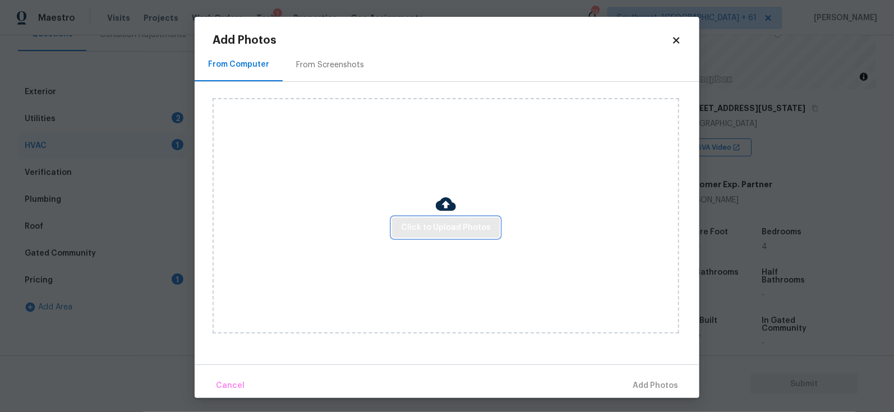
click at [444, 233] on span "Click to Upload Photos" at bounding box center [446, 228] width 90 height 14
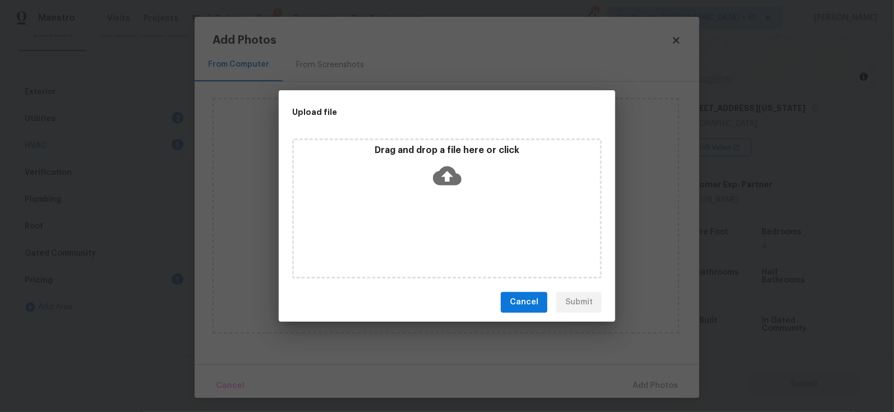
click at [444, 188] on icon at bounding box center [447, 176] width 29 height 29
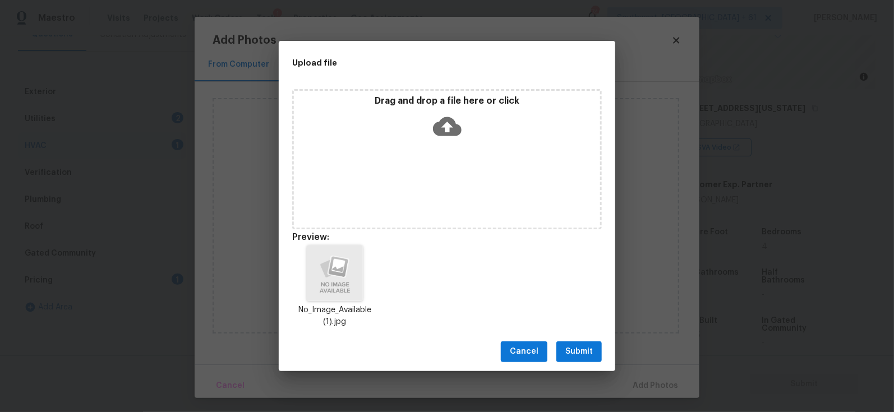
click at [579, 354] on span "Submit" at bounding box center [578, 352] width 27 height 14
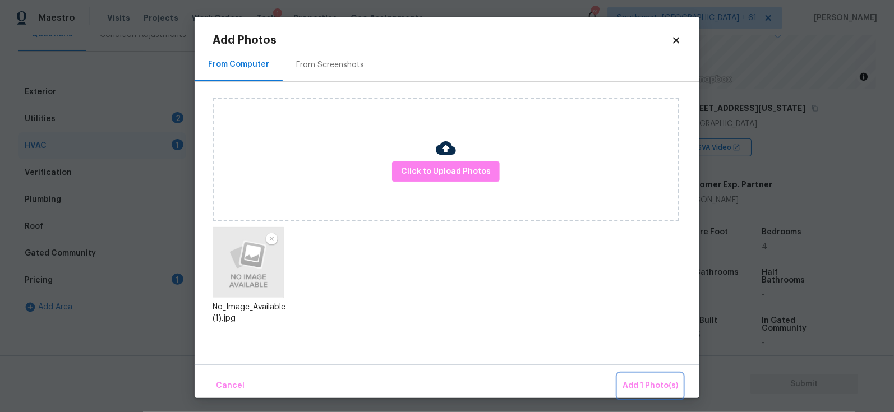
click at [633, 385] on span "Add 1 Photo(s)" at bounding box center [650, 386] width 56 height 14
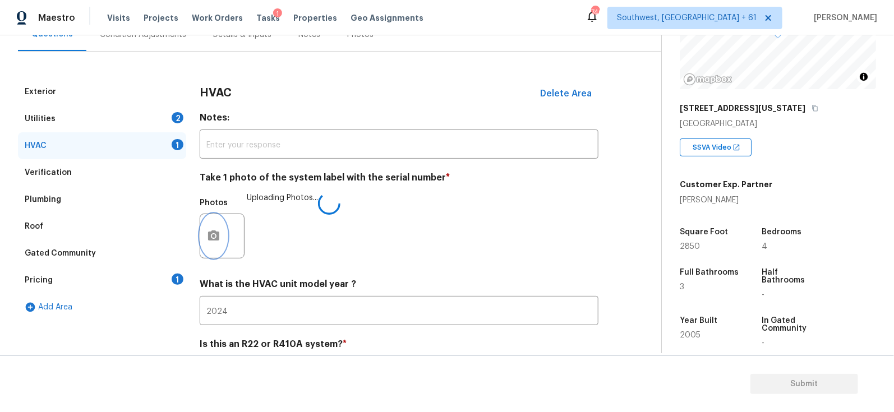
scroll to position [164, 0]
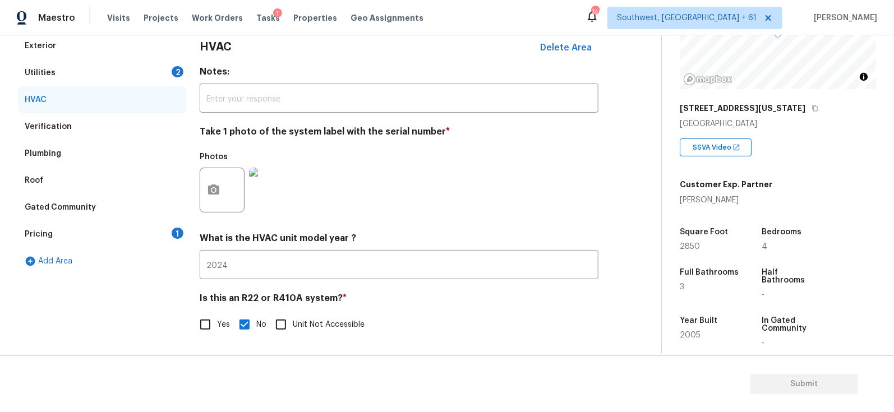
click at [170, 233] on div "Pricing 1" at bounding box center [102, 234] width 168 height 27
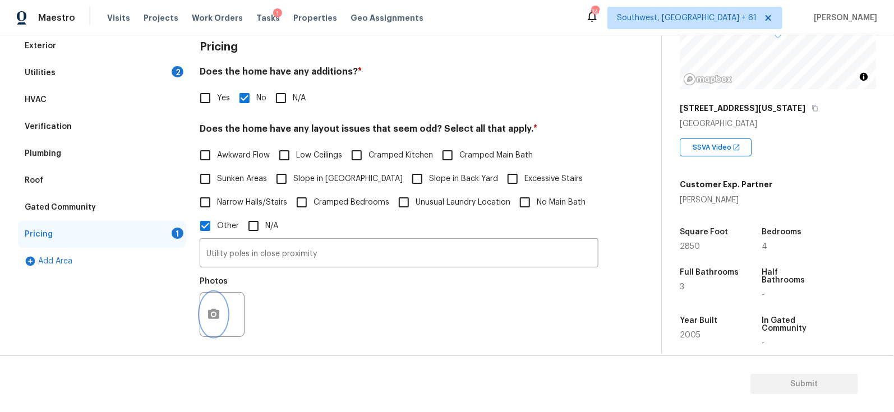
click at [205, 316] on button "button" at bounding box center [213, 315] width 27 height 44
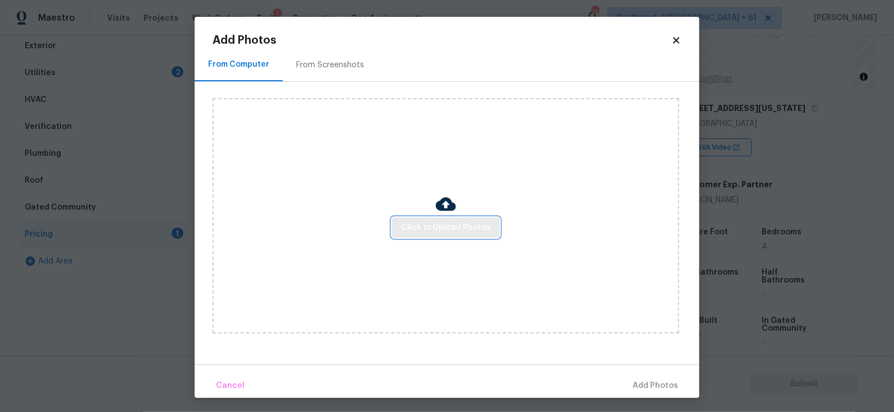
click at [431, 219] on button "Click to Upload Photos" at bounding box center [446, 228] width 108 height 21
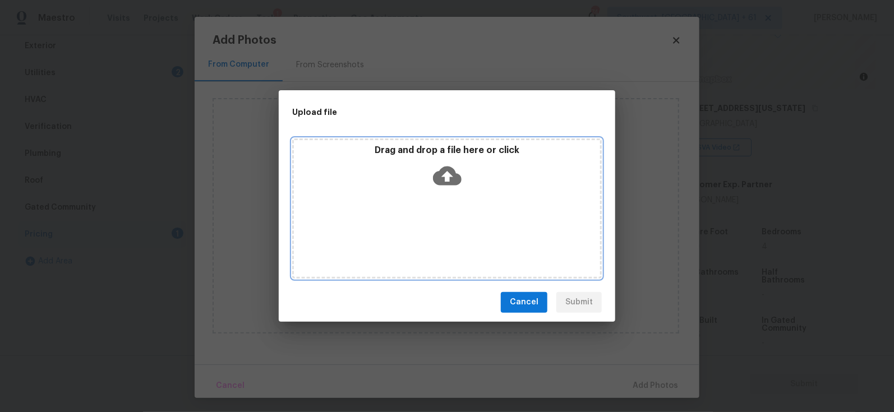
click at [446, 187] on icon at bounding box center [447, 176] width 29 height 29
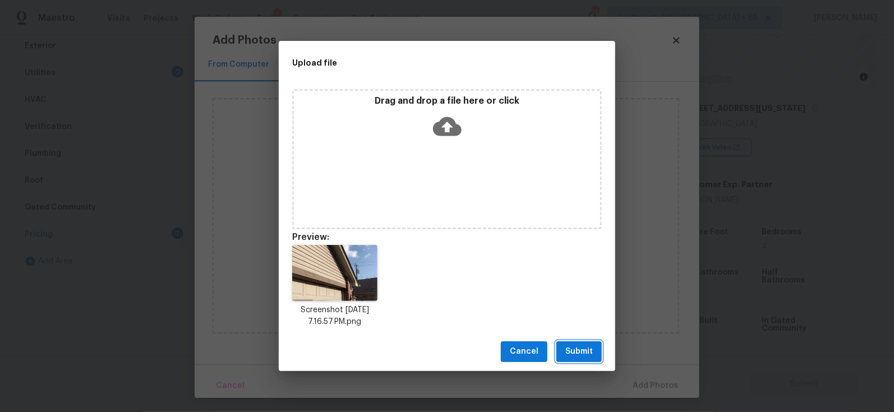
click at [587, 358] on span "Submit" at bounding box center [578, 352] width 27 height 14
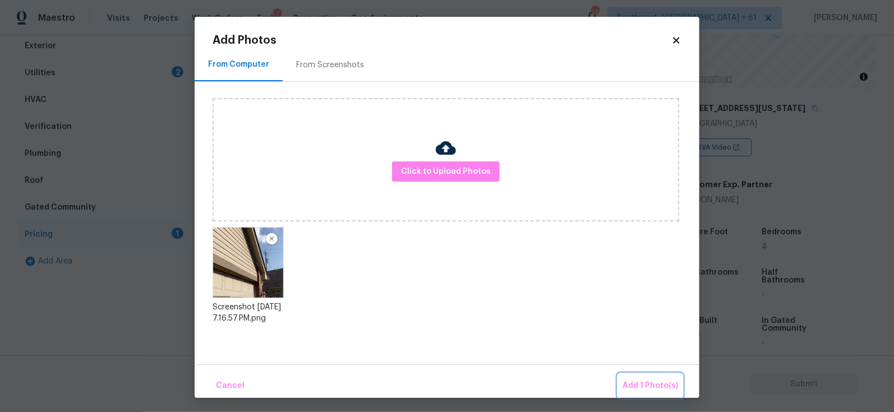
click at [641, 395] on button "Add 1 Photo(s)" at bounding box center [650, 386] width 64 height 24
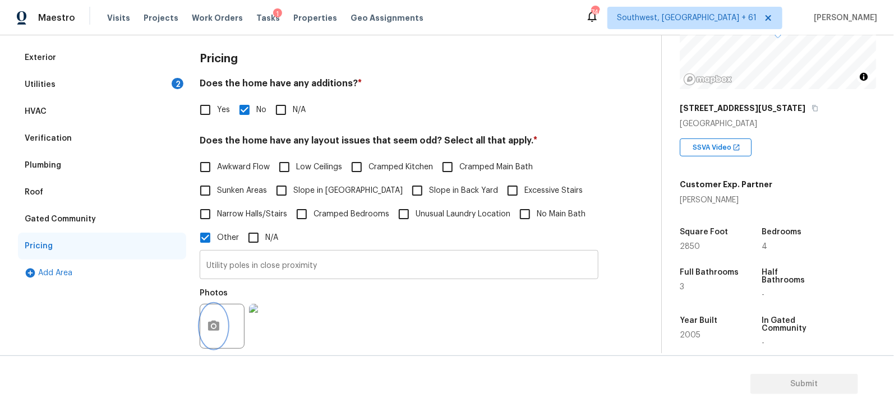
scroll to position [147, 0]
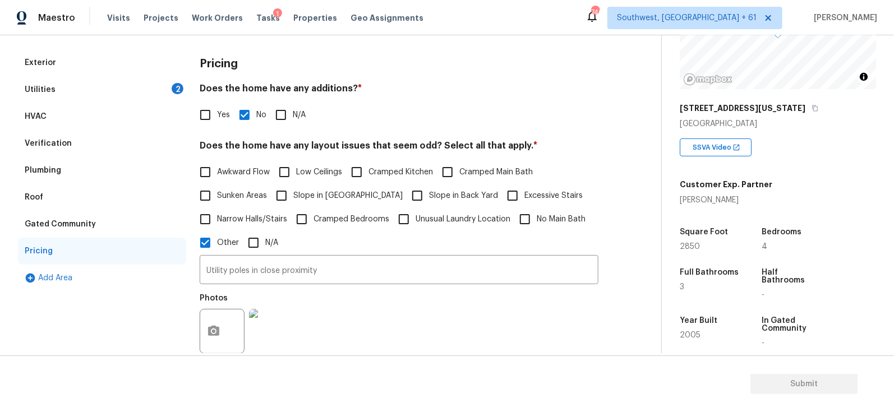
click at [139, 77] on div "Utilities 2" at bounding box center [102, 89] width 168 height 27
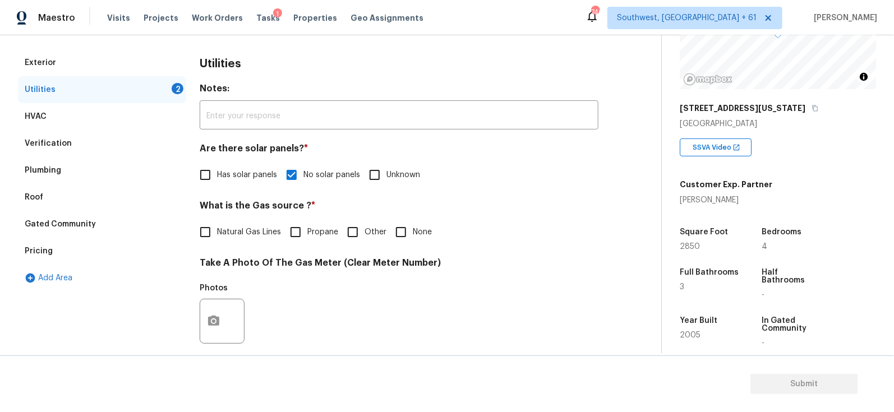
click at [240, 232] on span "Natural Gas Lines" at bounding box center [249, 233] width 64 height 12
click at [217, 232] on input "Natural Gas Lines" at bounding box center [205, 232] width 24 height 24
checkbox input "true"
click at [216, 307] on button "button" at bounding box center [213, 323] width 27 height 44
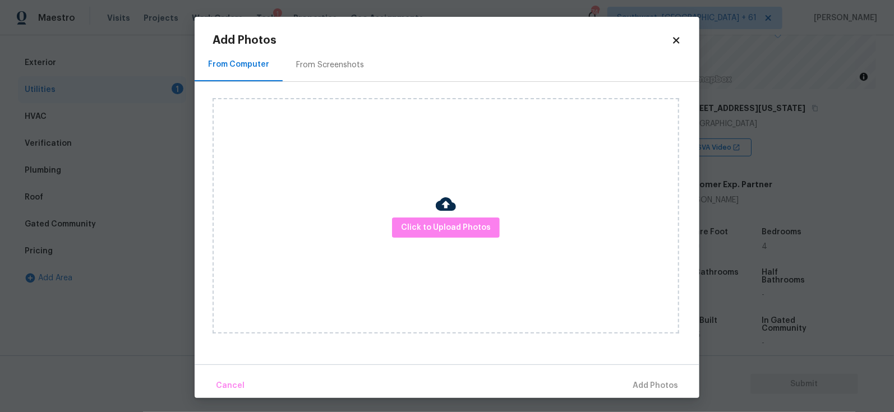
click at [482, 201] on div "Click to Upload Photos" at bounding box center [446, 216] width 467 height 236
click at [460, 230] on span "Click to Upload Photos" at bounding box center [446, 228] width 90 height 14
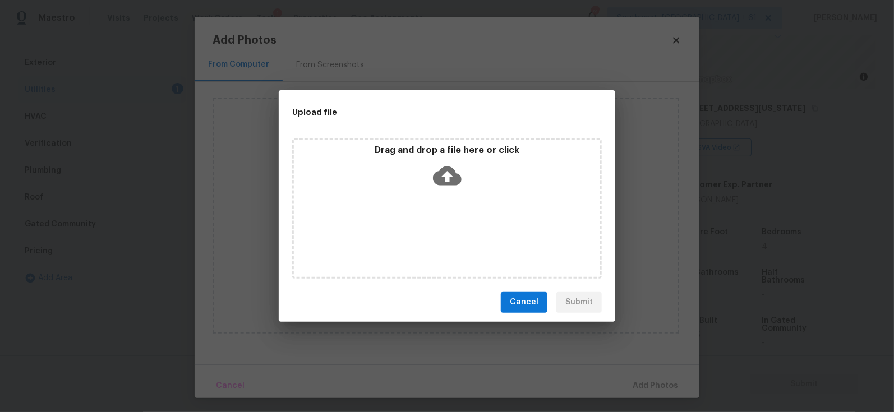
click at [452, 182] on icon at bounding box center [447, 175] width 29 height 19
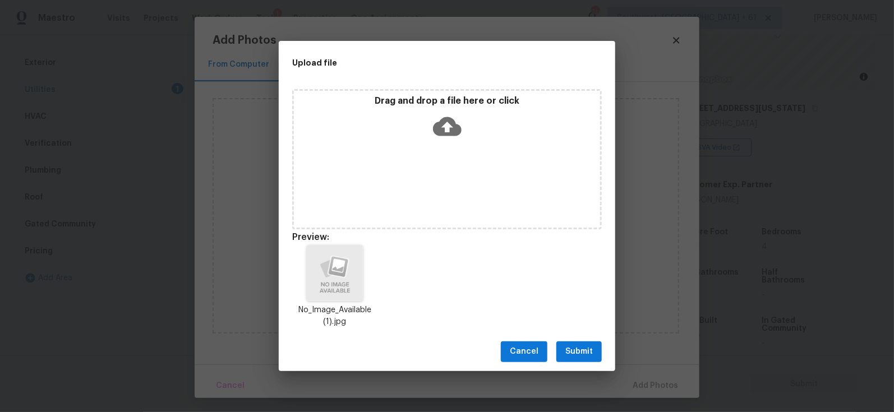
click at [584, 348] on span "Submit" at bounding box center [578, 352] width 27 height 14
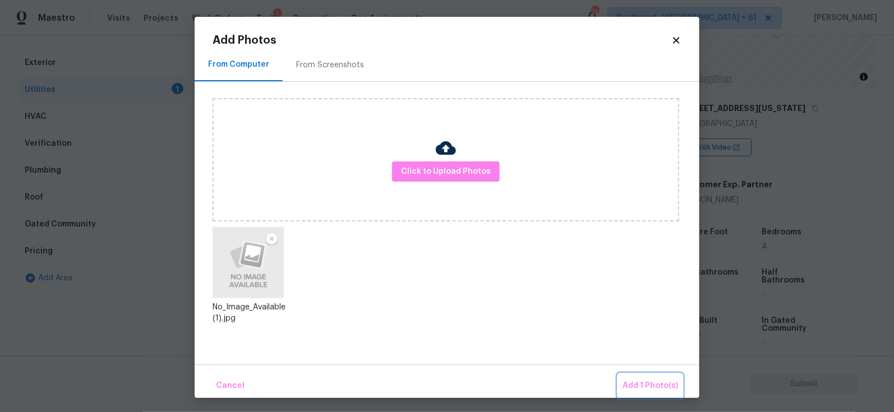
click at [645, 380] on span "Add 1 Photo(s)" at bounding box center [650, 386] width 56 height 14
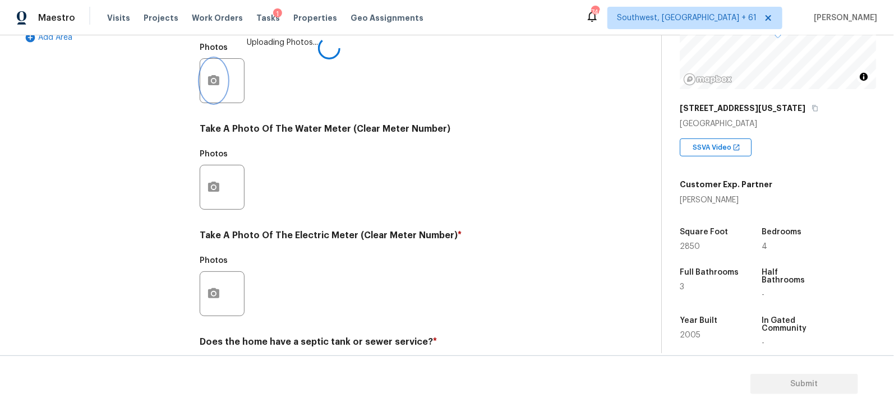
scroll to position [403, 0]
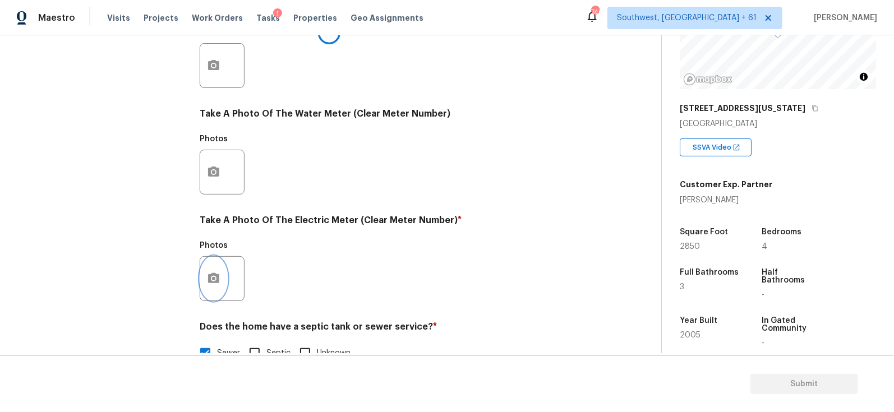
click at [227, 279] on button "button" at bounding box center [213, 279] width 27 height 44
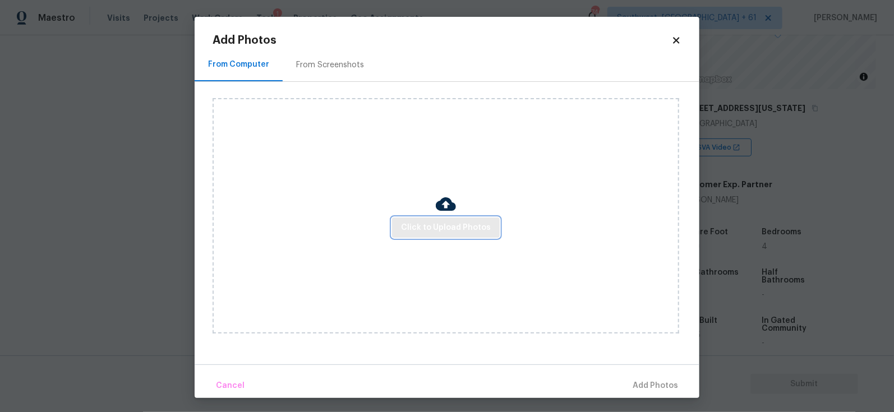
click at [453, 227] on span "Click to Upload Photos" at bounding box center [446, 228] width 90 height 14
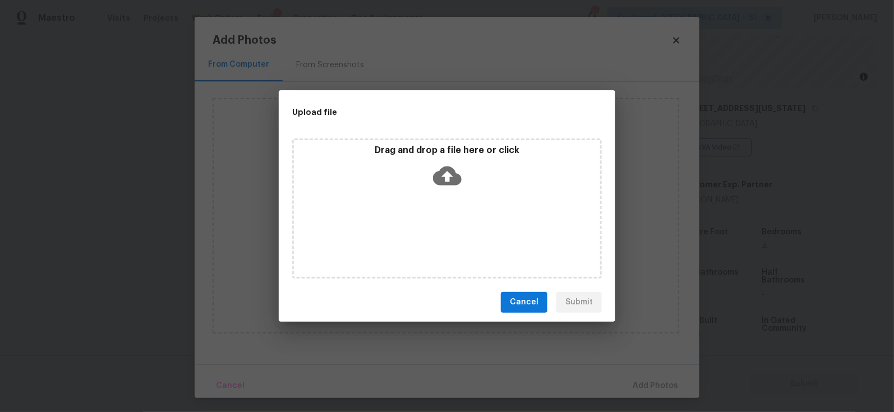
click at [448, 183] on icon at bounding box center [447, 175] width 29 height 19
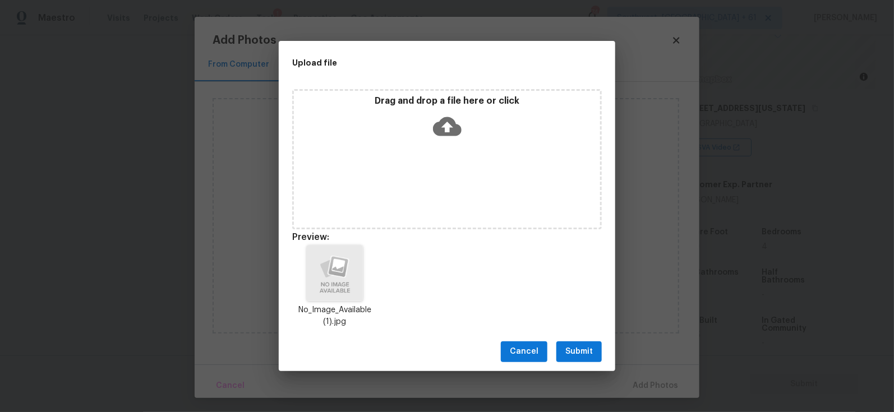
click at [590, 350] on span "Submit" at bounding box center [578, 352] width 27 height 14
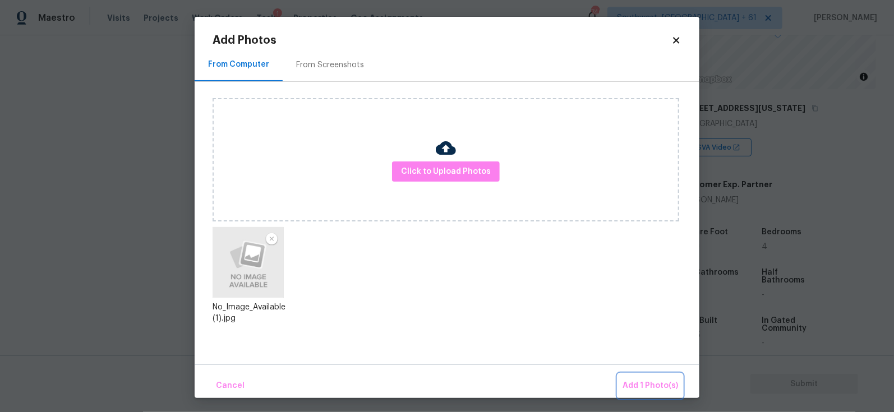
click at [652, 375] on button "Add 1 Photo(s)" at bounding box center [650, 386] width 64 height 24
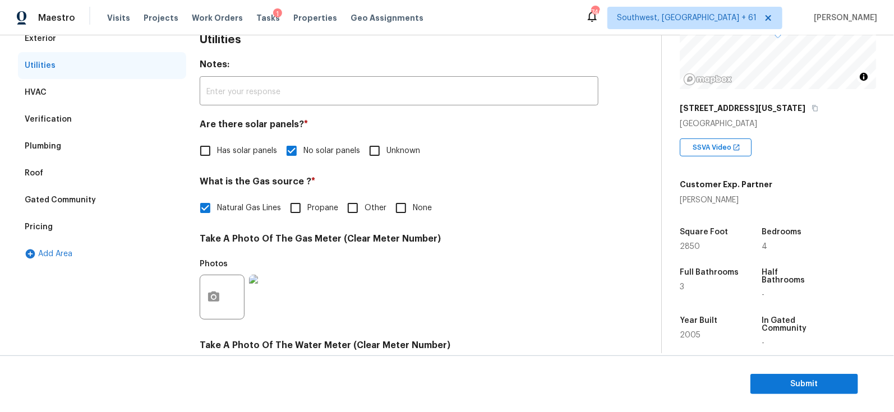
scroll to position [113, 0]
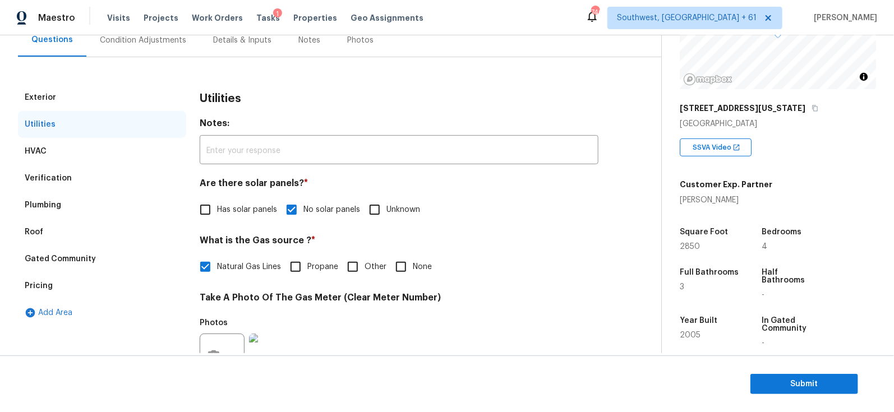
click at [95, 106] on div "Exterior" at bounding box center [102, 97] width 168 height 27
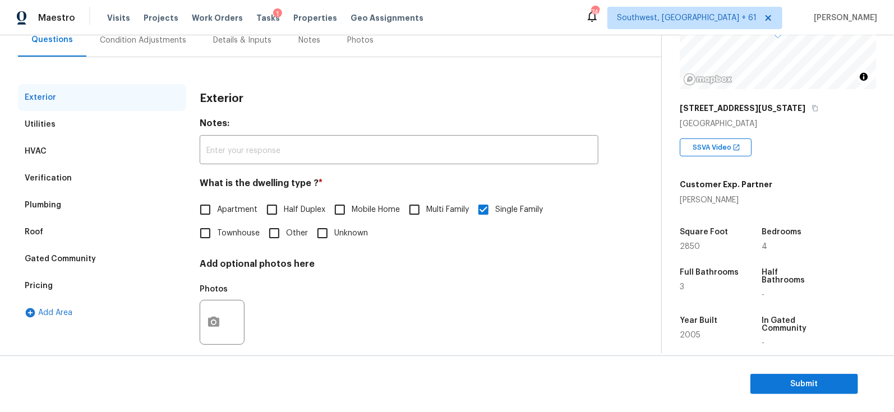
scroll to position [127, 0]
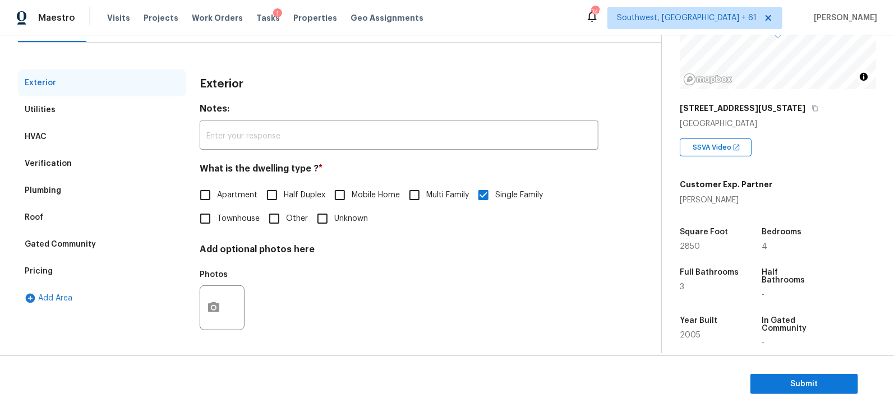
click at [102, 151] on div "Verification" at bounding box center [102, 163] width 168 height 27
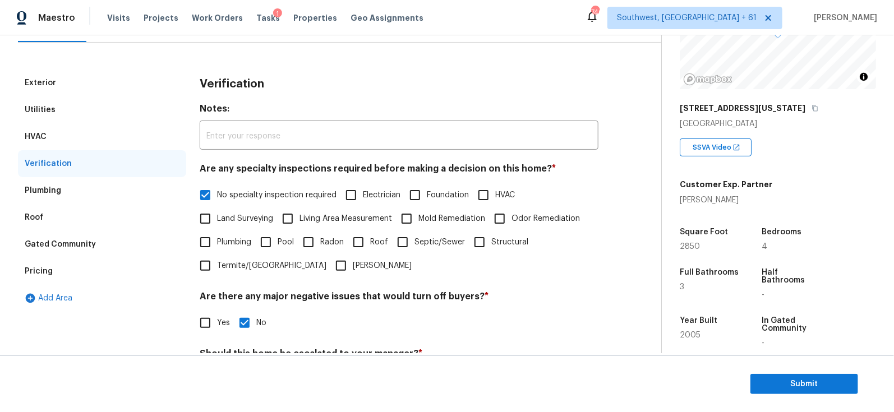
click at [85, 122] on div "Utilities" at bounding box center [102, 109] width 168 height 27
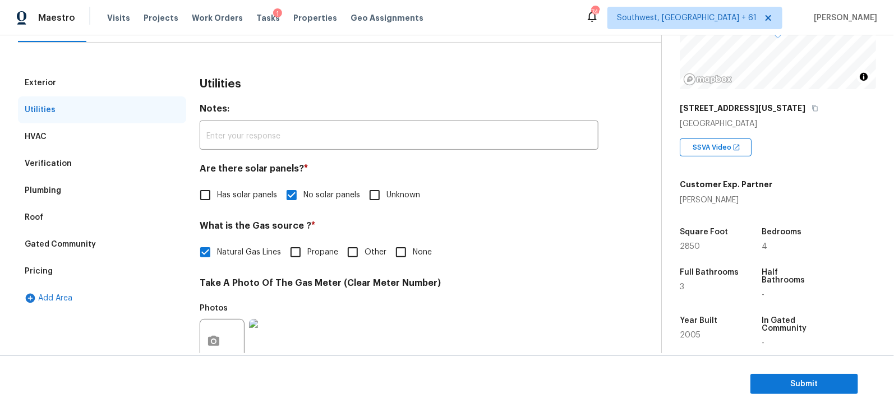
click at [73, 133] on div "HVAC" at bounding box center [102, 136] width 168 height 27
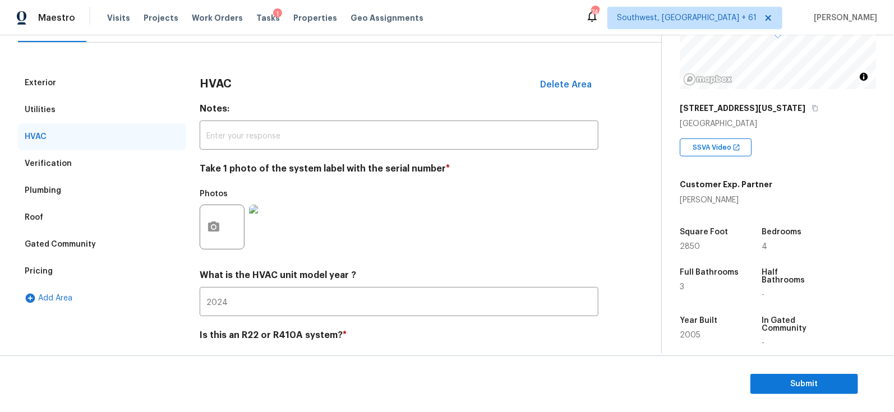
click at [81, 158] on div "Verification" at bounding box center [102, 163] width 168 height 27
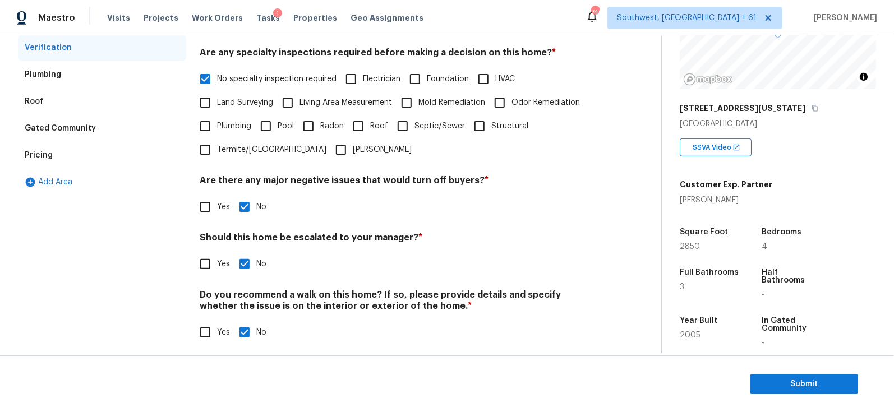
scroll to position [243, 0]
click at [213, 263] on input "Yes" at bounding box center [205, 265] width 24 height 24
checkbox input "true"
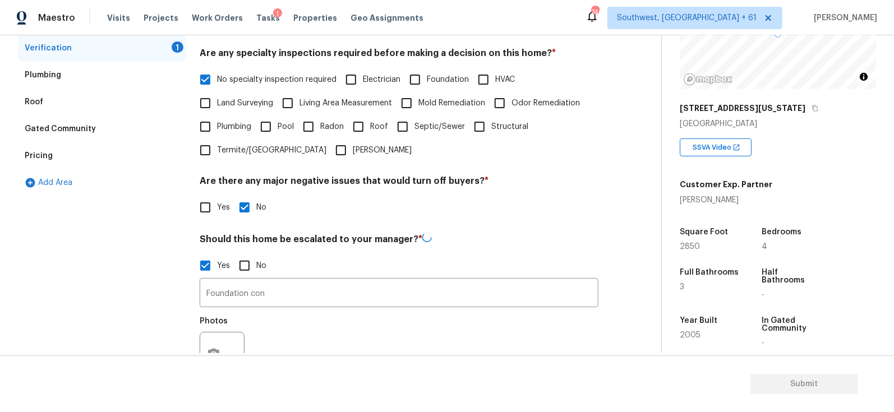
click at [252, 263] on input "No" at bounding box center [245, 266] width 24 height 24
checkbox input "true"
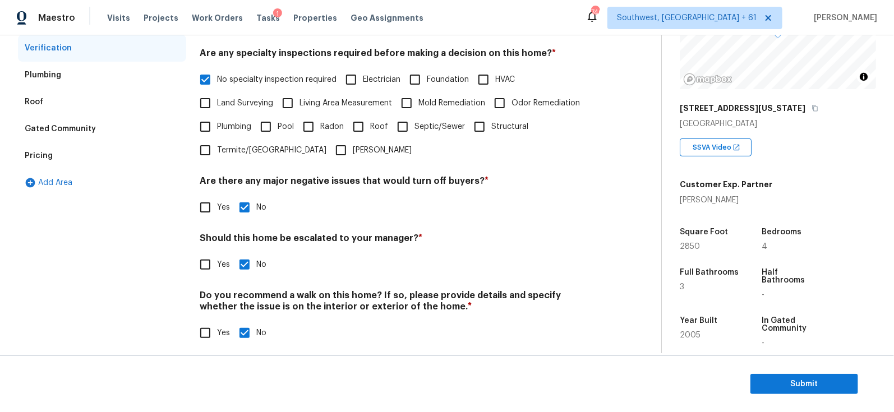
click at [215, 269] on input "Yes" at bounding box center [205, 265] width 24 height 24
checkbox input "true"
checkbox input "false"
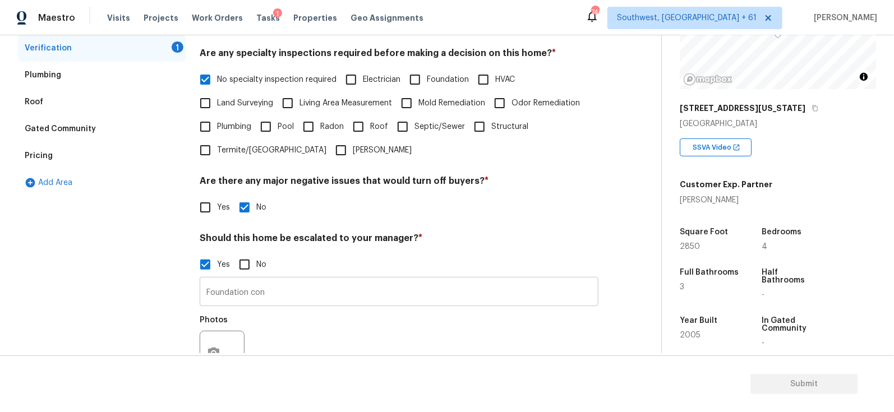
click at [253, 293] on input "Foundation con" at bounding box center [399, 293] width 399 height 26
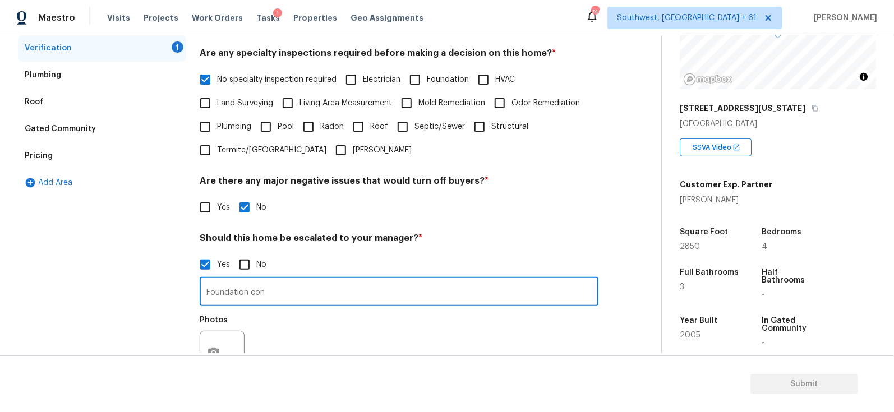
click at [253, 293] on input "Foundation con" at bounding box center [399, 293] width 399 height 26
click at [235, 292] on input "Foundation con" at bounding box center [399, 293] width 399 height 26
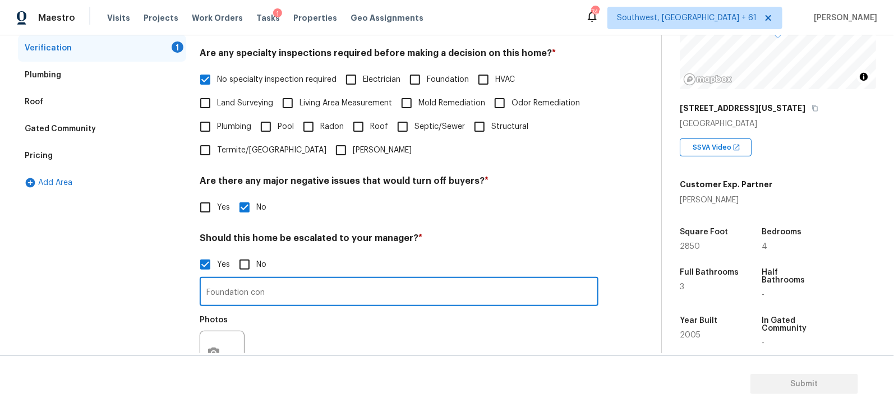
click at [235, 292] on input "Foundation con" at bounding box center [399, 293] width 399 height 26
click at [259, 274] on label "No" at bounding box center [250, 265] width 34 height 24
click at [256, 274] on input "No" at bounding box center [245, 265] width 24 height 24
checkbox input "true"
checkbox input "false"
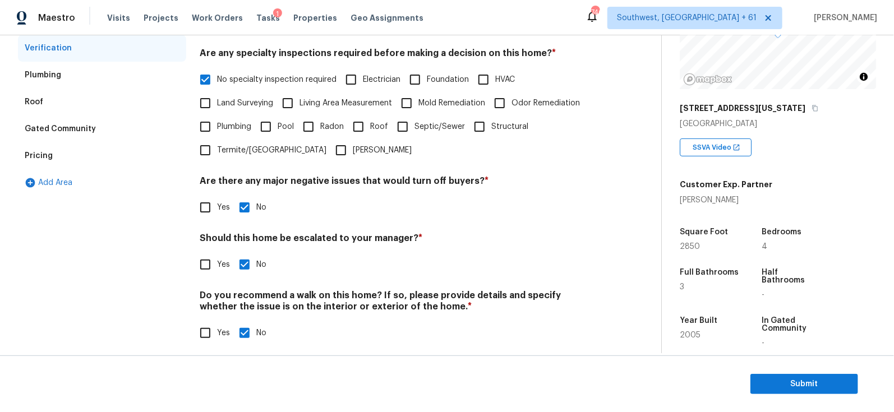
click at [327, 276] on div "Verification Notes: ​ Are any specialty inspections required before making a de…" at bounding box center [399, 156] width 399 height 404
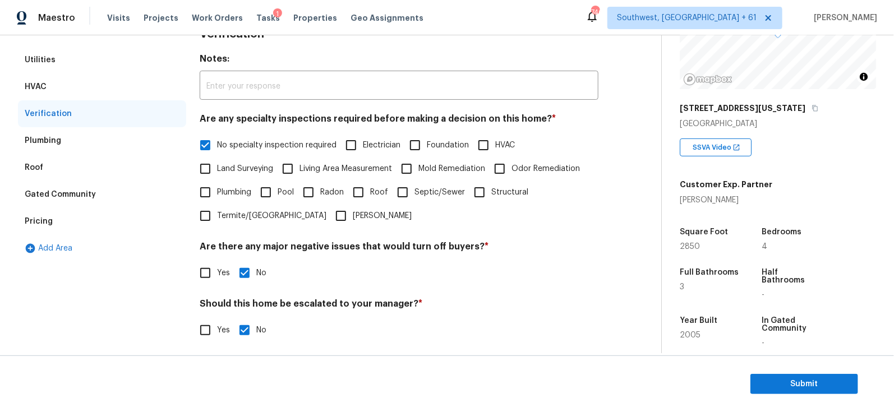
click at [95, 139] on div "Plumbing" at bounding box center [102, 140] width 168 height 27
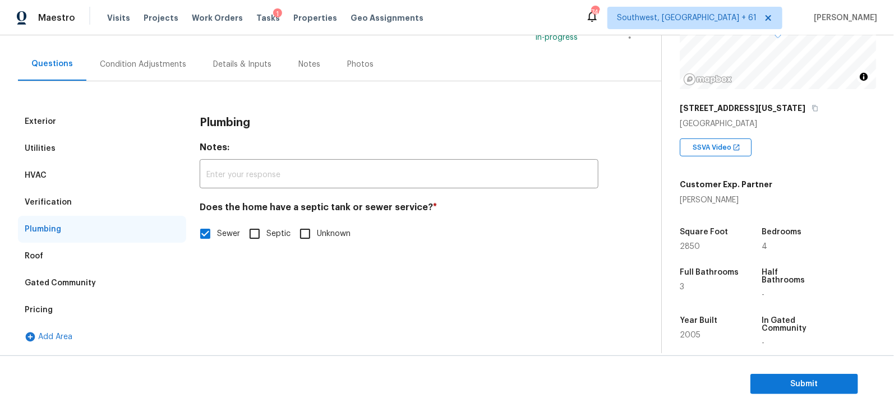
click at [75, 255] on div "Roof" at bounding box center [102, 256] width 168 height 27
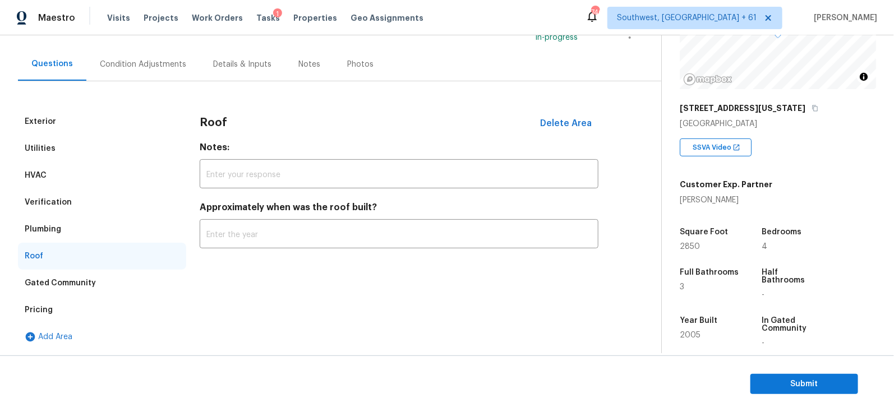
click at [80, 276] on div "Gated Community" at bounding box center [102, 283] width 168 height 27
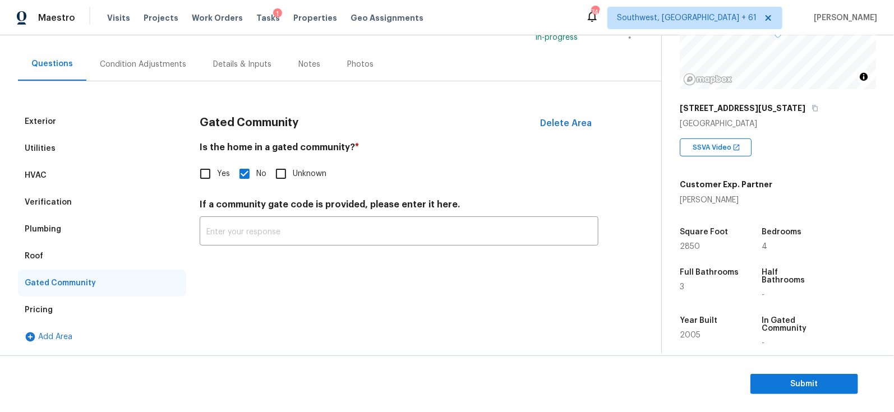
click at [75, 312] on div "Pricing" at bounding box center [102, 310] width 168 height 27
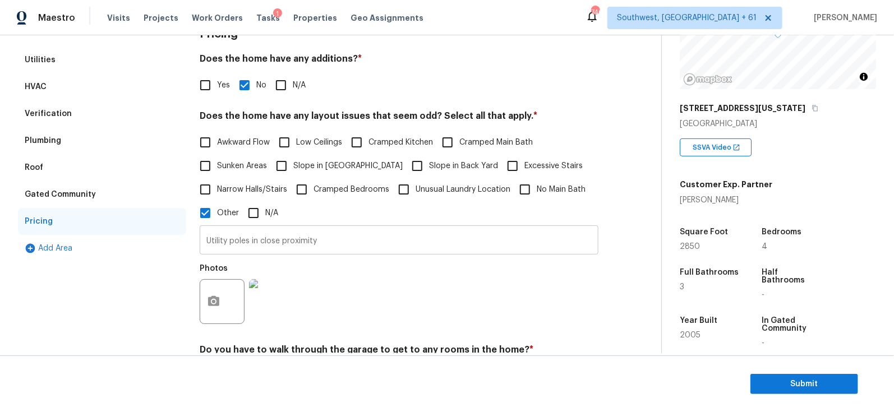
click at [259, 238] on input "Utility poles in close proximity" at bounding box center [399, 241] width 399 height 26
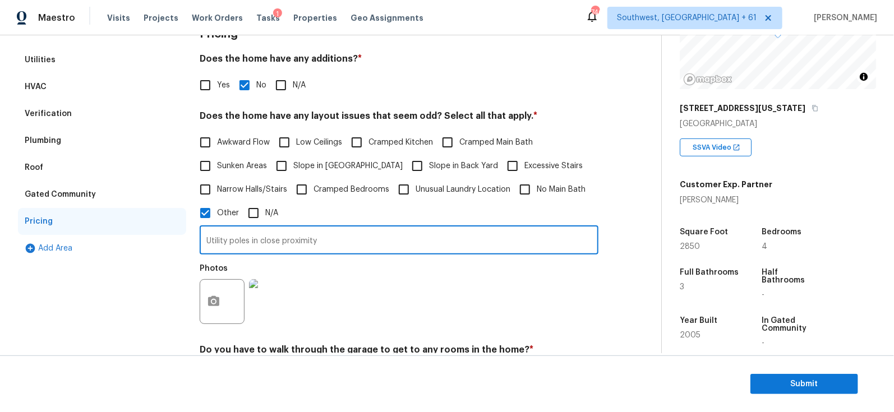
click at [259, 238] on input "Utility poles in close proximity" at bounding box center [399, 241] width 399 height 26
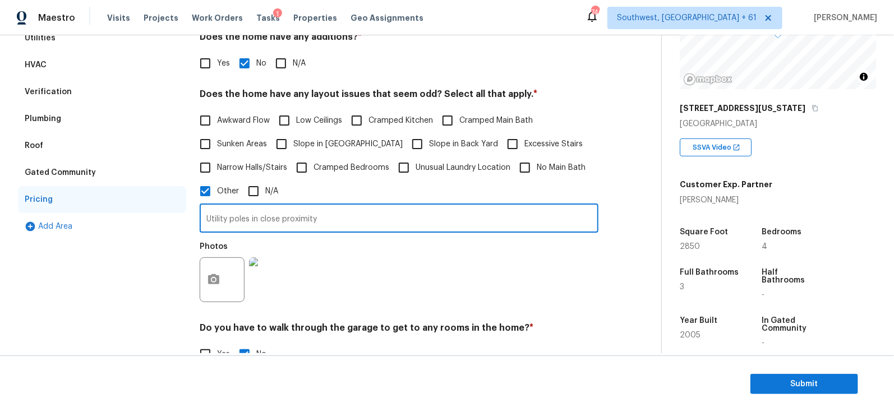
scroll to position [0, 0]
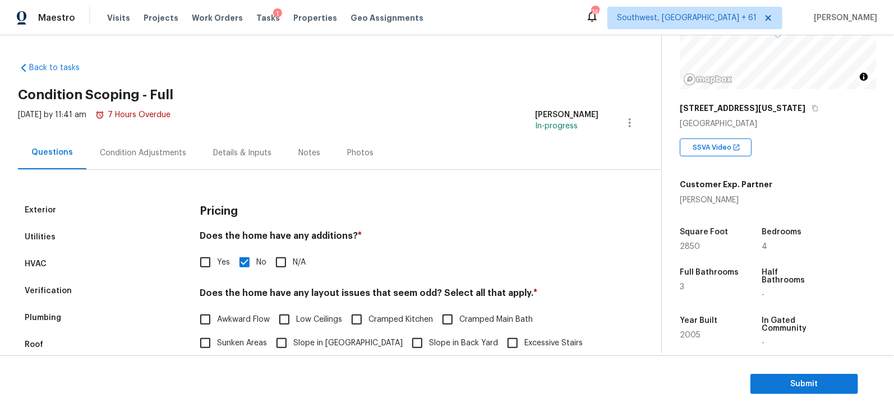
click at [69, 324] on div "Plumbing" at bounding box center [102, 318] width 168 height 27
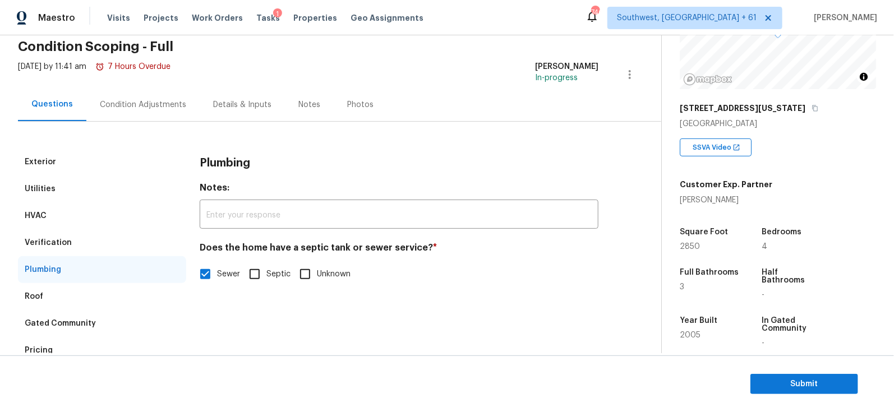
scroll to position [69, 0]
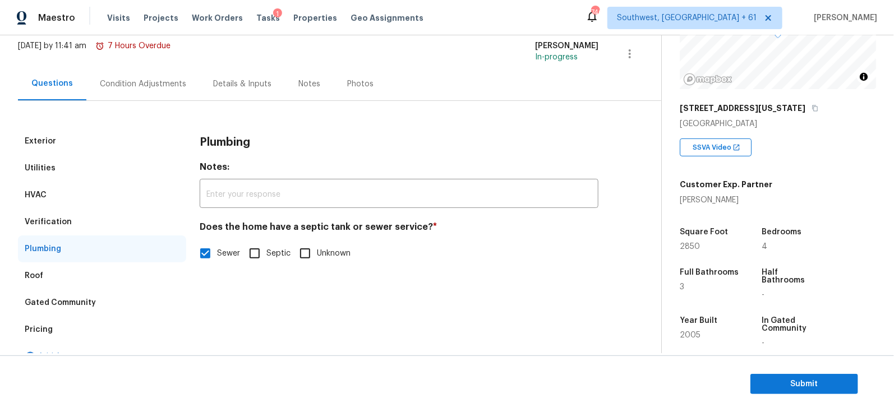
click at [64, 331] on div "Pricing" at bounding box center [102, 329] width 168 height 27
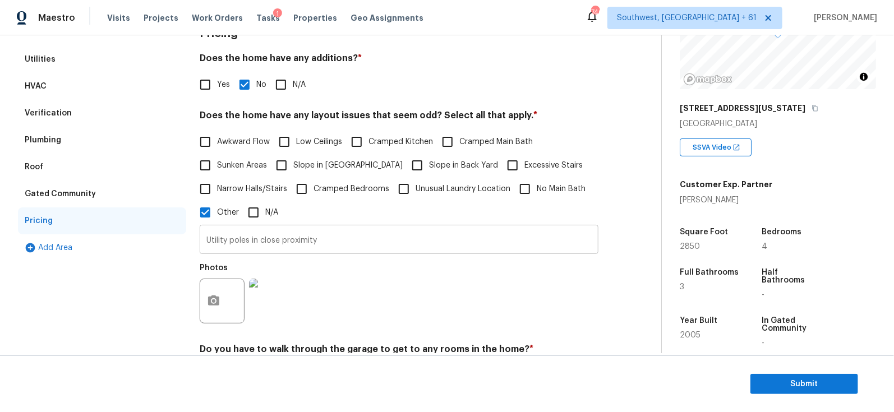
scroll to position [186, 0]
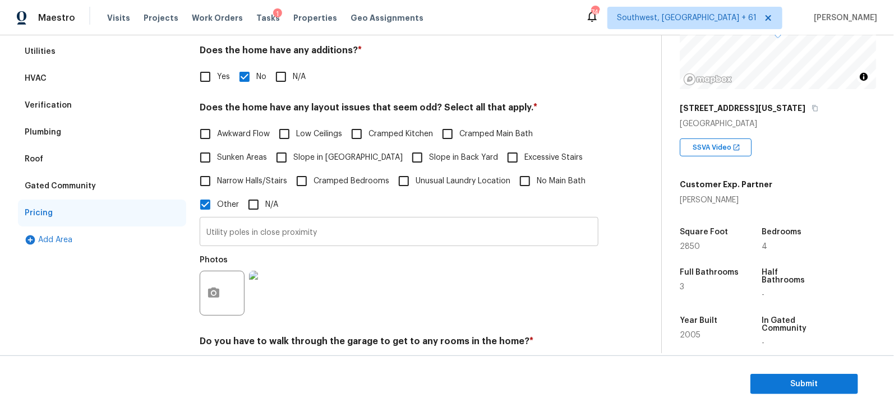
click at [330, 233] on input "Utility poles in close proximity" at bounding box center [399, 233] width 399 height 26
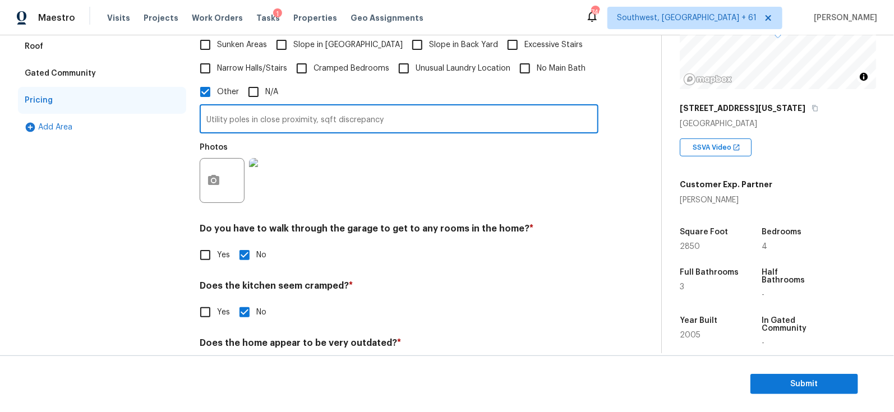
scroll to position [343, 0]
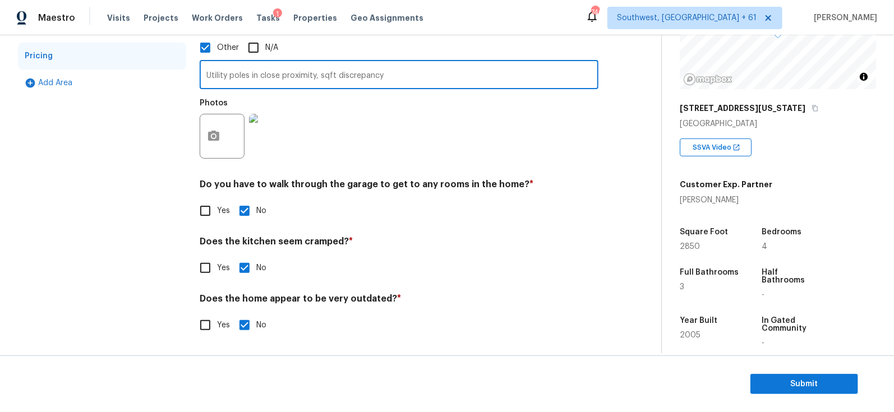
type input "Utility poles in close proximity, sqft discrepancy"
click at [215, 150] on button "button" at bounding box center [213, 136] width 27 height 44
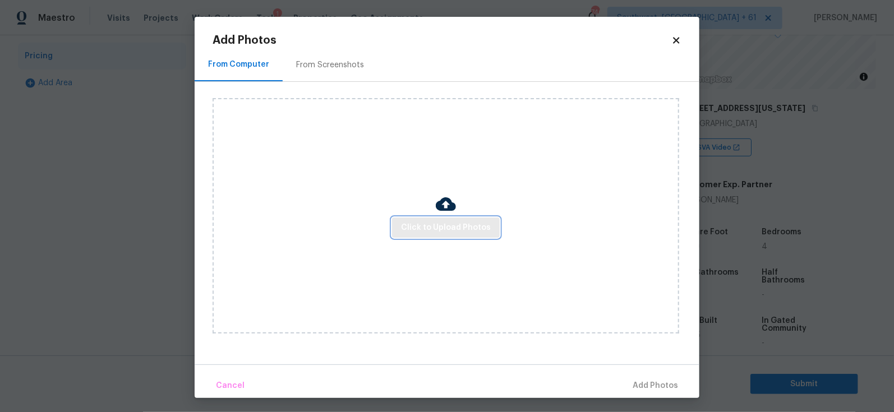
click at [445, 228] on span "Click to Upload Photos" at bounding box center [446, 228] width 90 height 14
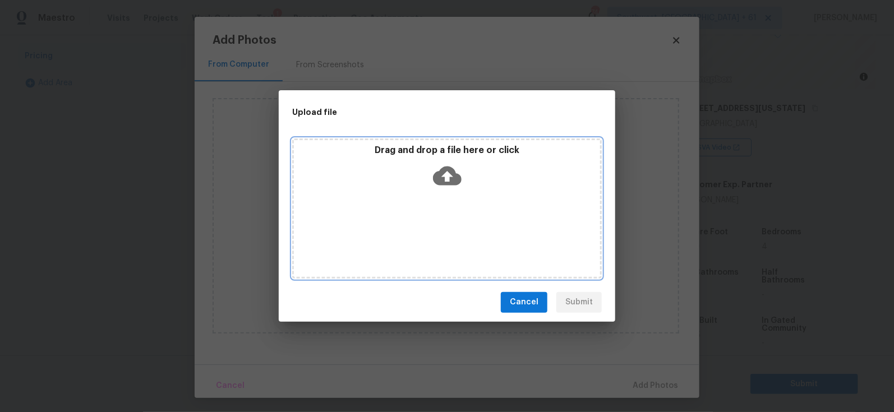
click at [455, 165] on icon at bounding box center [447, 176] width 29 height 29
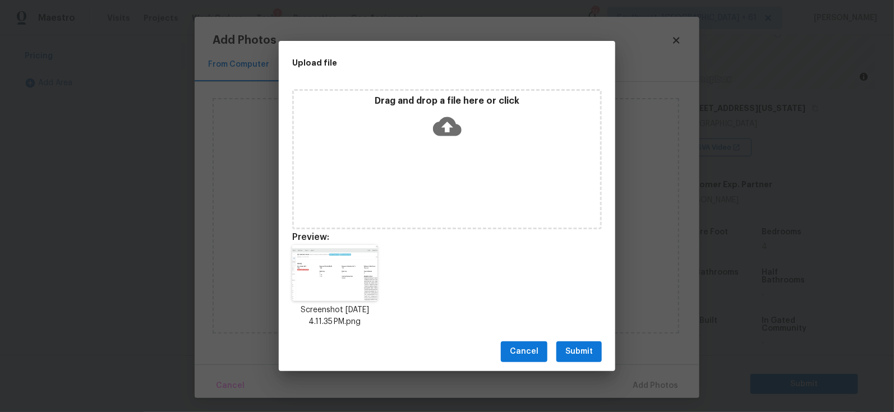
click at [577, 357] on span "Submit" at bounding box center [578, 352] width 27 height 14
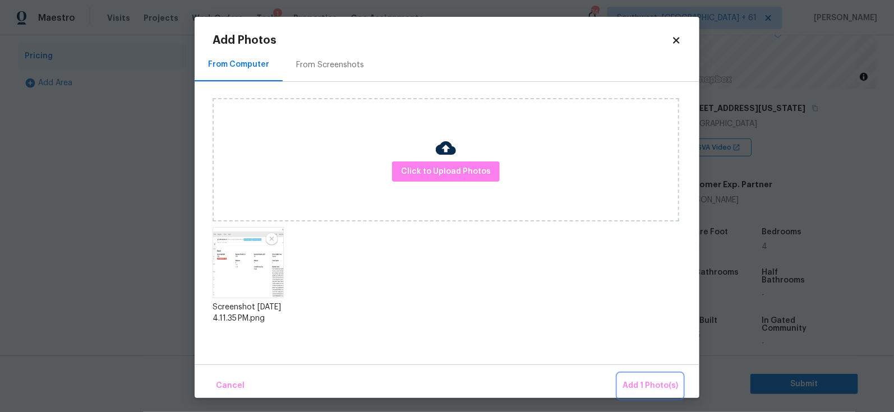
click at [642, 387] on span "Add 1 Photo(s)" at bounding box center [650, 386] width 56 height 14
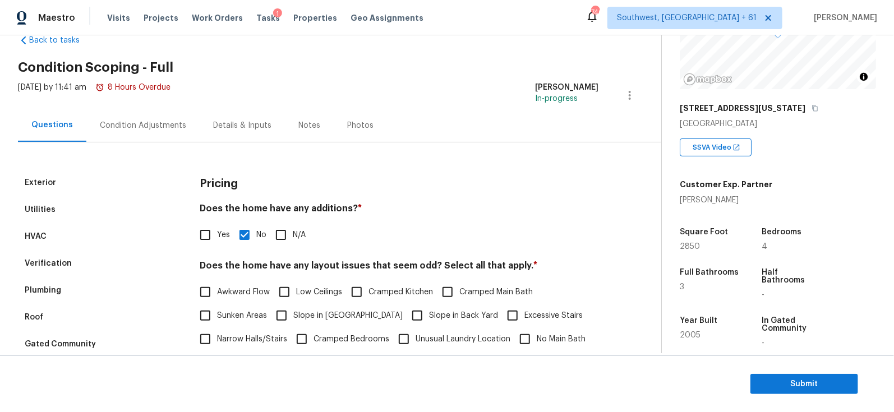
click at [151, 112] on div "Condition Adjustments" at bounding box center [142, 125] width 113 height 33
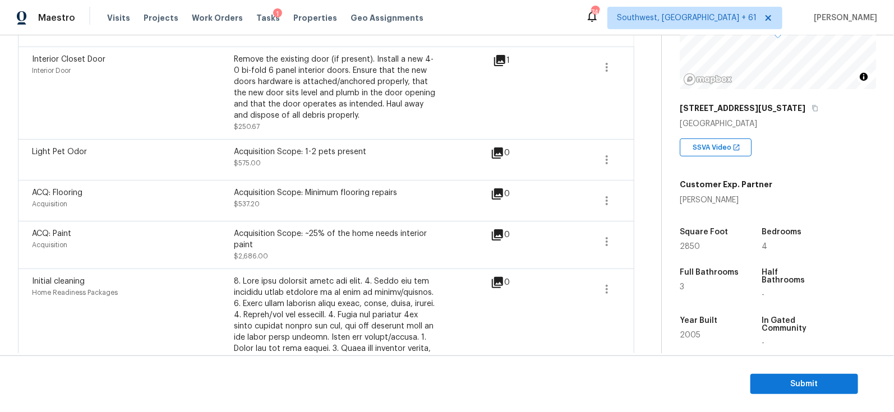
scroll to position [312, 0]
click at [599, 236] on button "button" at bounding box center [606, 241] width 27 height 27
click at [652, 237] on div "Edit" at bounding box center [671, 237] width 87 height 11
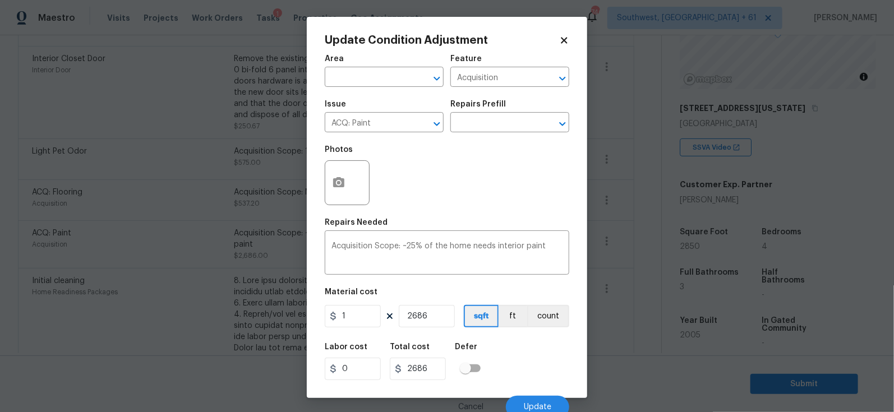
click at [616, 296] on body "Maestro Visits Projects Work Orders Tasks 1 Properties Geo Assignments 746 Sout…" at bounding box center [447, 206] width 894 height 412
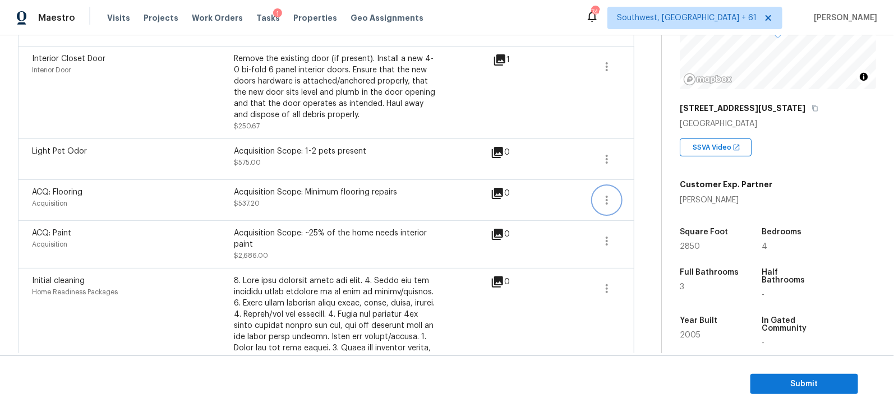
click at [607, 196] on icon "button" at bounding box center [607, 200] width 2 height 9
click at [605, 252] on button "button" at bounding box center [606, 241] width 27 height 27
click at [626, 247] on ul "Edit" at bounding box center [671, 238] width 101 height 22
click at [652, 230] on link "Edit" at bounding box center [671, 237] width 95 height 17
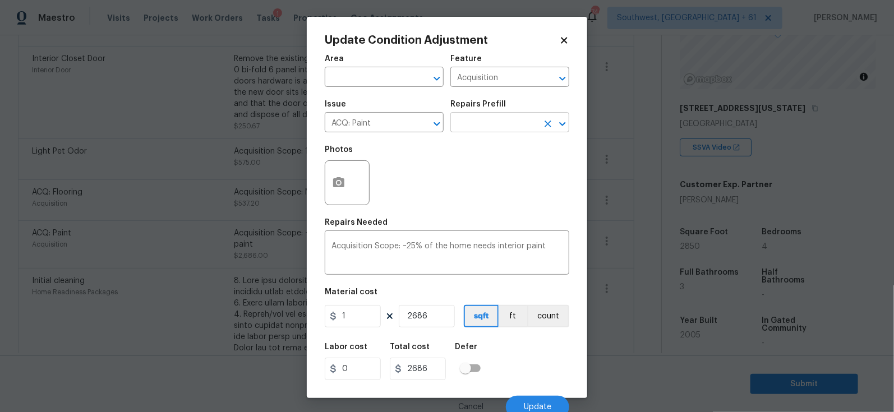
click at [506, 123] on input "text" at bounding box center [493, 123] width 87 height 17
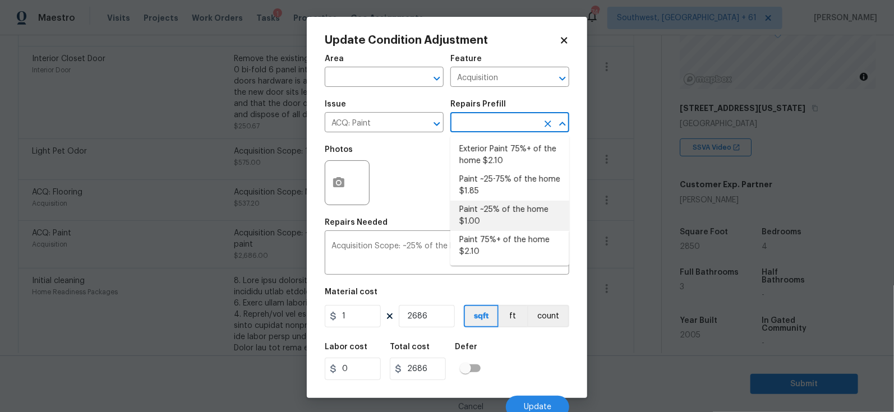
click at [620, 255] on body "Maestro Visits Projects Work Orders Tasks 1 Properties Geo Assignments 746 Sout…" at bounding box center [447, 206] width 894 height 412
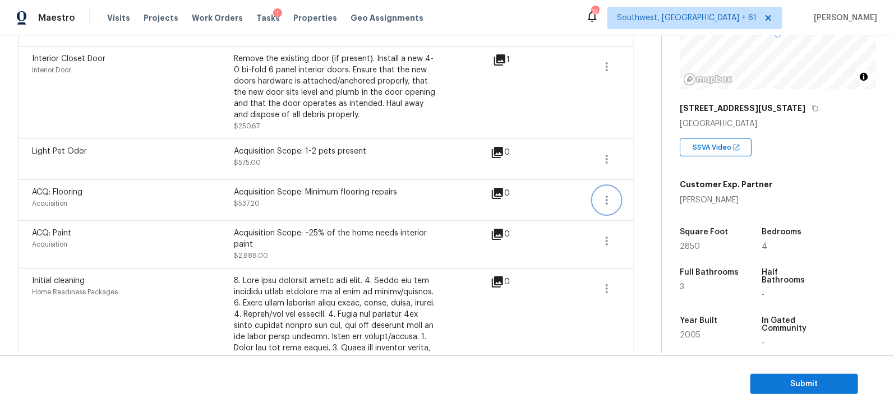
click at [599, 197] on button "button" at bounding box center [606, 200] width 27 height 27
click at [642, 191] on div "Edit" at bounding box center [671, 196] width 87 height 11
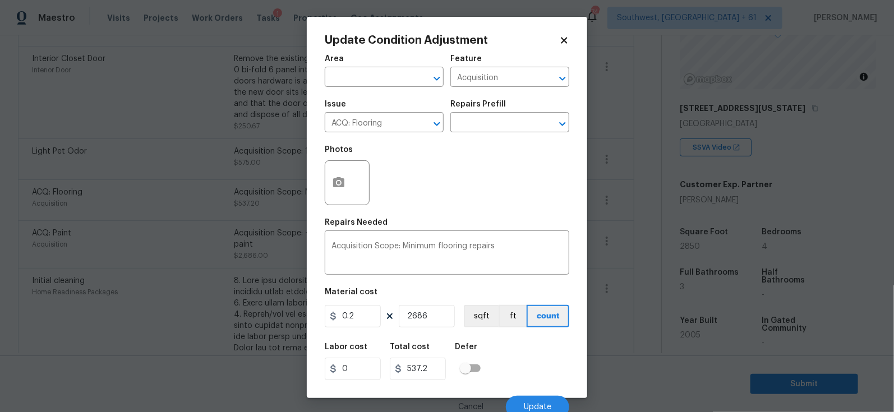
click at [641, 253] on body "Maestro Visits Projects Work Orders Tasks 1 Properties Geo Assignments 746 Sout…" at bounding box center [447, 206] width 894 height 412
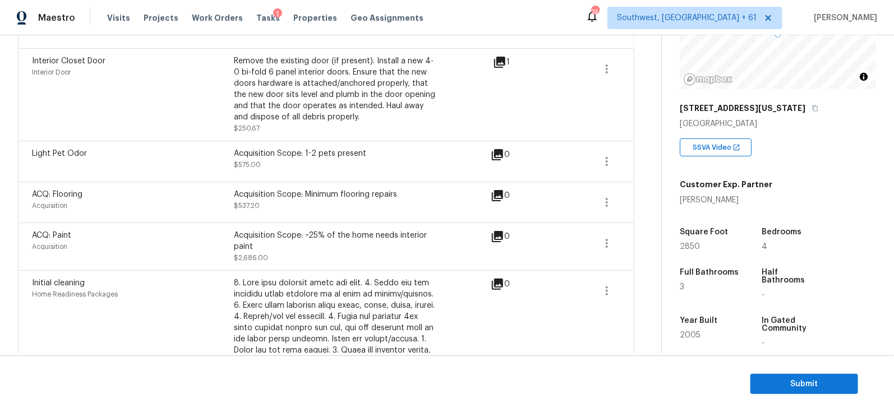
scroll to position [310, 0]
click at [608, 238] on icon "button" at bounding box center [607, 242] width 2 height 9
click at [643, 231] on link "Edit" at bounding box center [671, 238] width 95 height 17
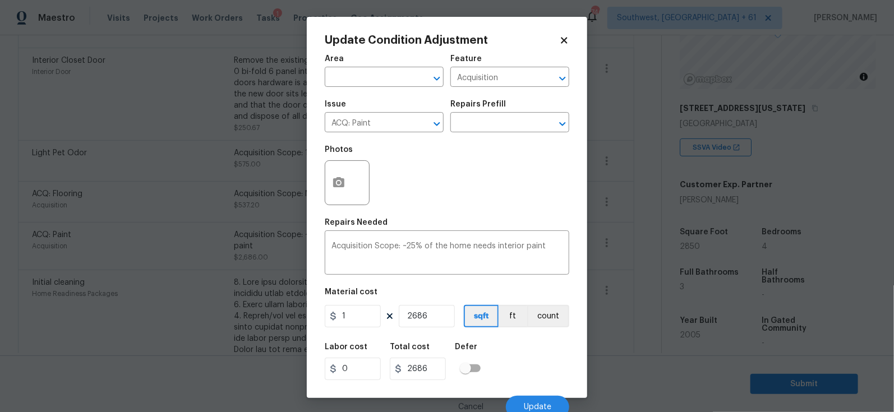
click at [619, 297] on body "Maestro Visits Projects Work Orders Tasks 1 Properties Geo Assignments 746 Sout…" at bounding box center [447, 206] width 894 height 412
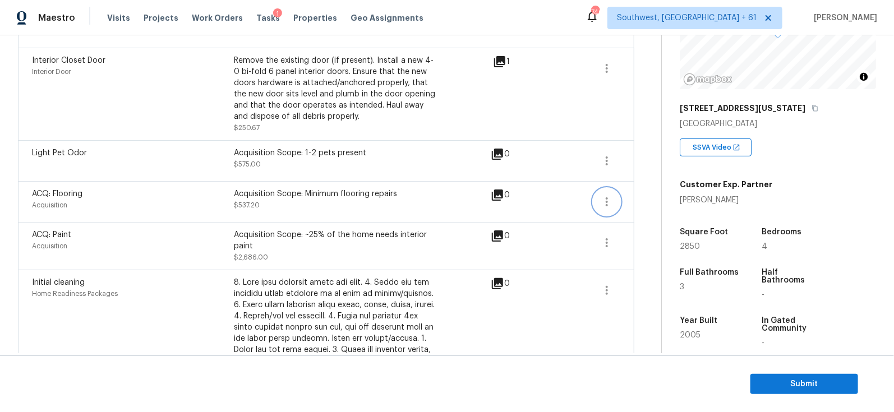
click at [599, 204] on button "button" at bounding box center [606, 201] width 27 height 27
click at [648, 199] on div "Edit" at bounding box center [671, 198] width 87 height 11
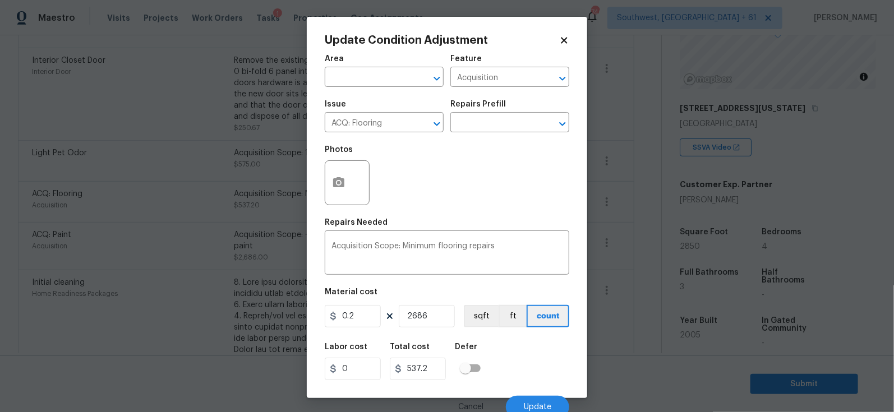
click at [627, 255] on body "Maestro Visits Projects Work Orders Tasks 1 Properties Geo Assignments 746 Sout…" at bounding box center [447, 206] width 894 height 412
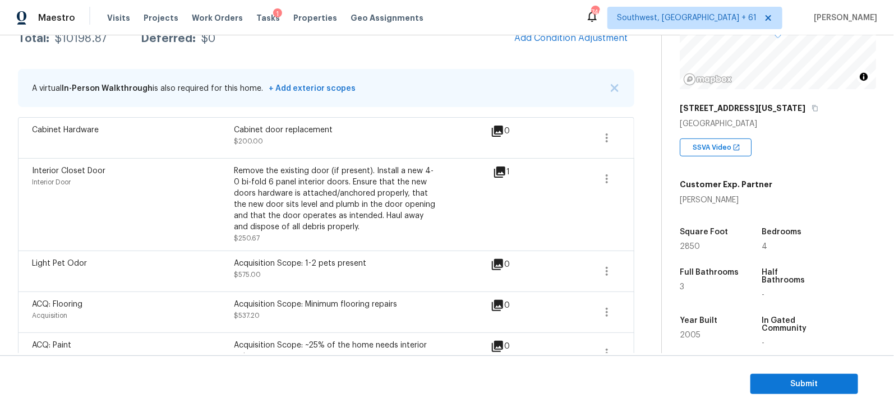
scroll to position [185, 0]
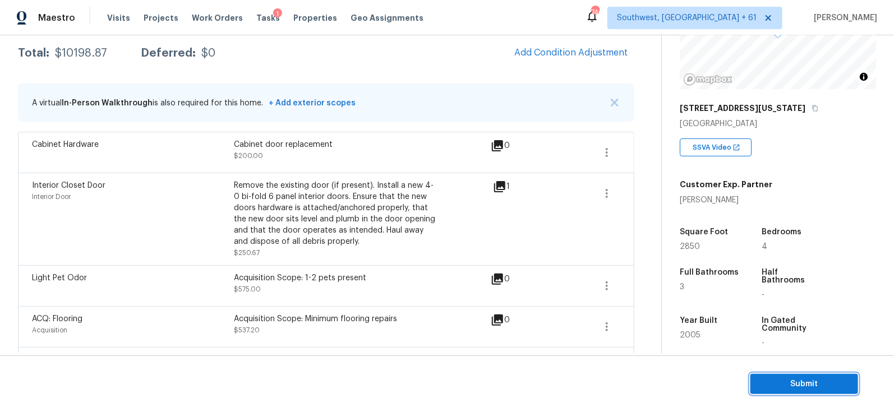
click at [797, 380] on span "Submit" at bounding box center [804, 384] width 90 height 14
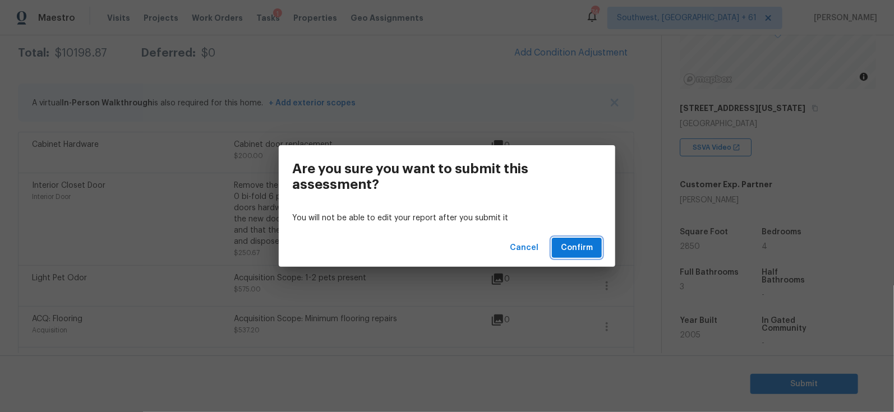
click at [574, 245] on span "Confirm" at bounding box center [577, 248] width 32 height 14
